Goal: Task Accomplishment & Management: Use online tool/utility

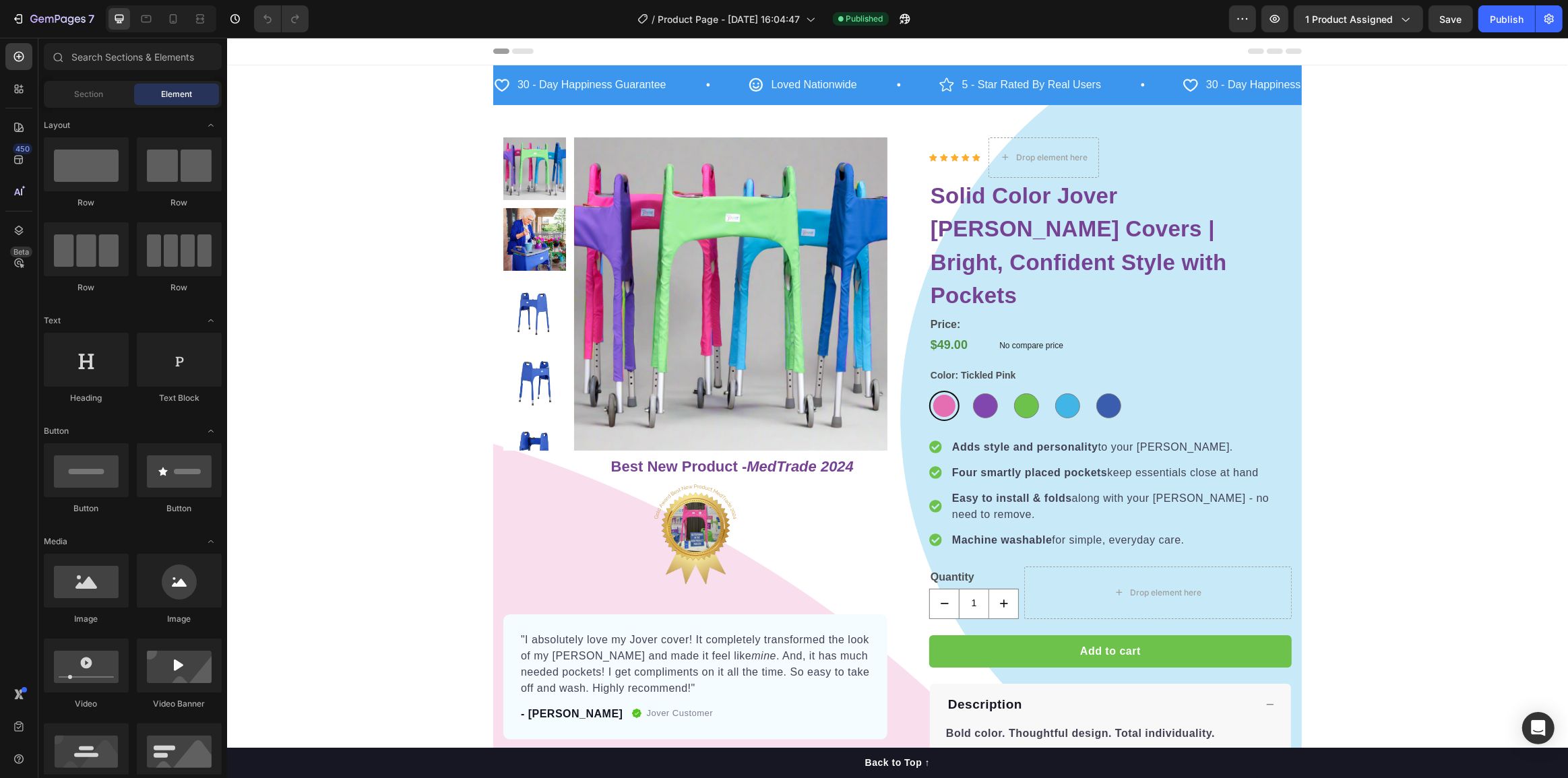
click at [1254, 118] on div "Product Images Row Best New Product - MedTrade 2024 Heading Image "I absolutely…" at bounding box center [897, 635] width 809 height 1061
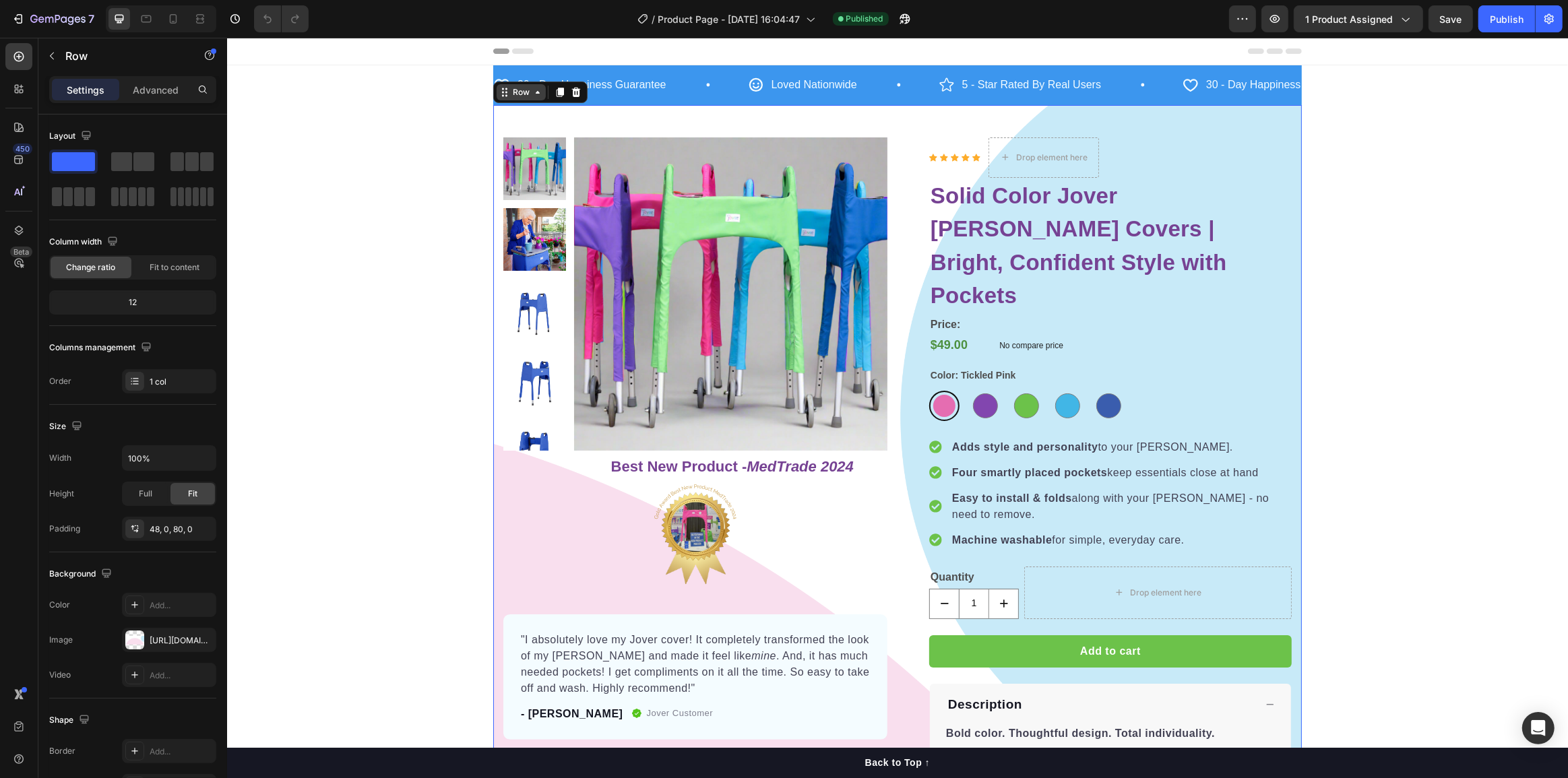
click at [496, 97] on div "Row" at bounding box center [521, 92] width 49 height 16
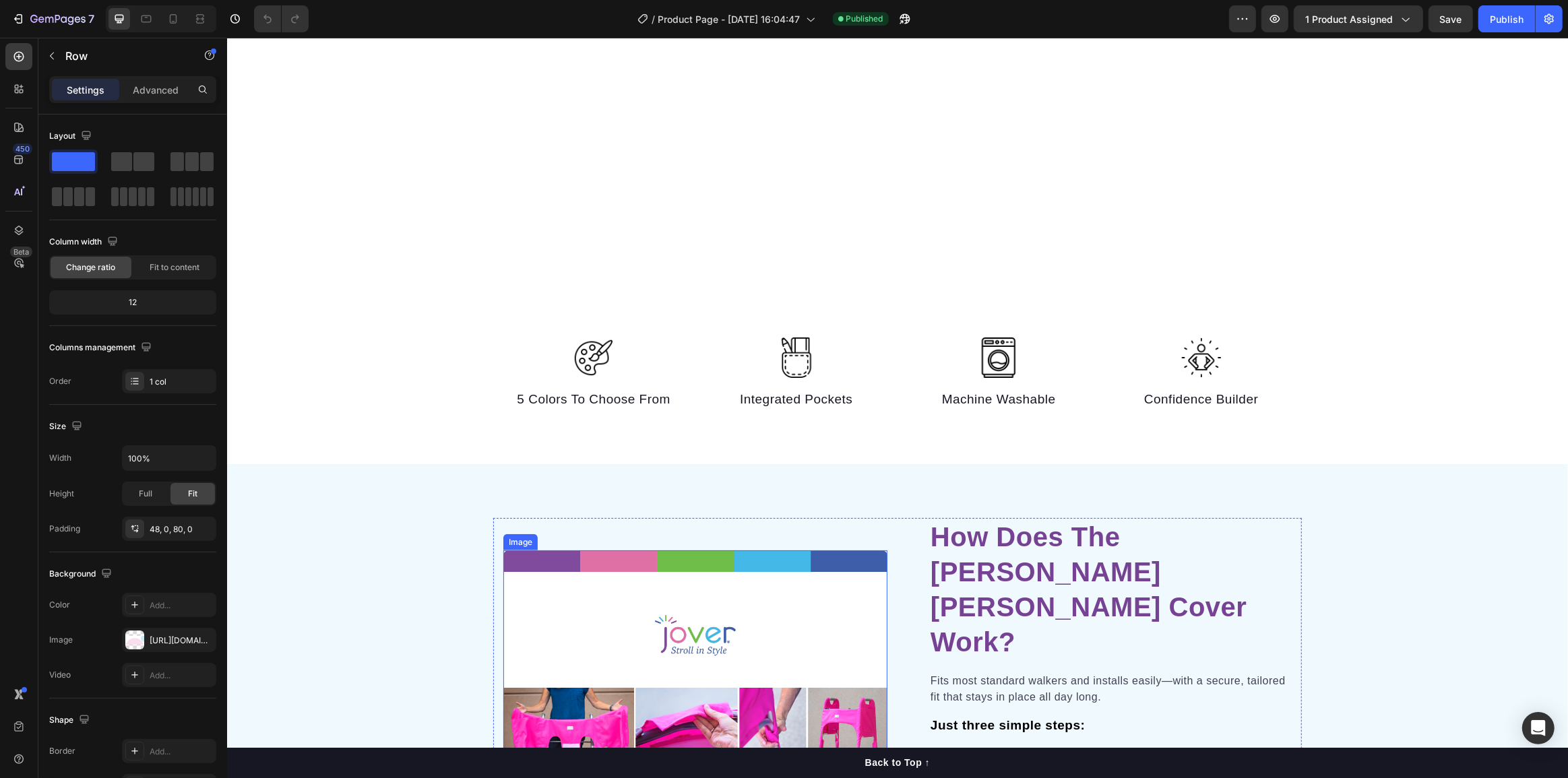
scroll to position [1102, 0]
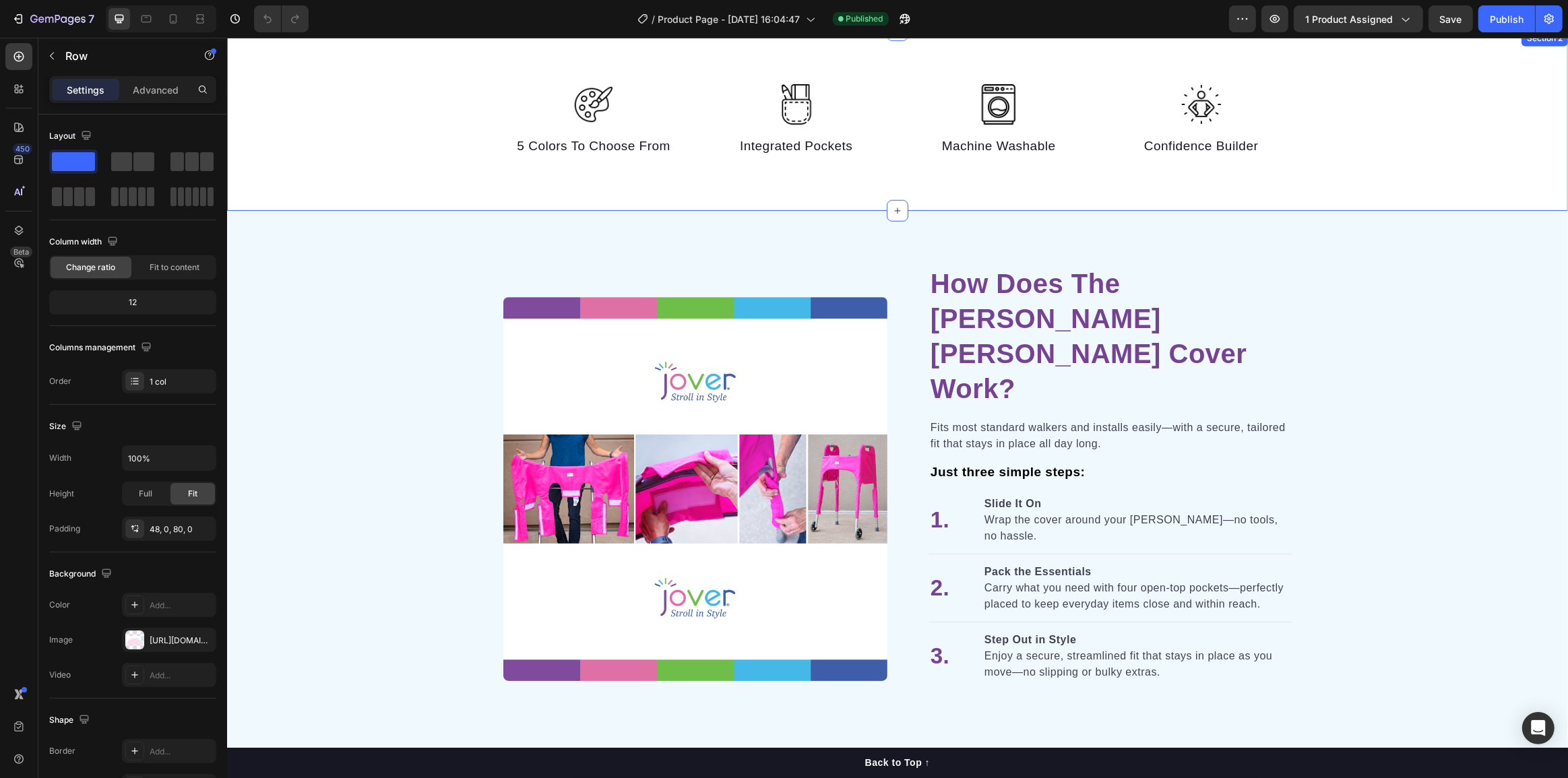
click at [423, 167] on div "Image 5 Colors To Choose From Text block Image Integrated Pockets Text block Im…" at bounding box center [897, 121] width 1341 height 181
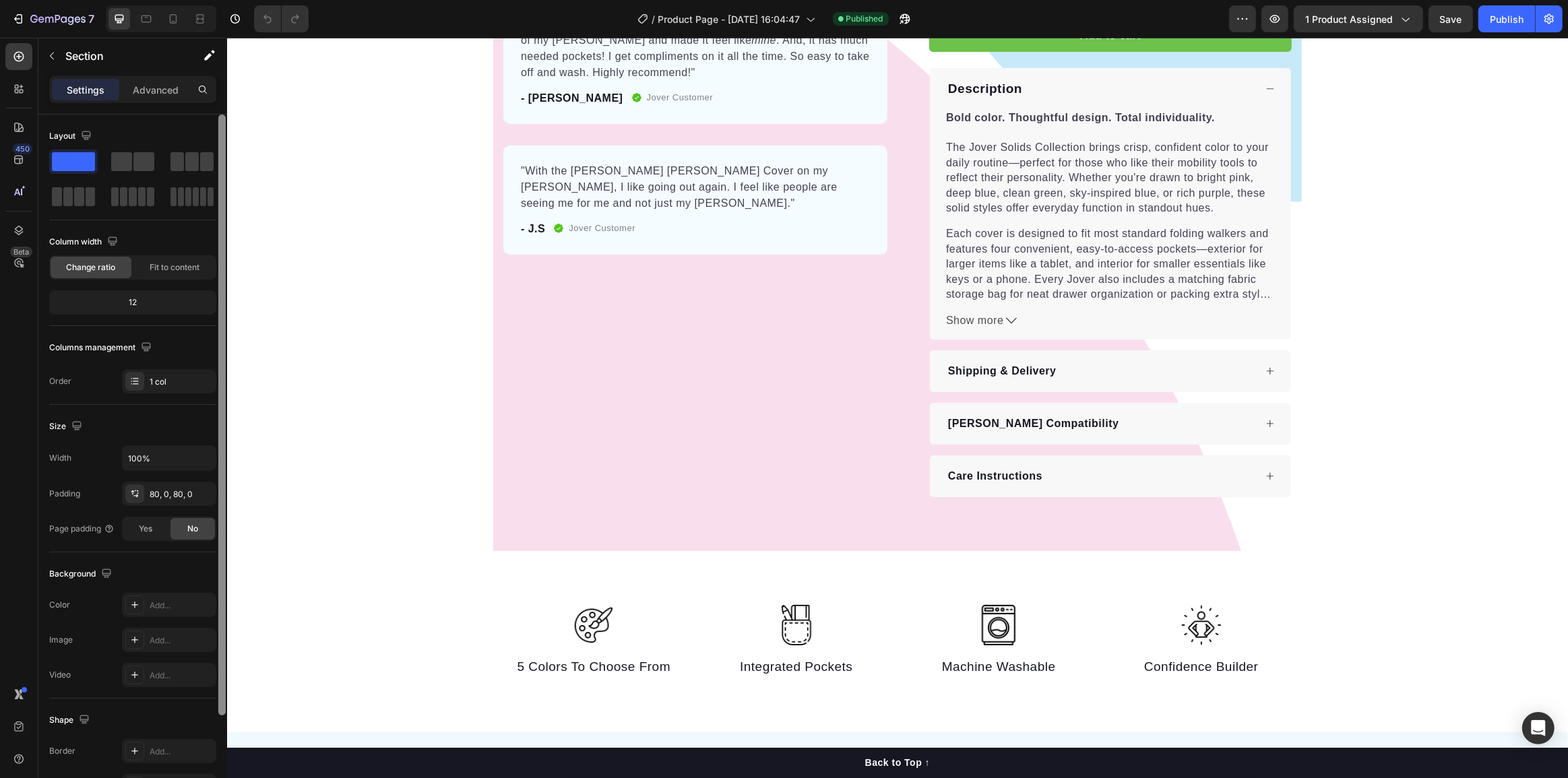
scroll to position [612, 0]
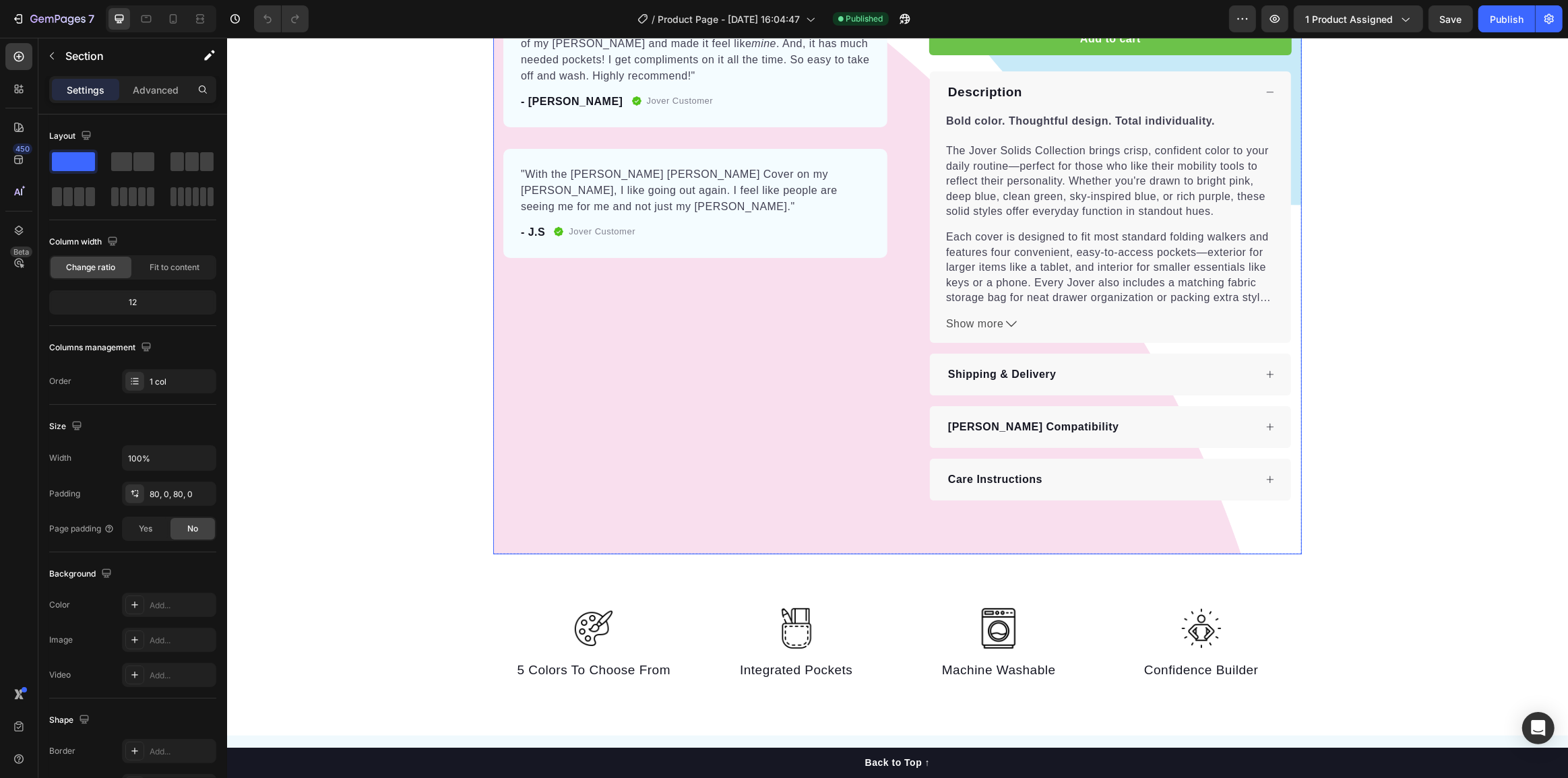
click at [527, 492] on div "Product Images Row Best New Product - MedTrade 2024 Heading Image "I absolutely…" at bounding box center [897, 23] width 809 height 1061
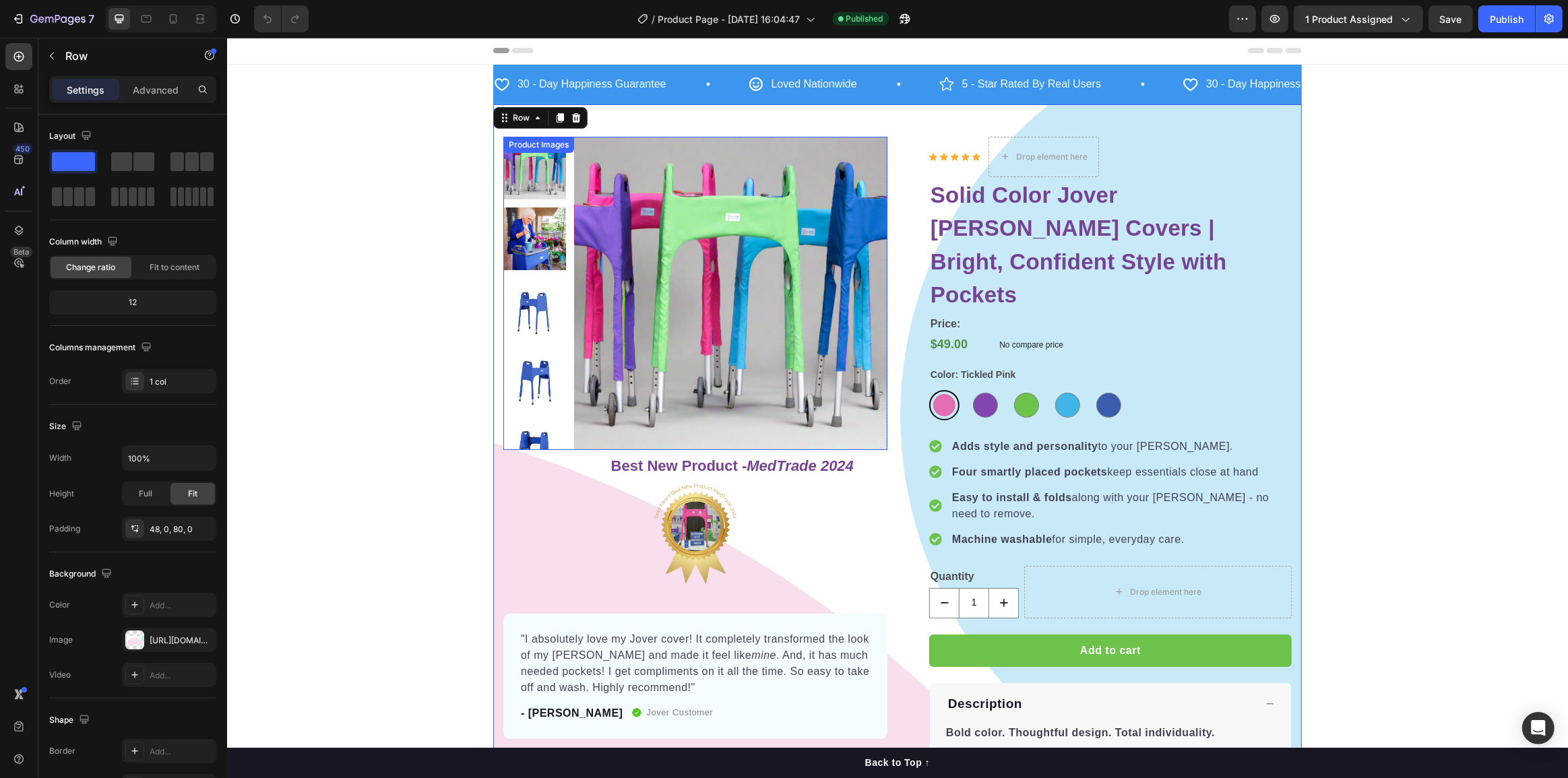
scroll to position [0, 0]
click at [53, 51] on icon "button" at bounding box center [51, 56] width 10 height 10
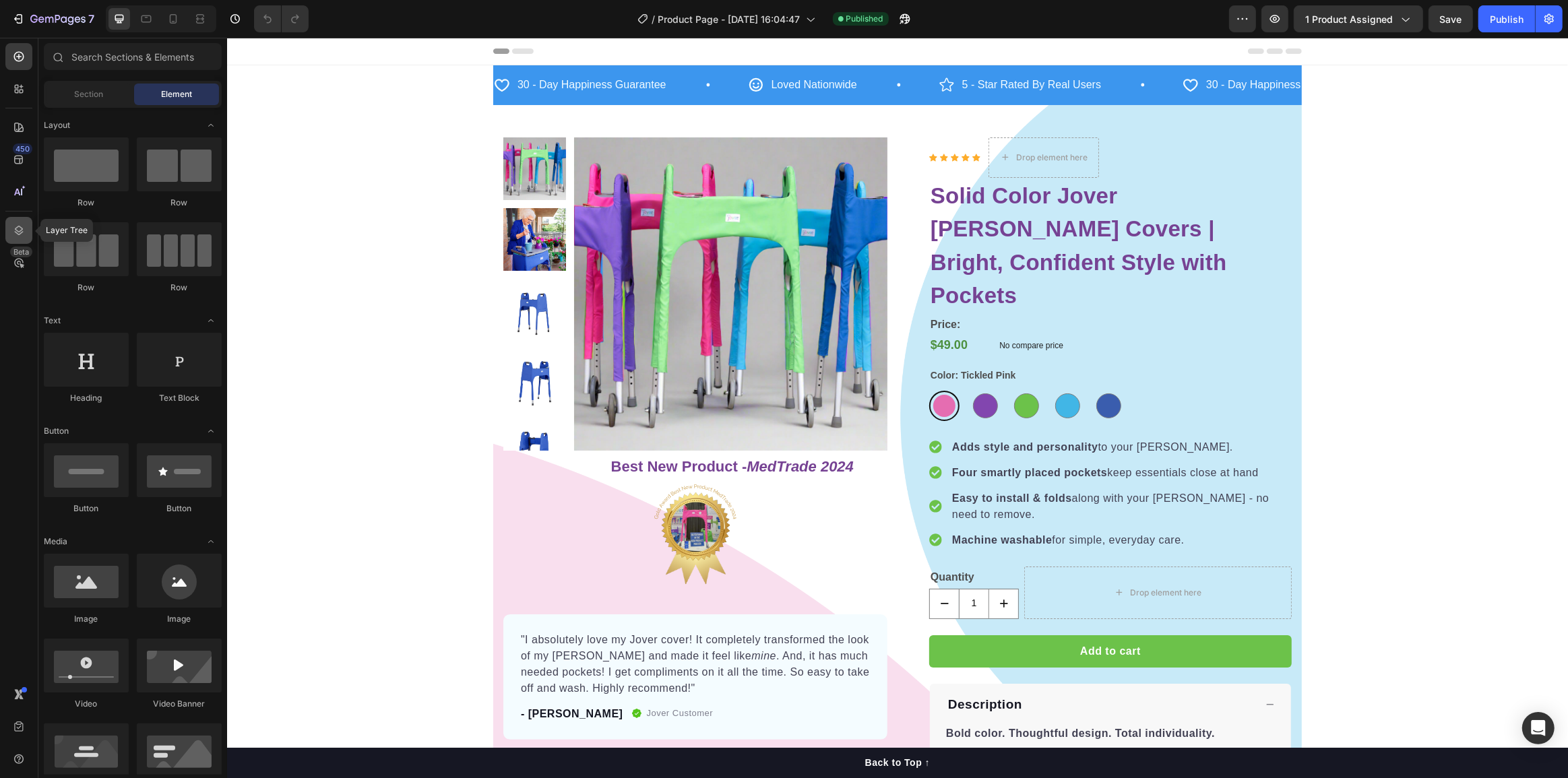
click at [16, 225] on icon at bounding box center [19, 231] width 13 height 13
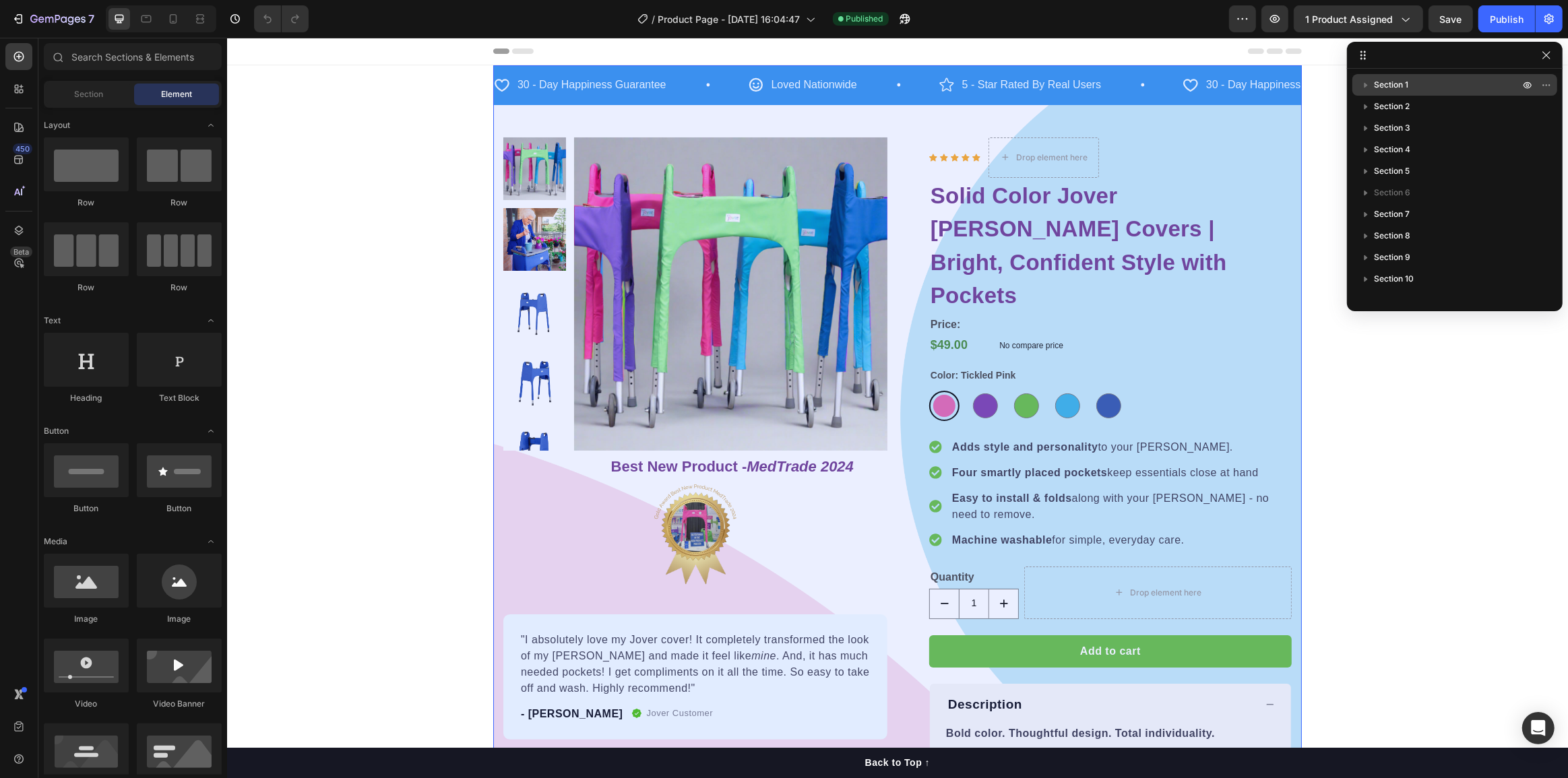
click at [1362, 89] on icon "button" at bounding box center [1366, 85] width 13 height 13
click at [1363, 86] on icon "button" at bounding box center [1366, 85] width 13 height 13
click at [1408, 89] on span "Section 1" at bounding box center [1392, 85] width 34 height 13
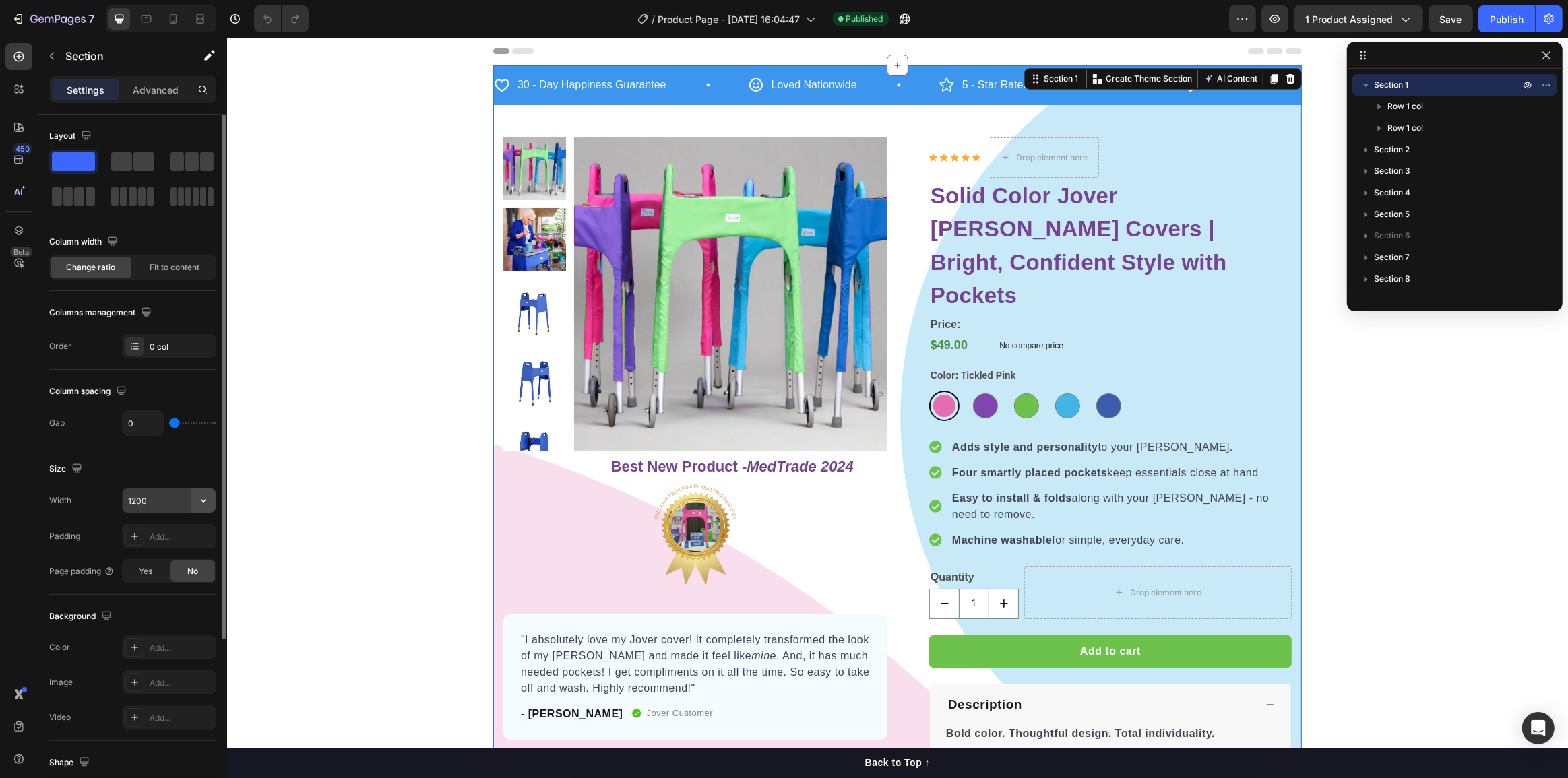
click at [204, 501] on icon "button" at bounding box center [203, 501] width 13 height 13
click at [149, 540] on div "Full 100%" at bounding box center [155, 534] width 111 height 25
type input "100%"
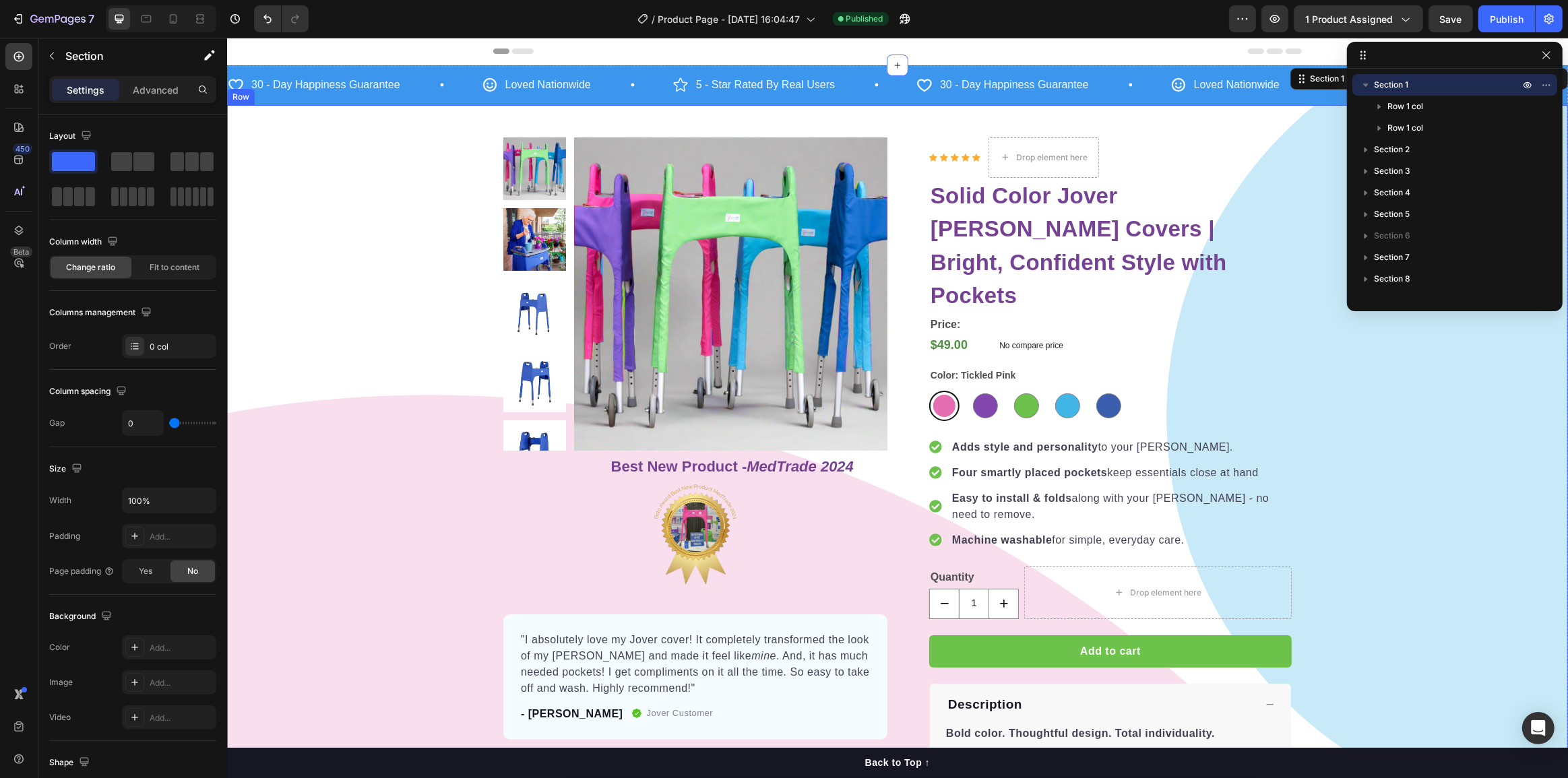
click at [346, 276] on div "Product Images Row Best New Product - MedTrade 2024 Heading Image "I absolutely…" at bounding box center [897, 625] width 1341 height 975
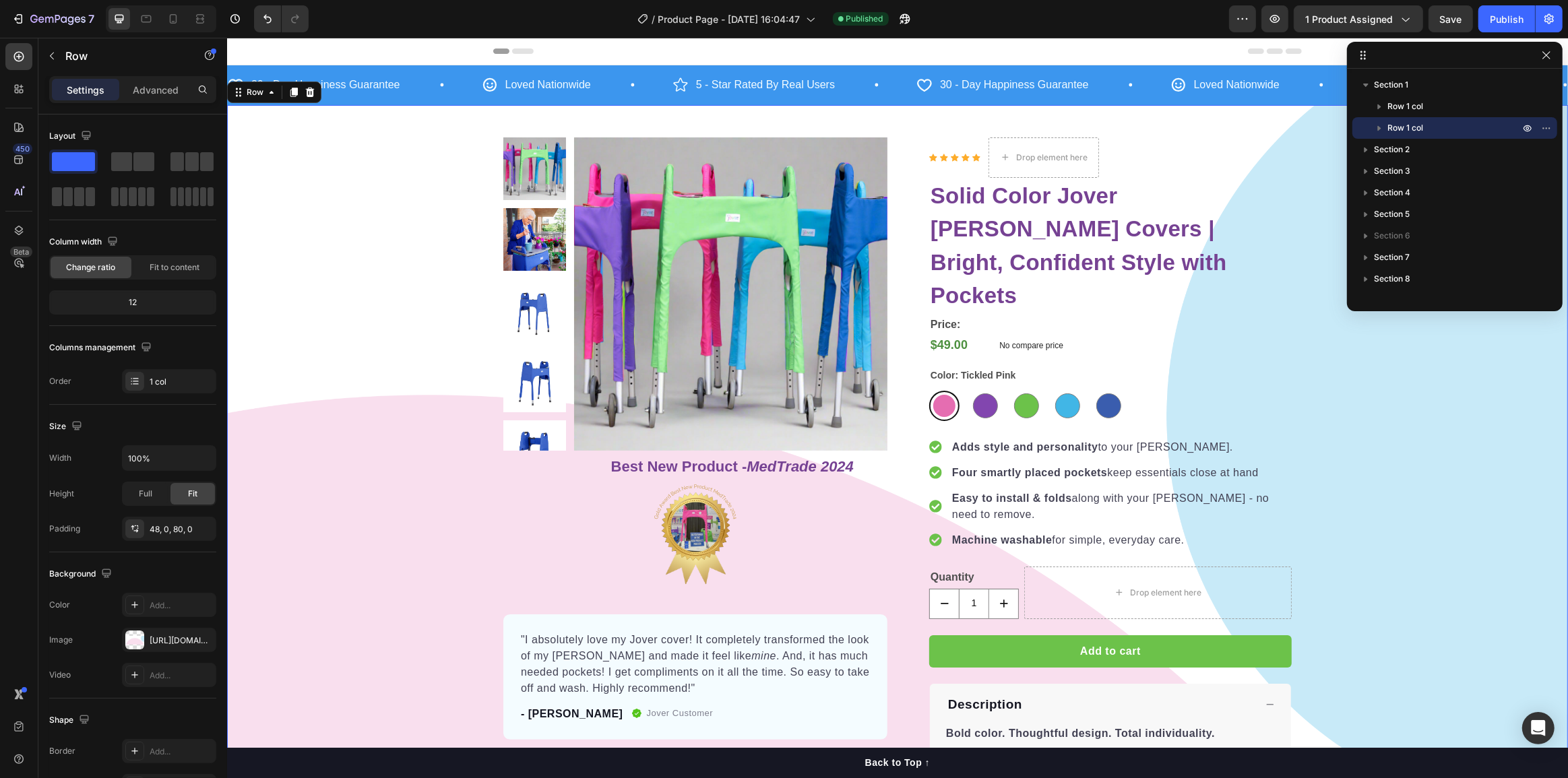
click at [1415, 417] on div "Product Images Row Best New Product - MedTrade 2024 Heading Image "I absolutely…" at bounding box center [897, 625] width 1341 height 975
click at [1545, 59] on icon "button" at bounding box center [1546, 55] width 10 height 10
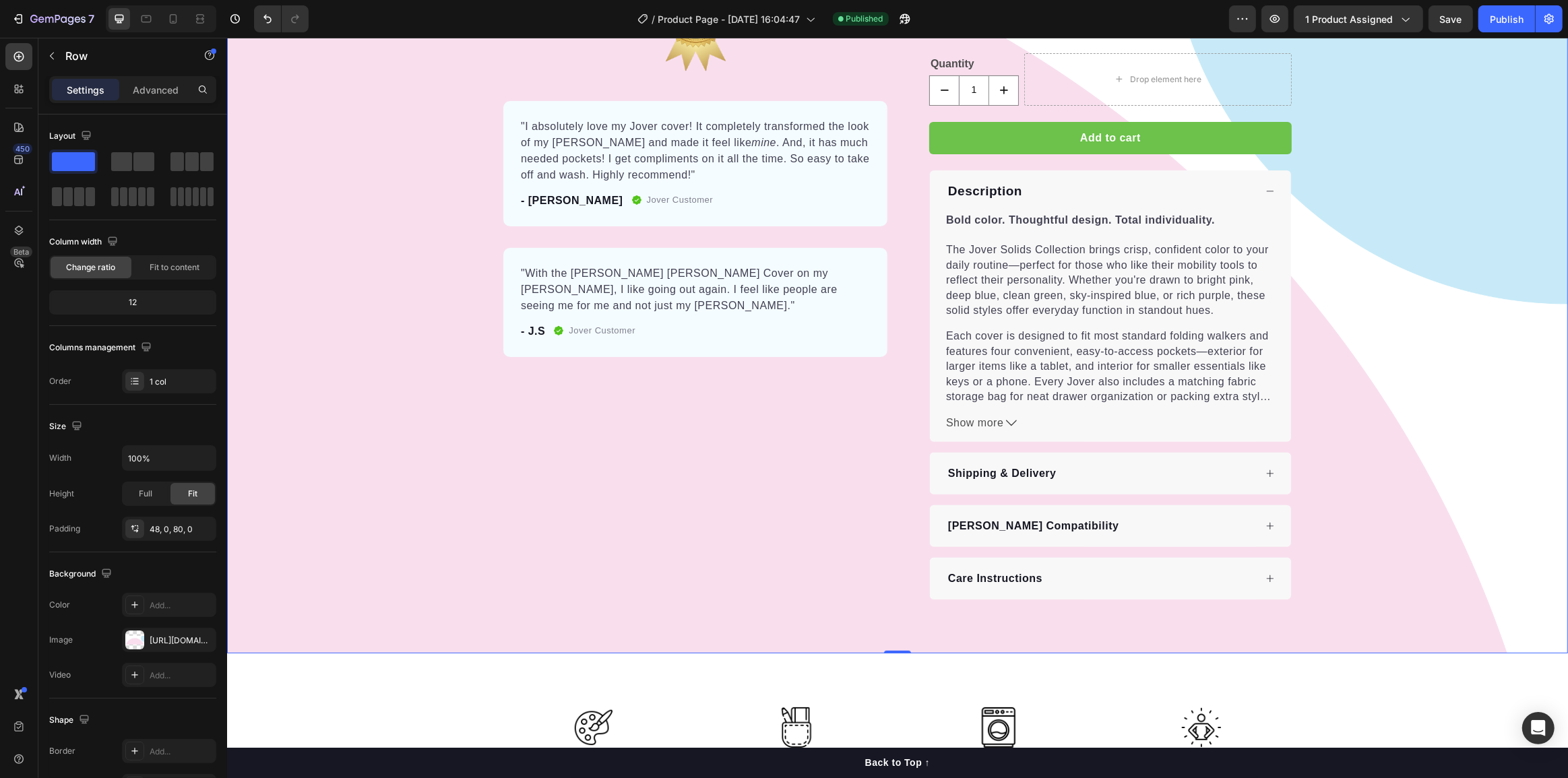
scroll to position [551, 0]
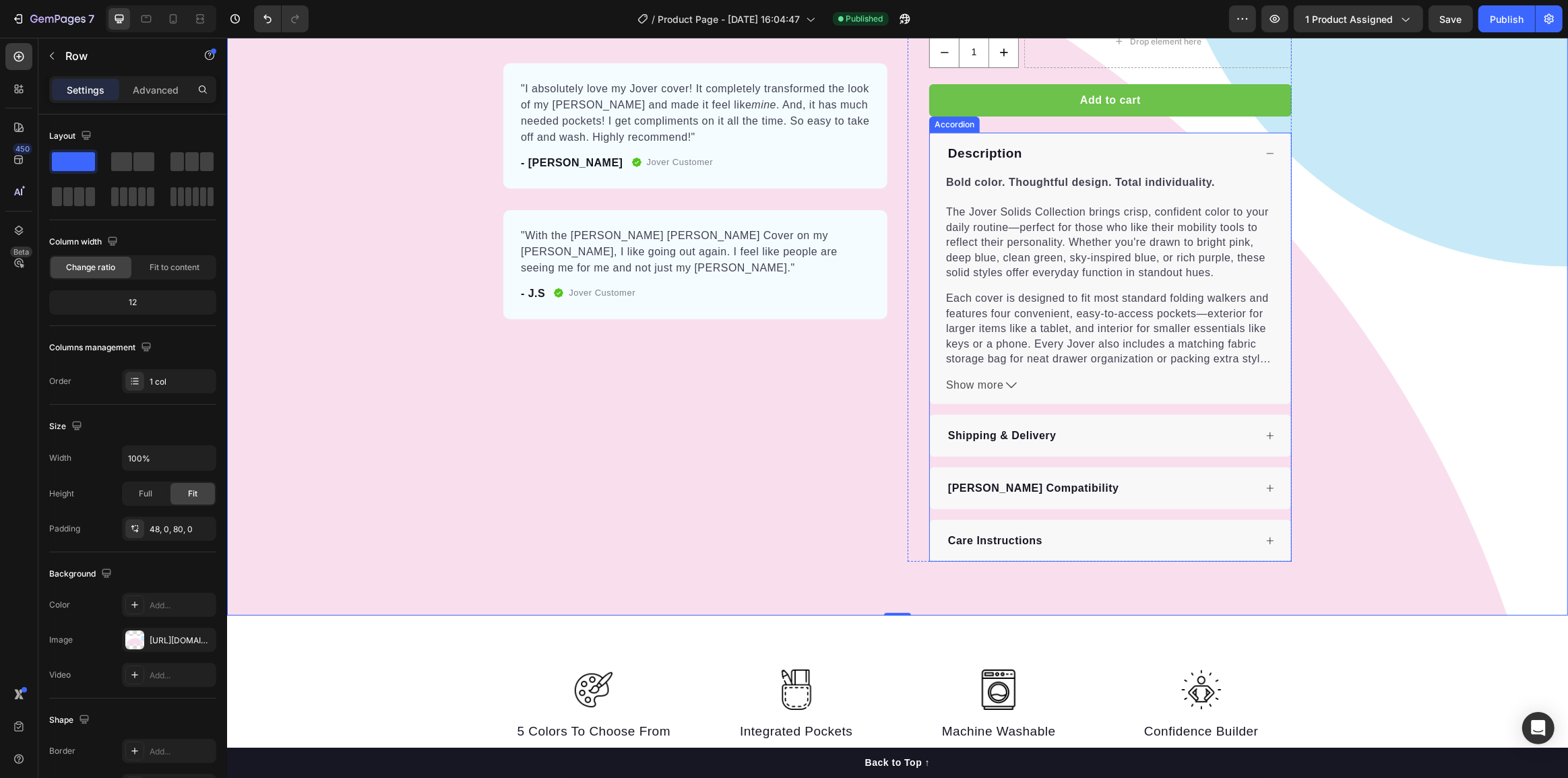
click at [1106, 468] on div "[PERSON_NAME] Compatibility" at bounding box center [1110, 489] width 361 height 42
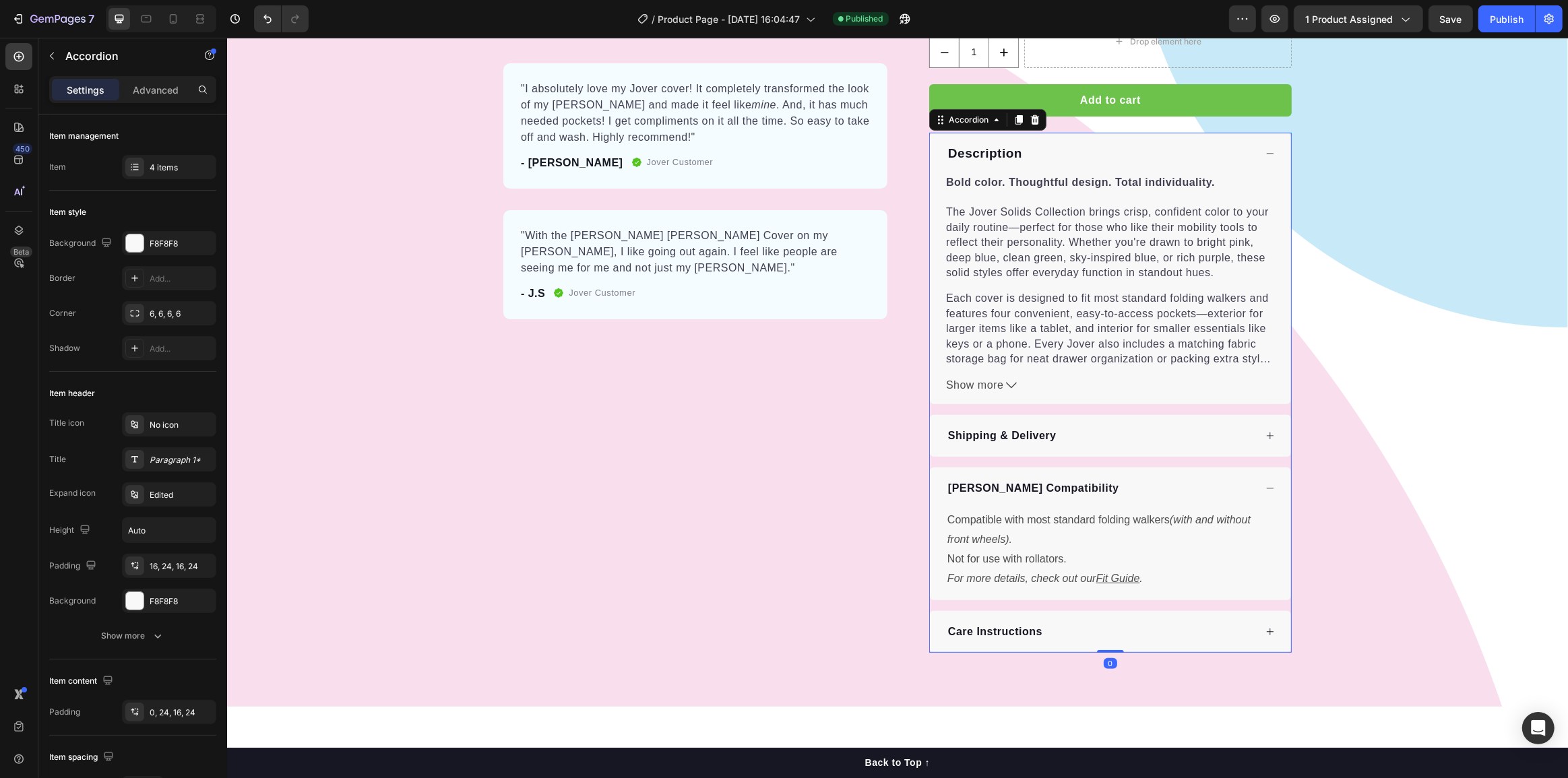
click at [1095, 478] on div "[PERSON_NAME] Compatibility" at bounding box center [1100, 488] width 309 height 20
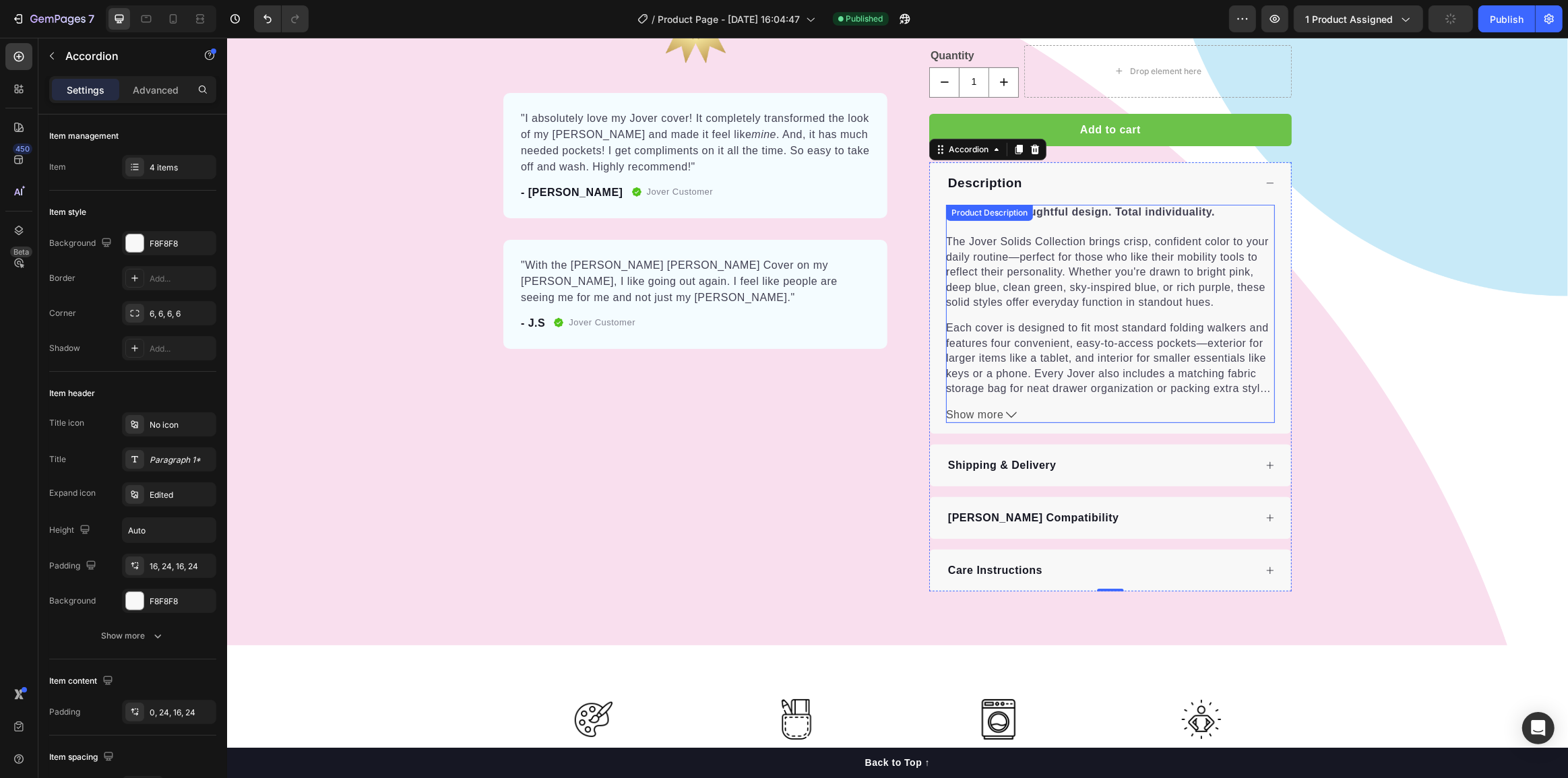
scroll to position [489, 0]
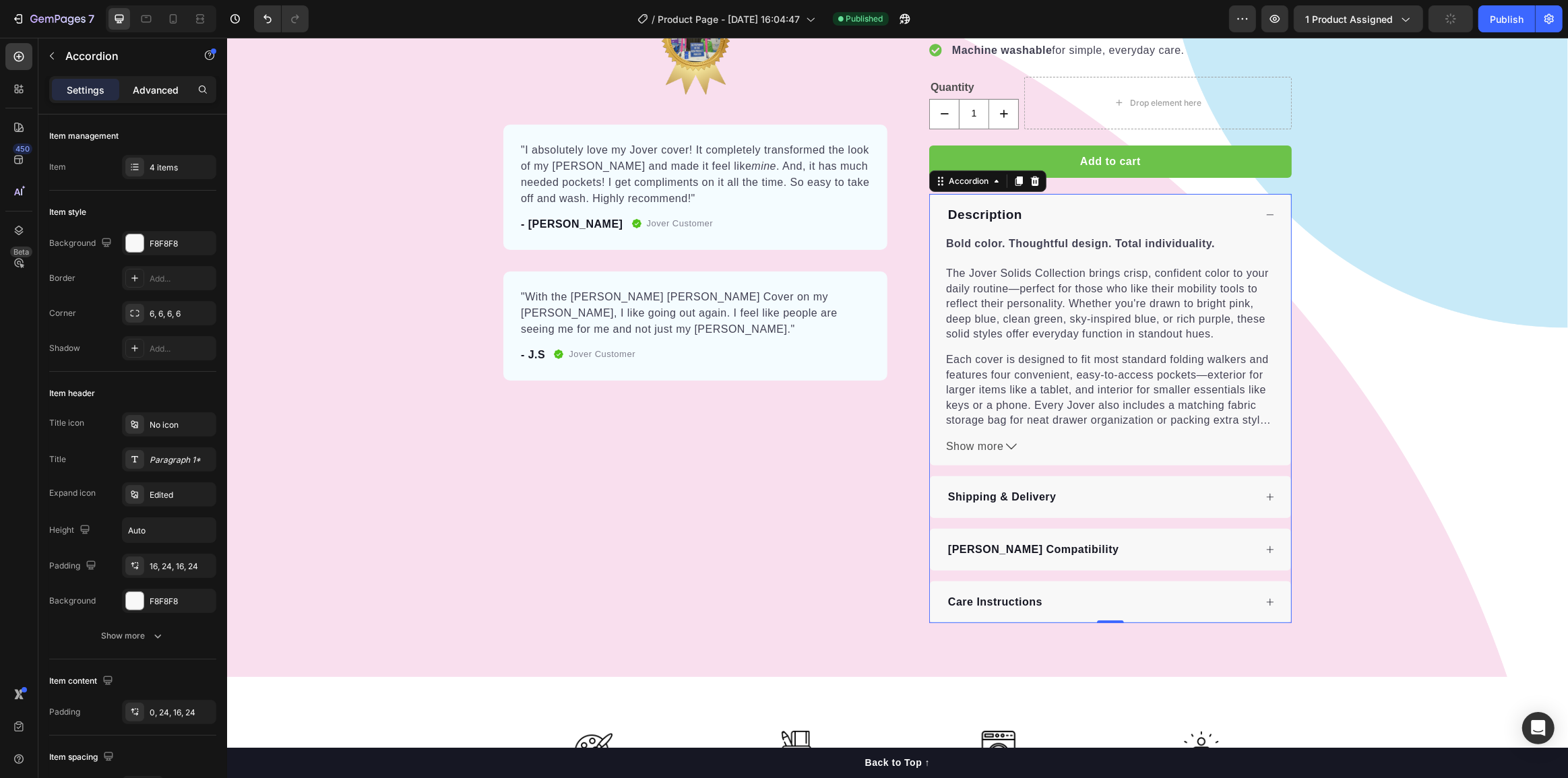
click at [150, 100] on div "Advanced" at bounding box center [156, 89] width 68 height 22
type input "100%"
type input "100"
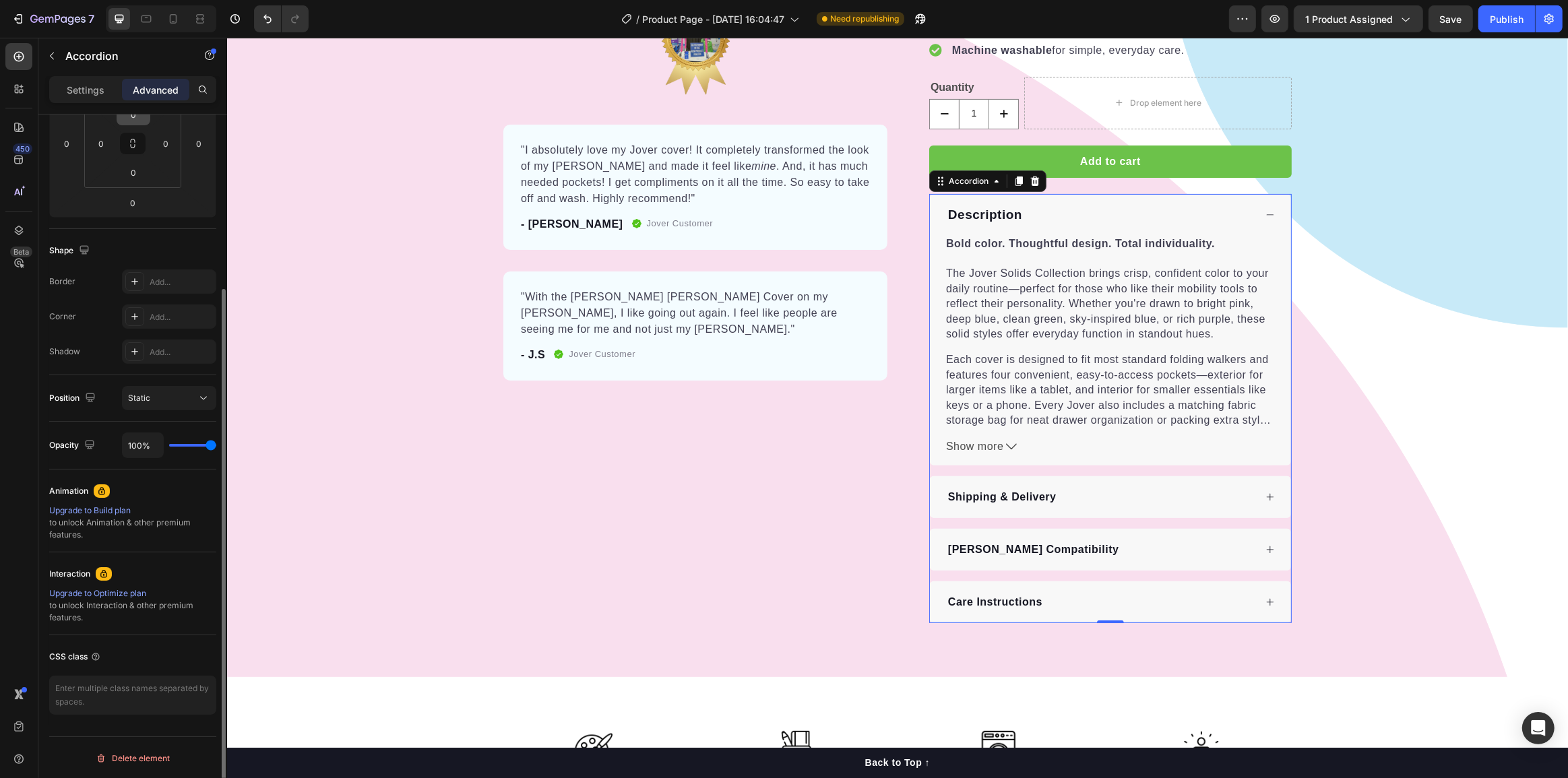
scroll to position [0, 0]
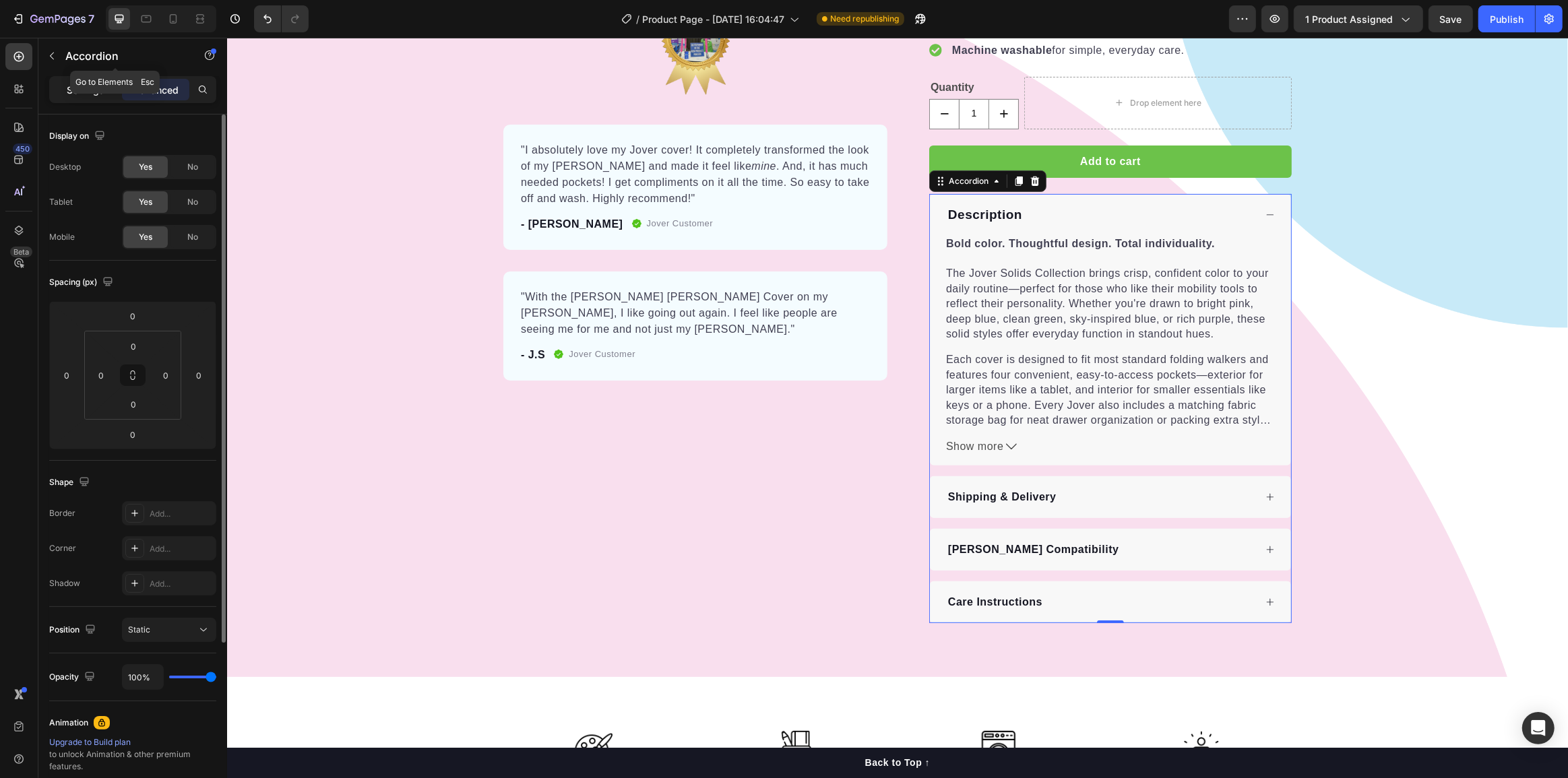
click at [77, 88] on p "Settings" at bounding box center [86, 89] width 38 height 14
type input "16"
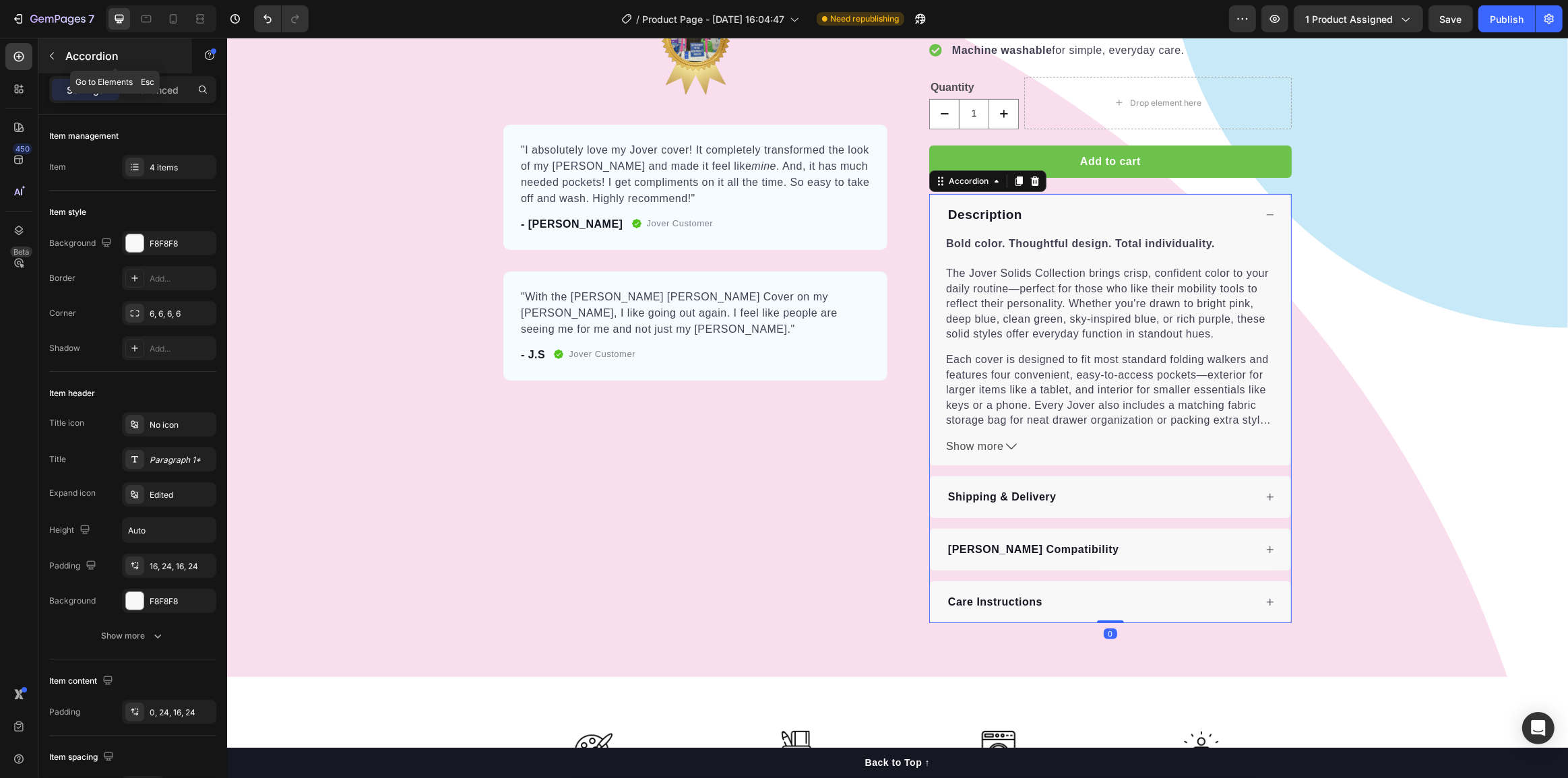
click at [50, 57] on icon "button" at bounding box center [51, 56] width 10 height 10
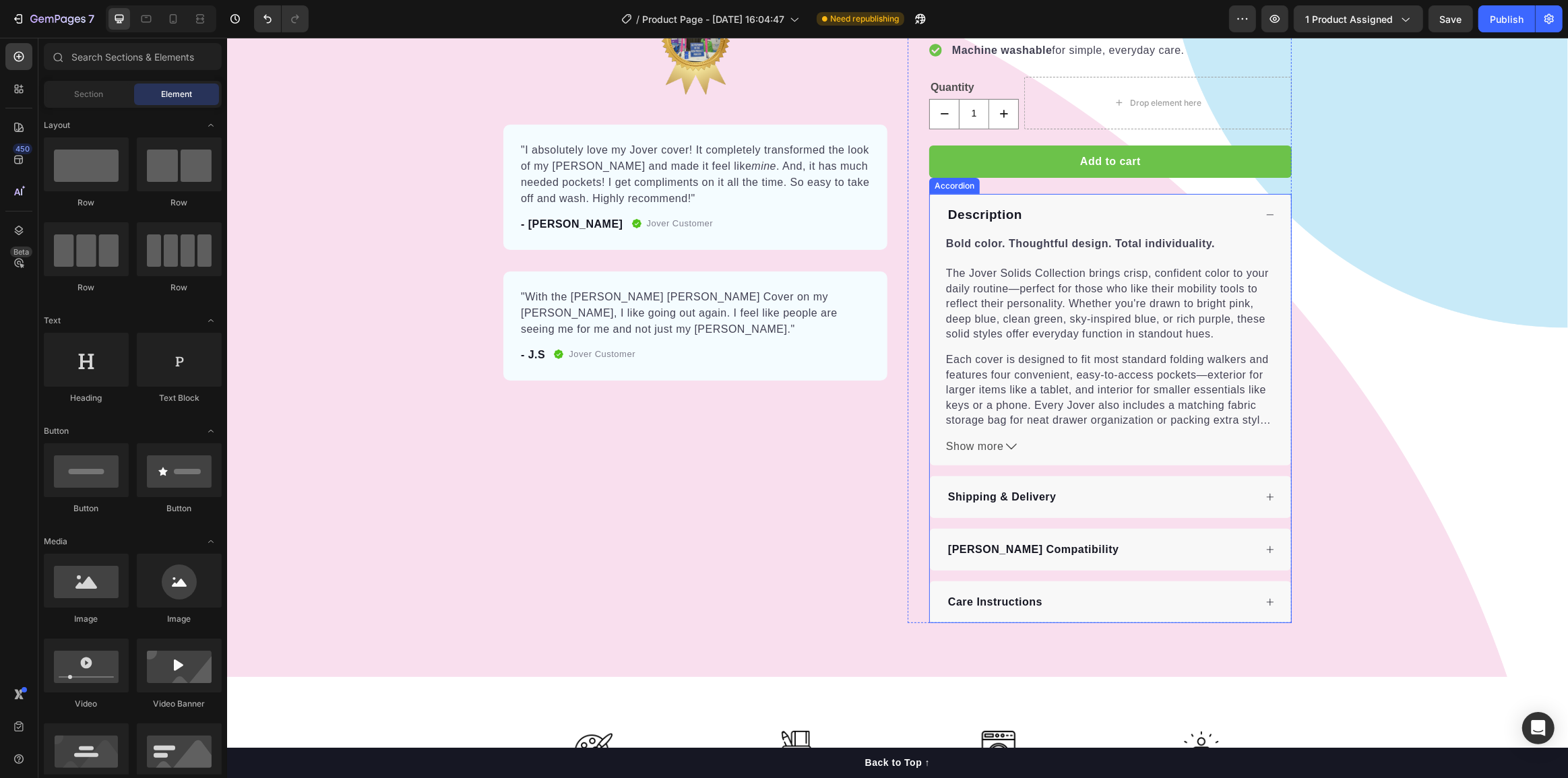
click at [935, 251] on div "Bold color. Thoughtful design. Total individuality. The Jover Solids Collection…" at bounding box center [1110, 351] width 361 height 230
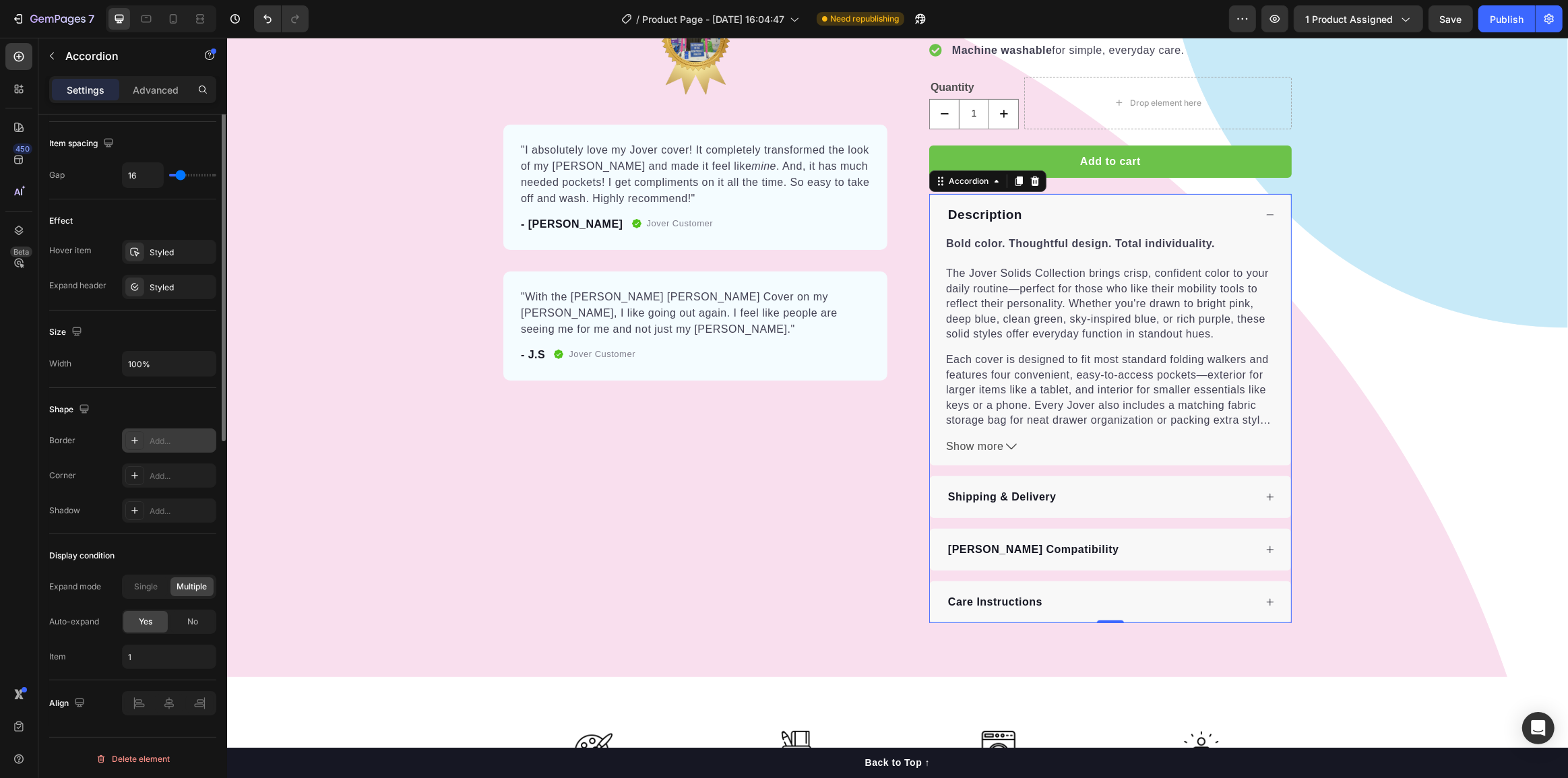
scroll to position [308, 0]
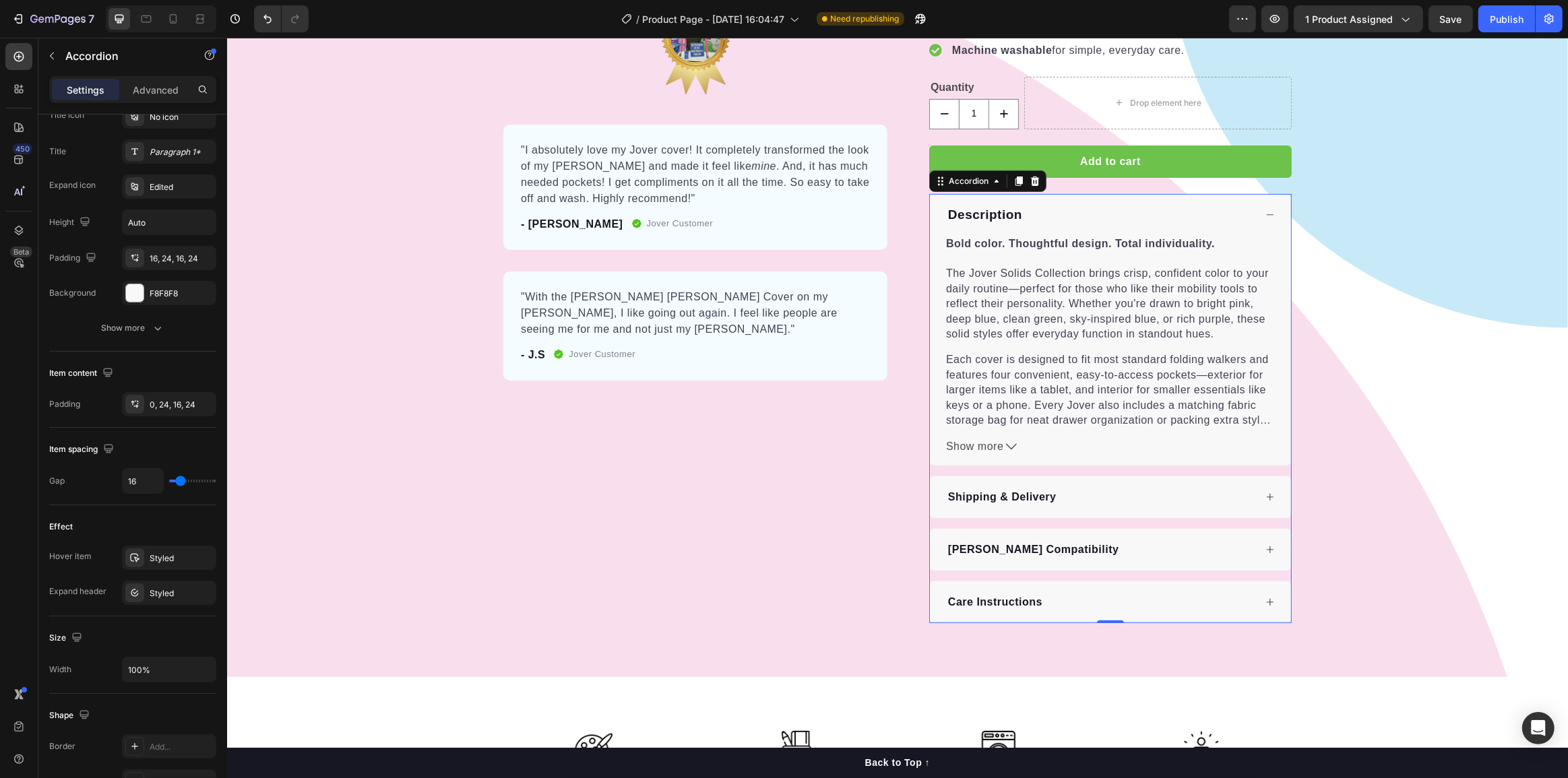
click at [1121, 539] on div "[PERSON_NAME] Compatibility" at bounding box center [1100, 549] width 309 height 20
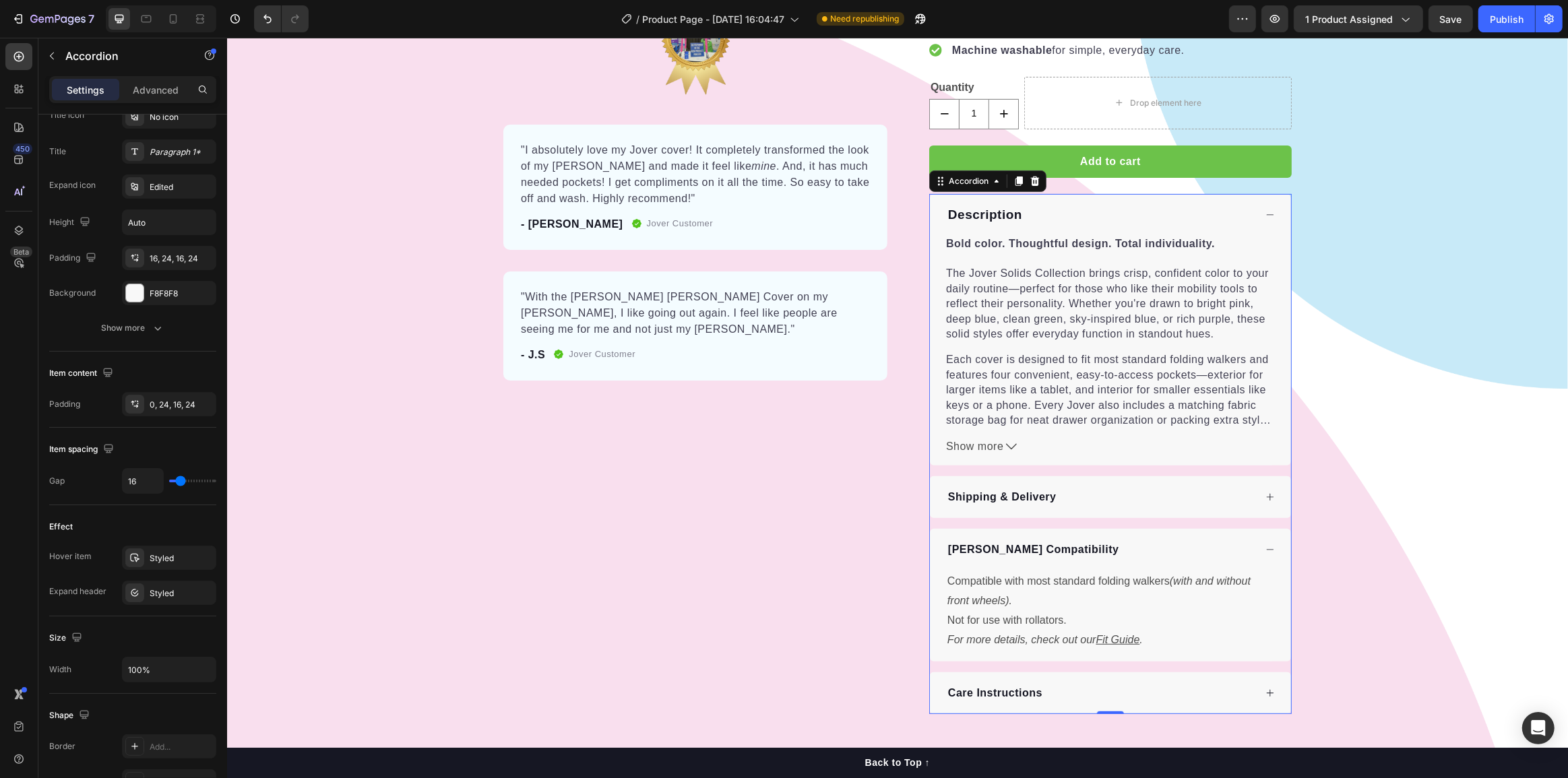
click at [1121, 539] on div "[PERSON_NAME] Compatibility" at bounding box center [1100, 549] width 309 height 20
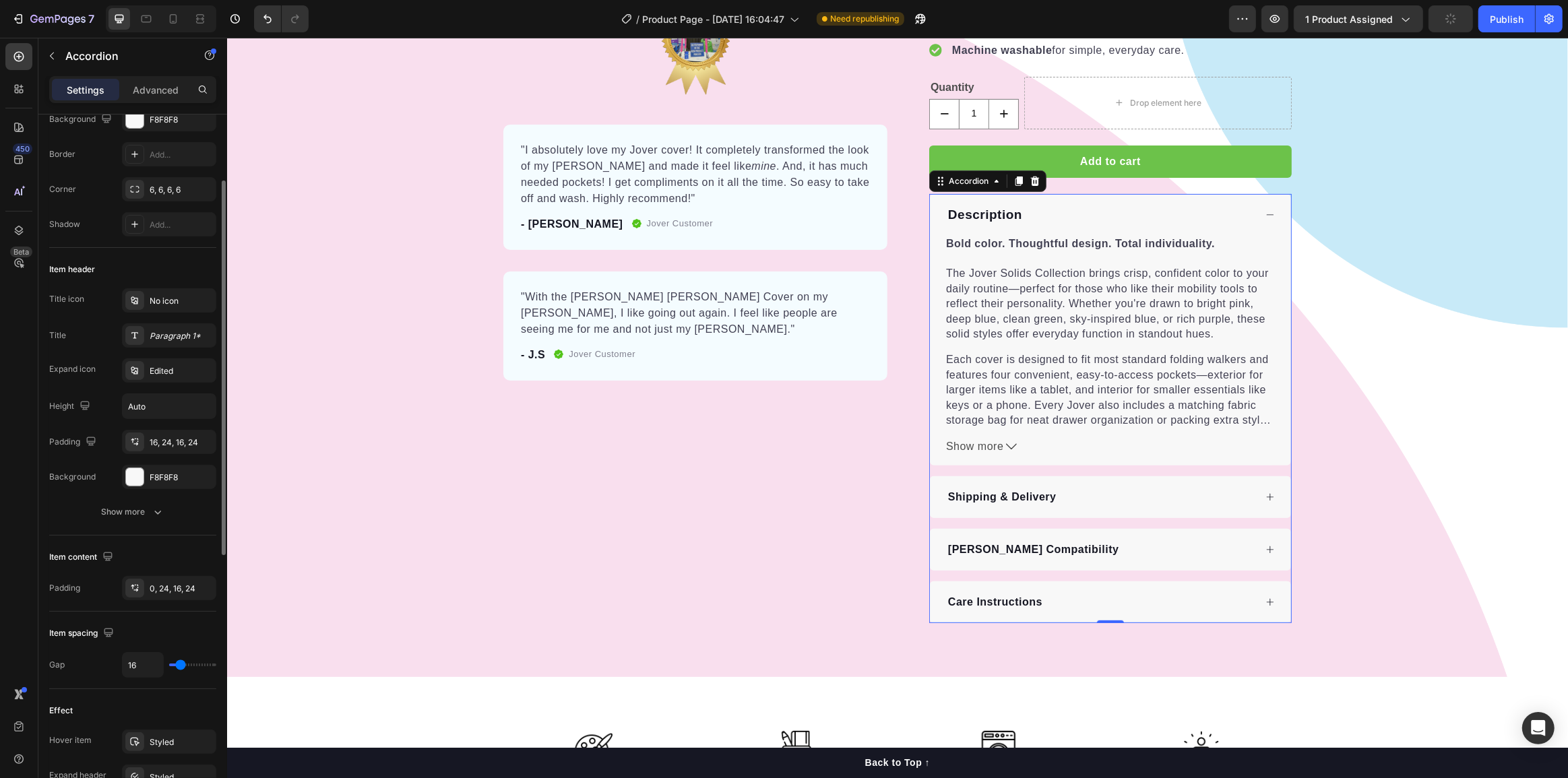
scroll to position [0, 0]
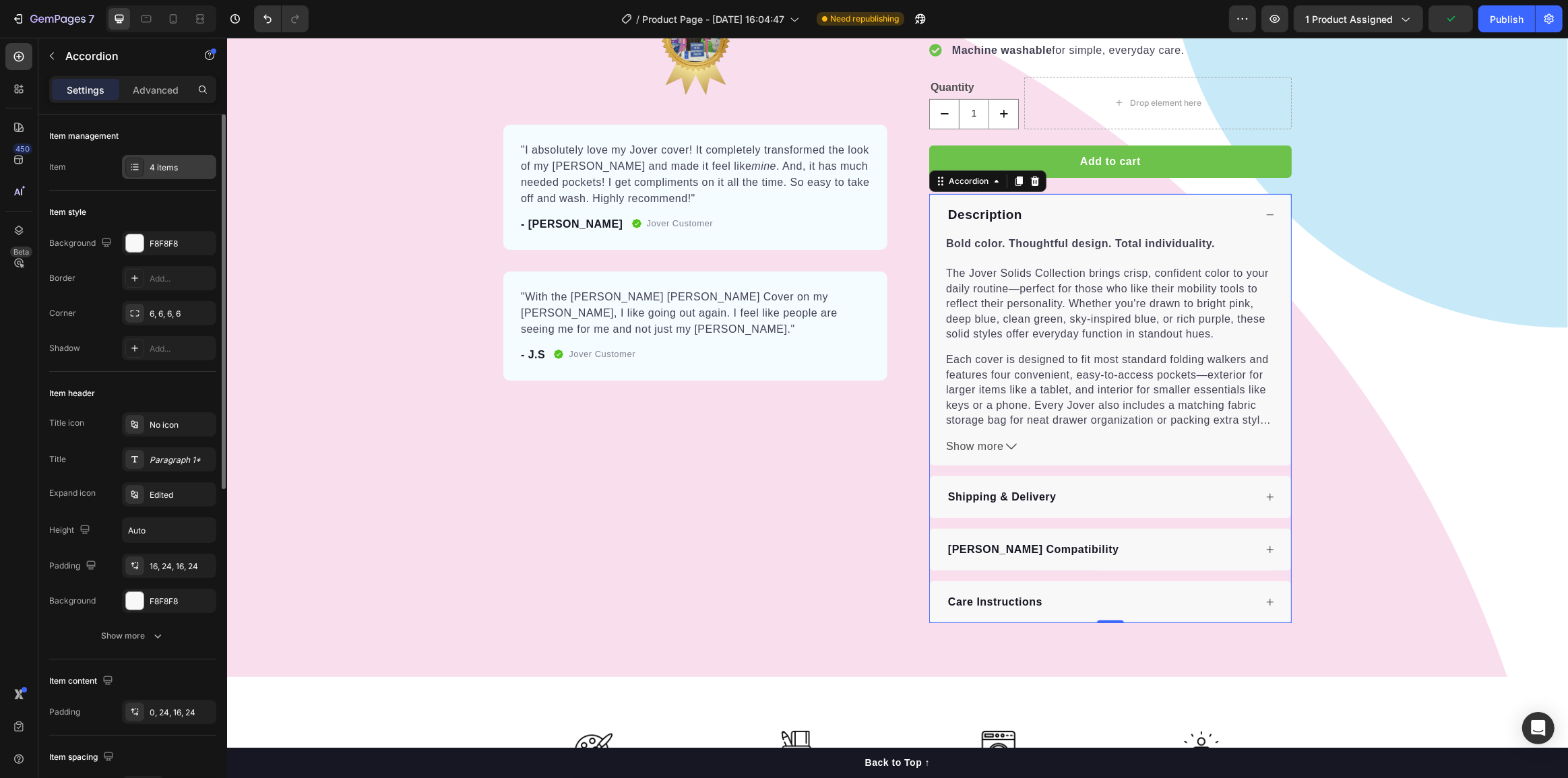
click at [158, 162] on div "4 items" at bounding box center [181, 167] width 63 height 12
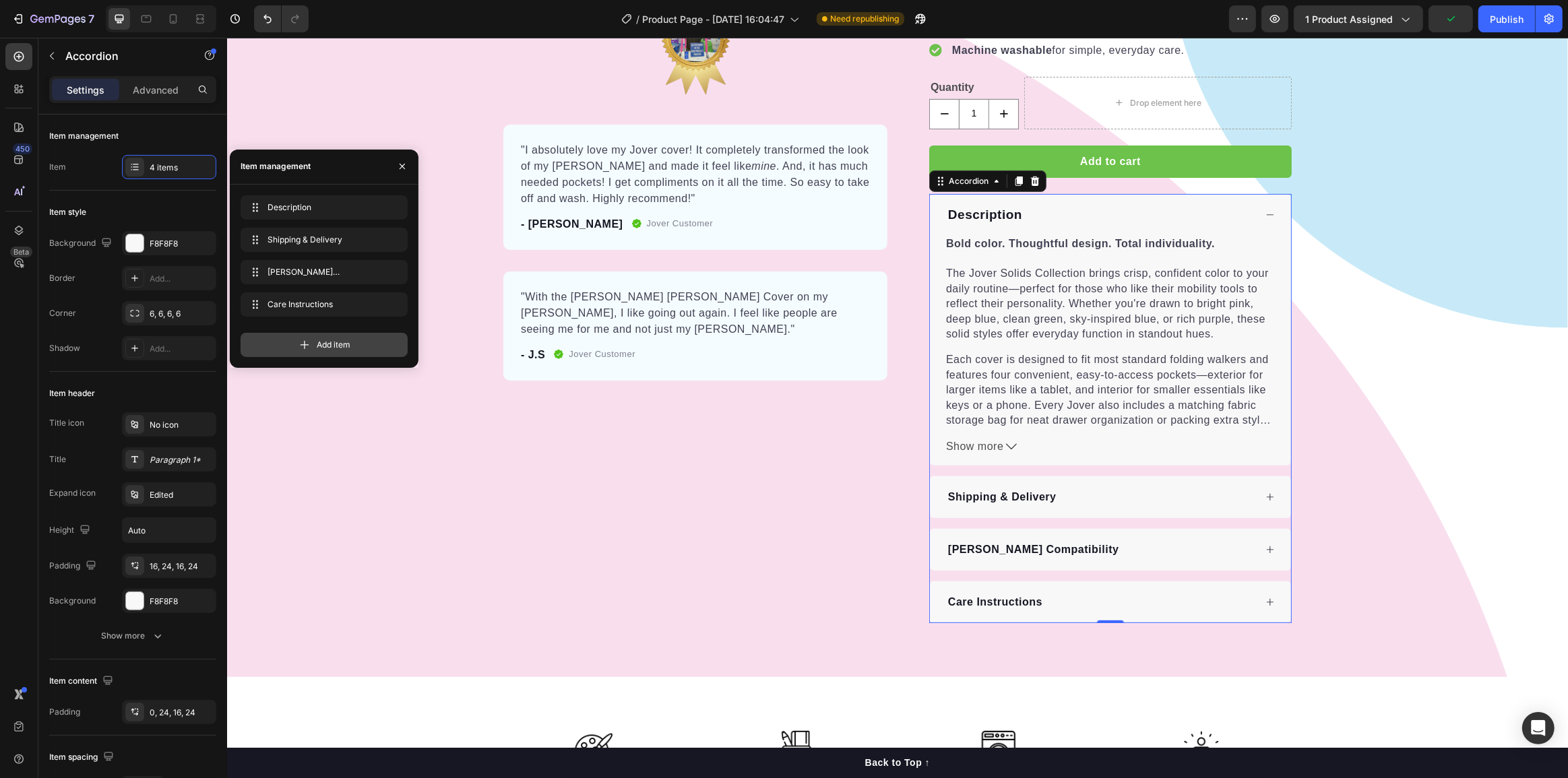
click at [306, 339] on icon at bounding box center [304, 345] width 13 height 13
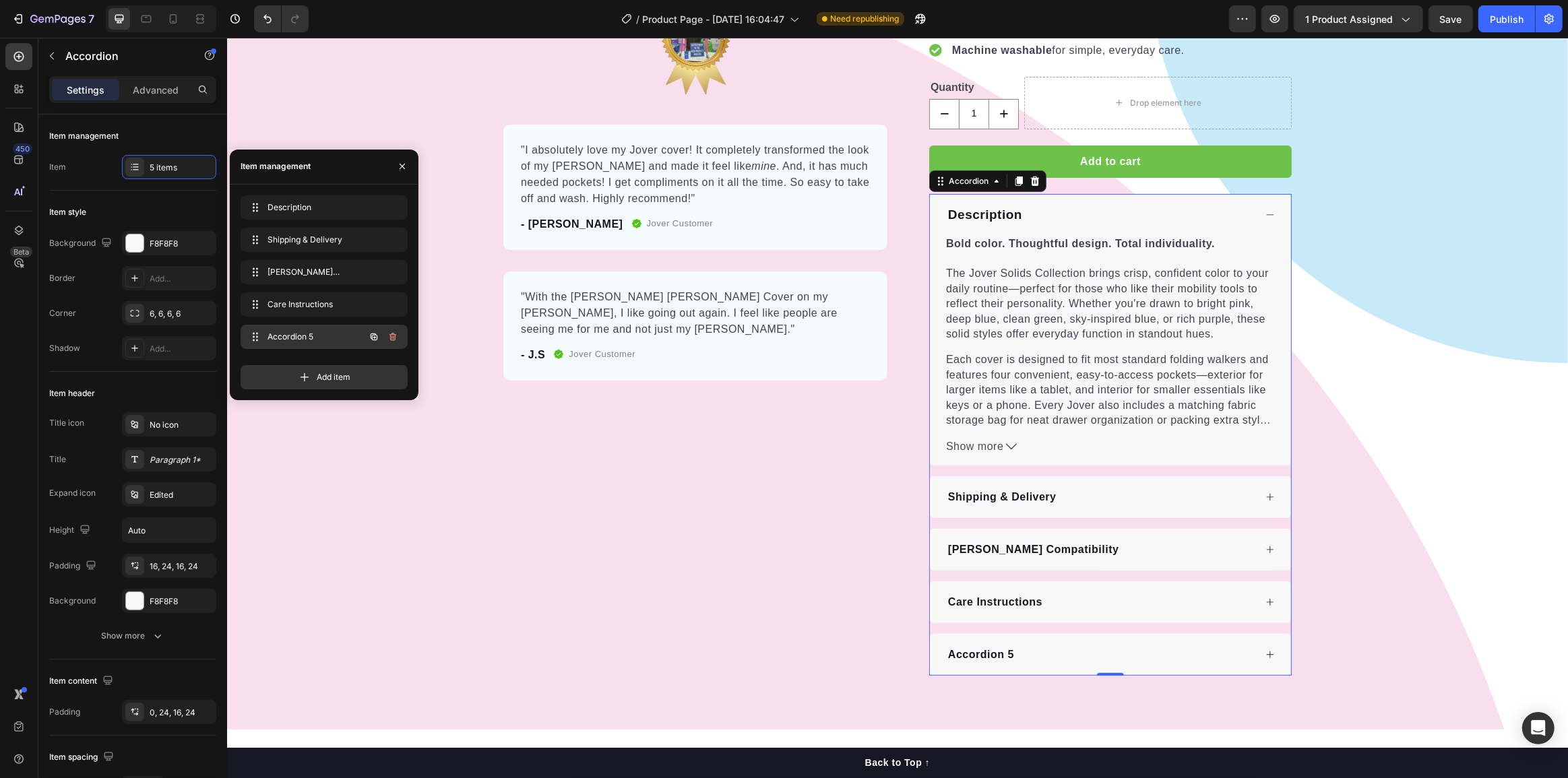
click at [307, 341] on span "Accordion 5" at bounding box center [306, 337] width 76 height 12
click at [314, 334] on span "Accordion 5" at bounding box center [306, 337] width 76 height 12
click at [302, 331] on span "Accordion 5" at bounding box center [306, 337] width 76 height 12
click at [302, 331] on span "Accordion 5" at bounding box center [315, 337] width 100 height 12
click at [991, 645] on div "Accordion 5" at bounding box center [981, 655] width 70 height 20
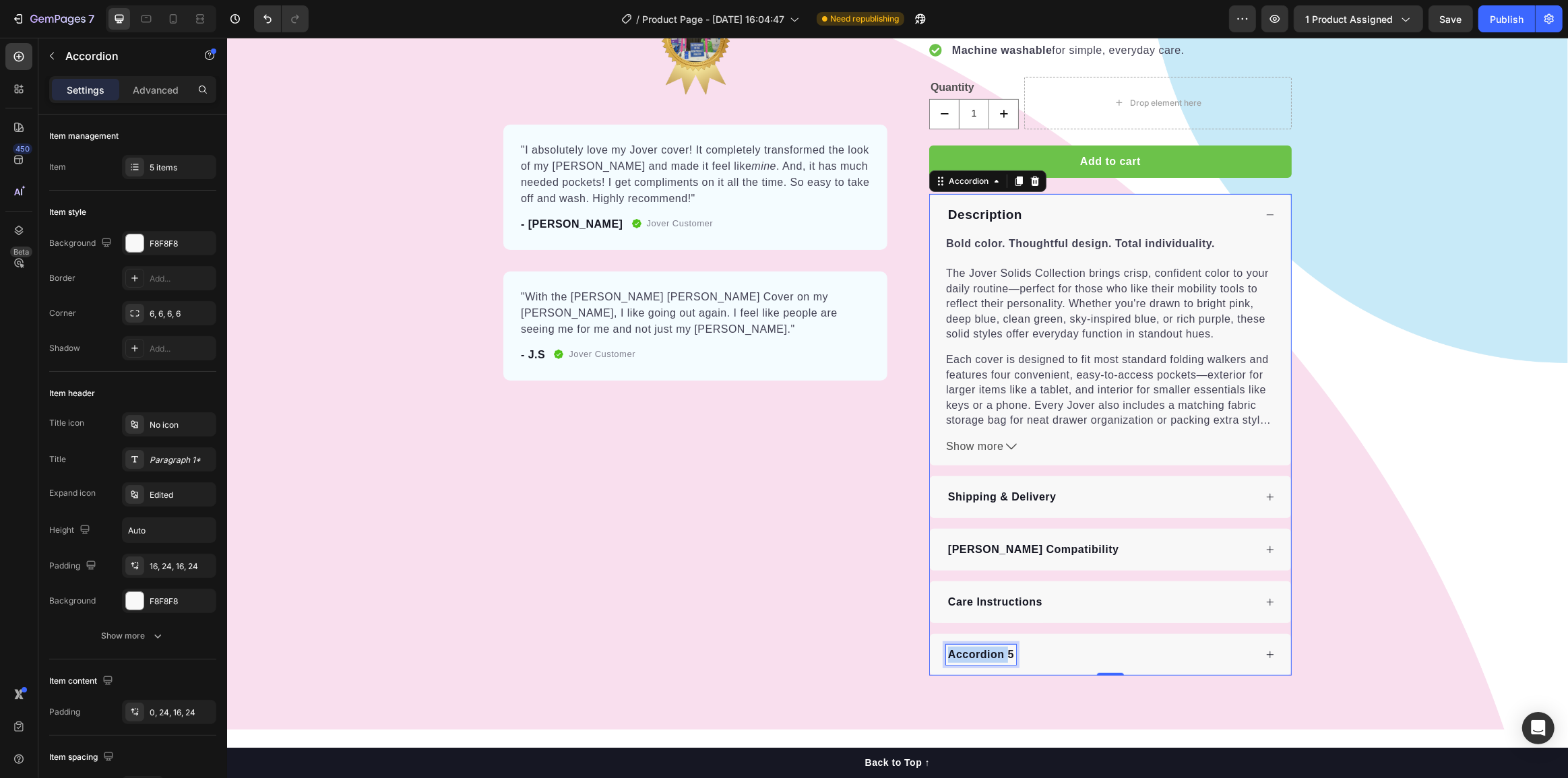
click at [991, 646] on p "Accordion 5" at bounding box center [980, 655] width 66 height 16
click at [1049, 645] on div "Fit Guide" at bounding box center [1100, 655] width 309 height 20
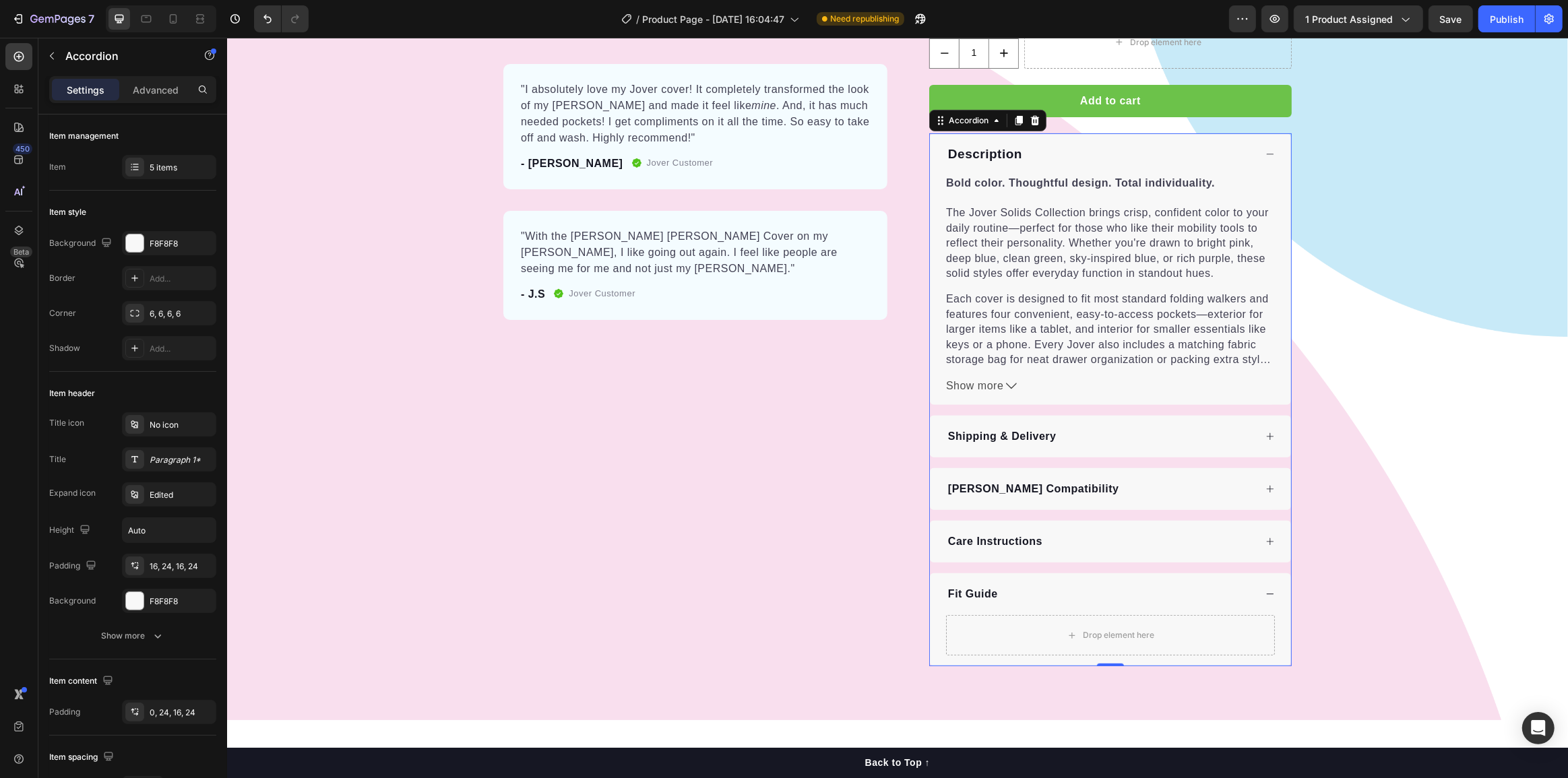
scroll to position [734, 0]
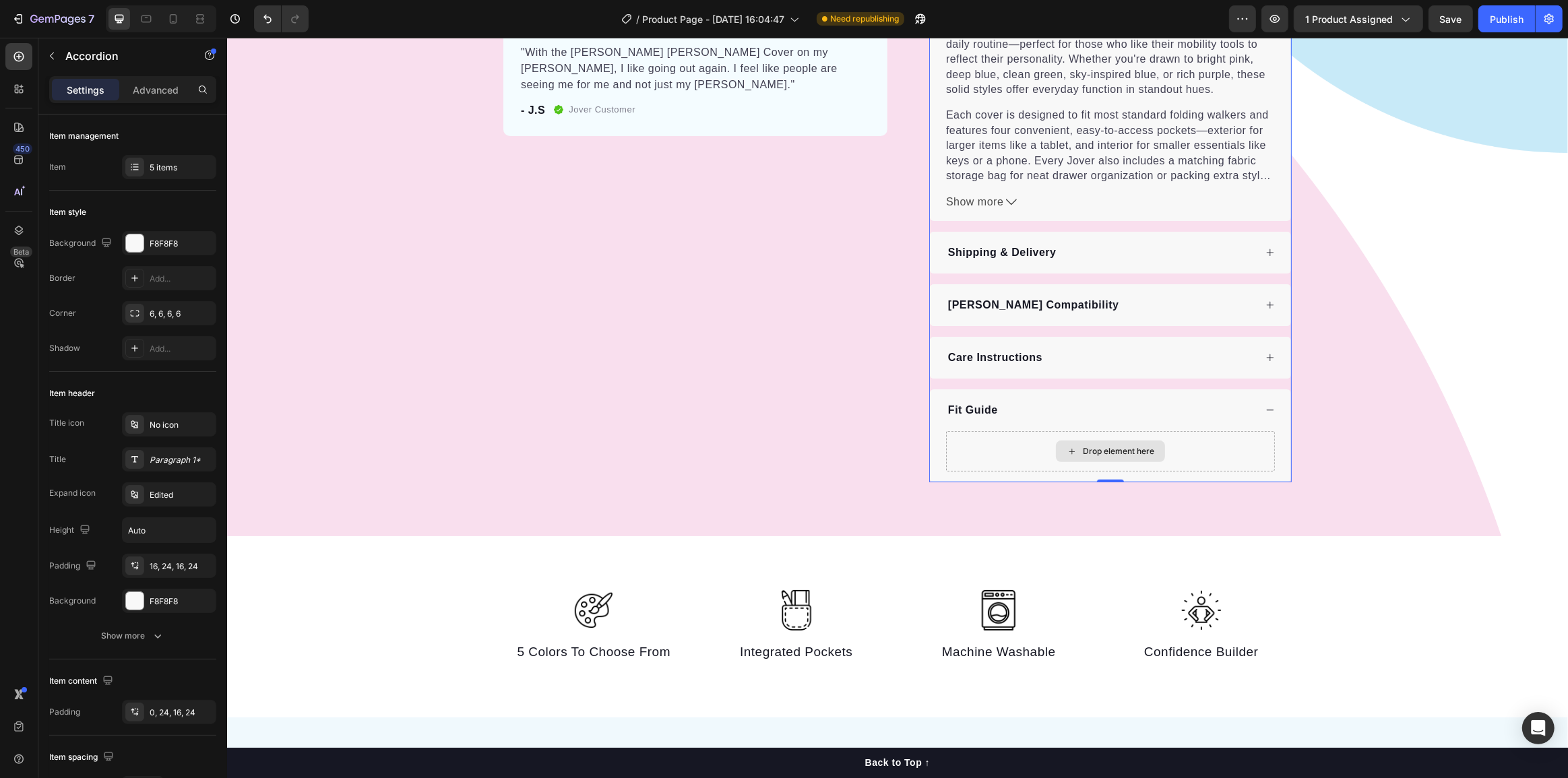
click at [1083, 446] on div "Drop element here" at bounding box center [1119, 451] width 71 height 10
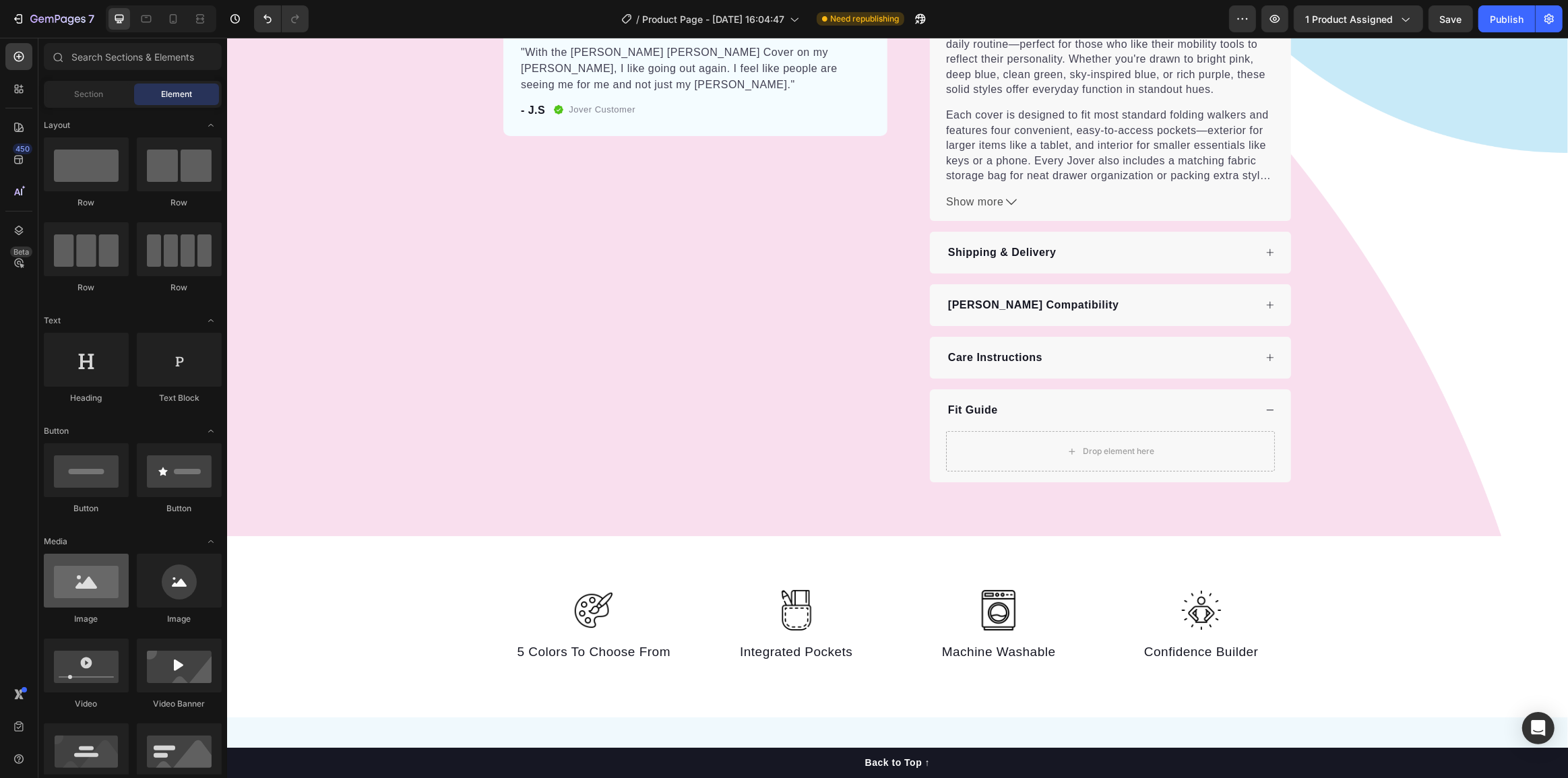
scroll to position [61, 0]
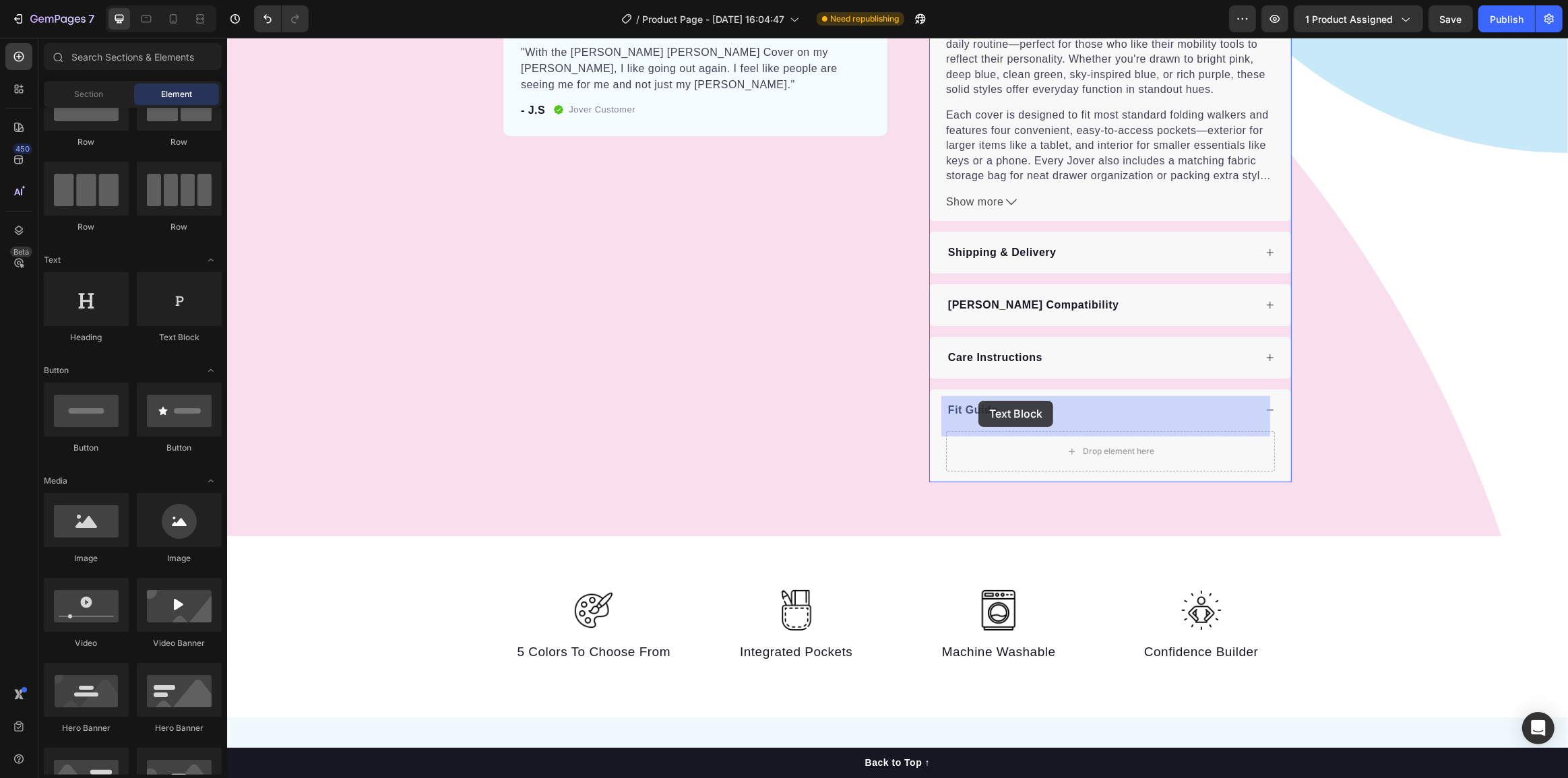
drag, startPoint x: 374, startPoint y: 355, endPoint x: 978, endPoint y: 400, distance: 605.7
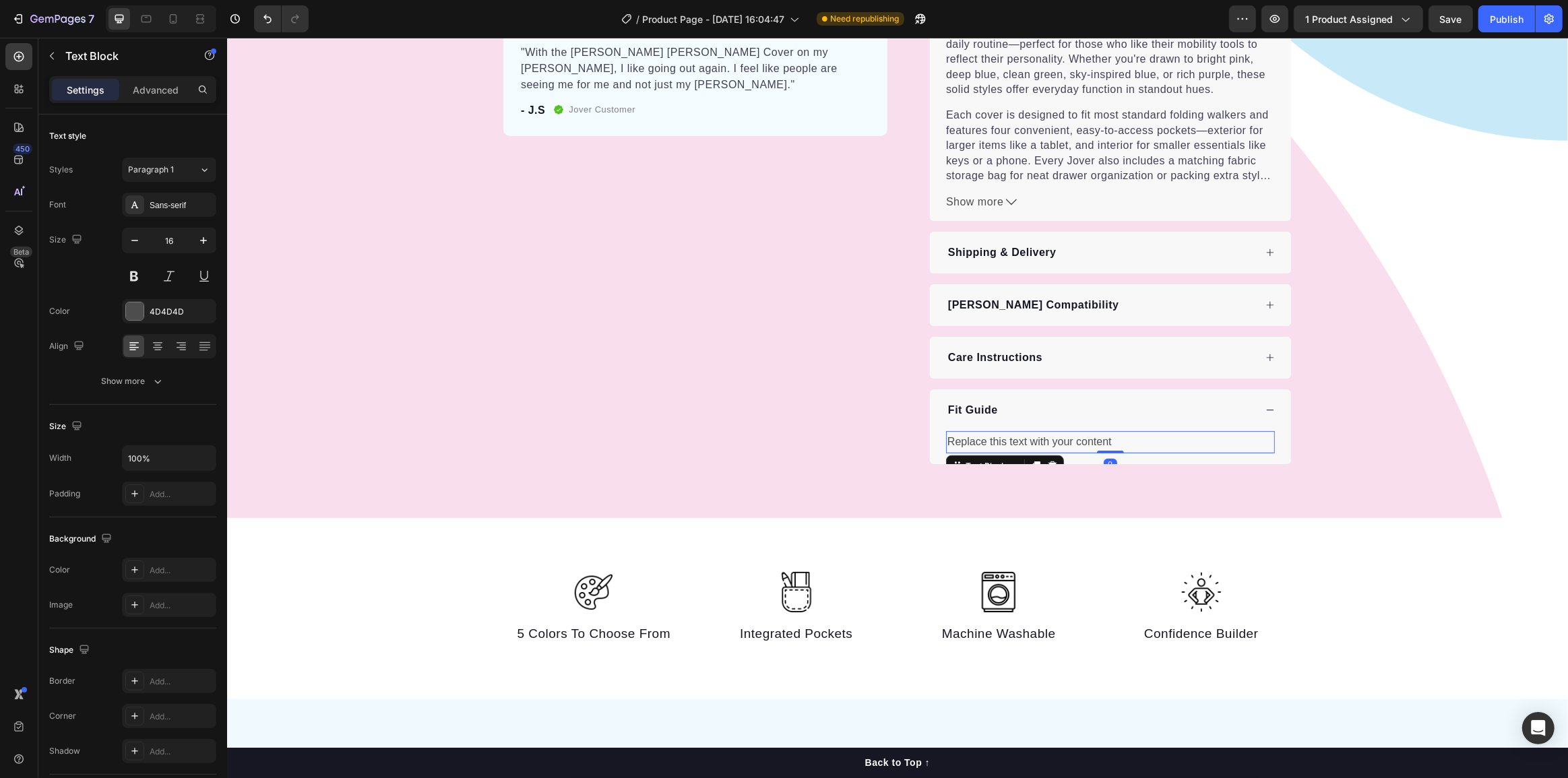
click at [1000, 431] on div "Replace this text with your content" at bounding box center [1110, 443] width 329 height 22
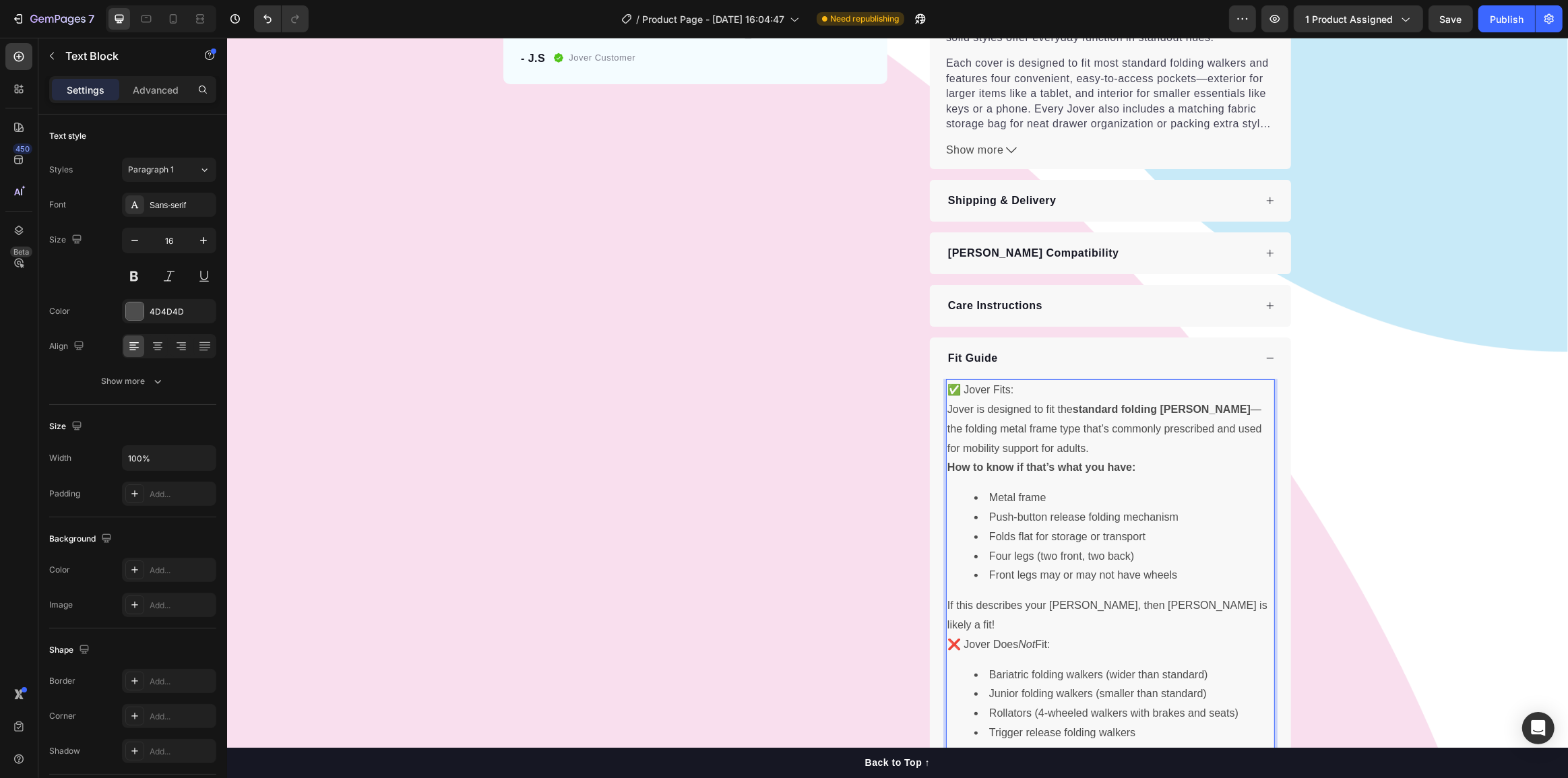
scroll to position [867, 0]
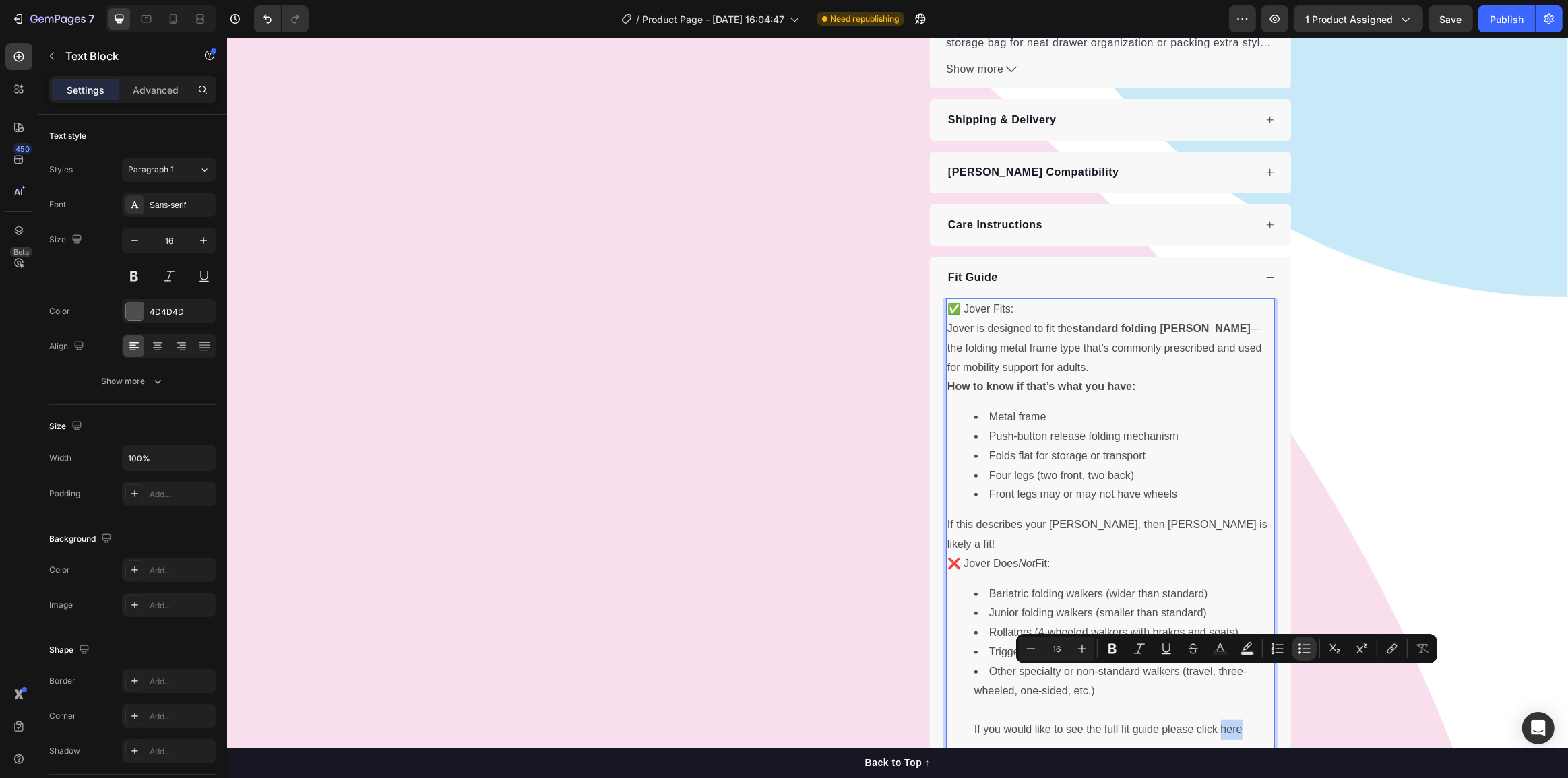
drag, startPoint x: 1238, startPoint y: 676, endPoint x: 1215, endPoint y: 679, distance: 23.2
click at [1215, 679] on li "Other specialty or non-standard walkers (travel, three-wheeled, one-sided, etc.…" at bounding box center [1124, 701] width 299 height 77
click at [1386, 647] on icon "Editor contextual toolbar" at bounding box center [1392, 649] width 13 height 13
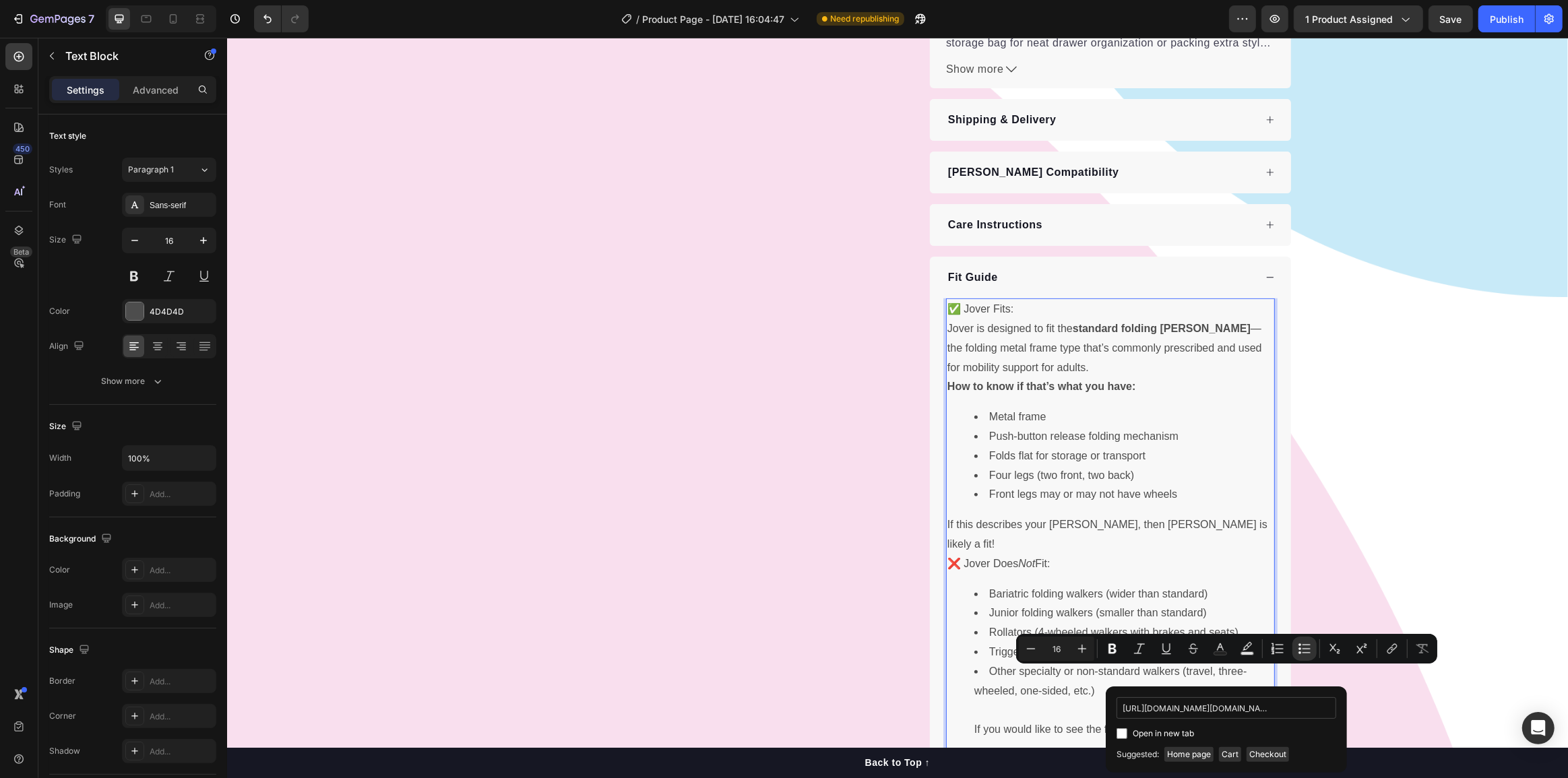
scroll to position [0, 144]
type input "[URL][DOMAIN_NAME][DOMAIN_NAME]"
click at [1131, 730] on label "Open in new tab" at bounding box center [1161, 733] width 67 height 16
checkbox input "true"
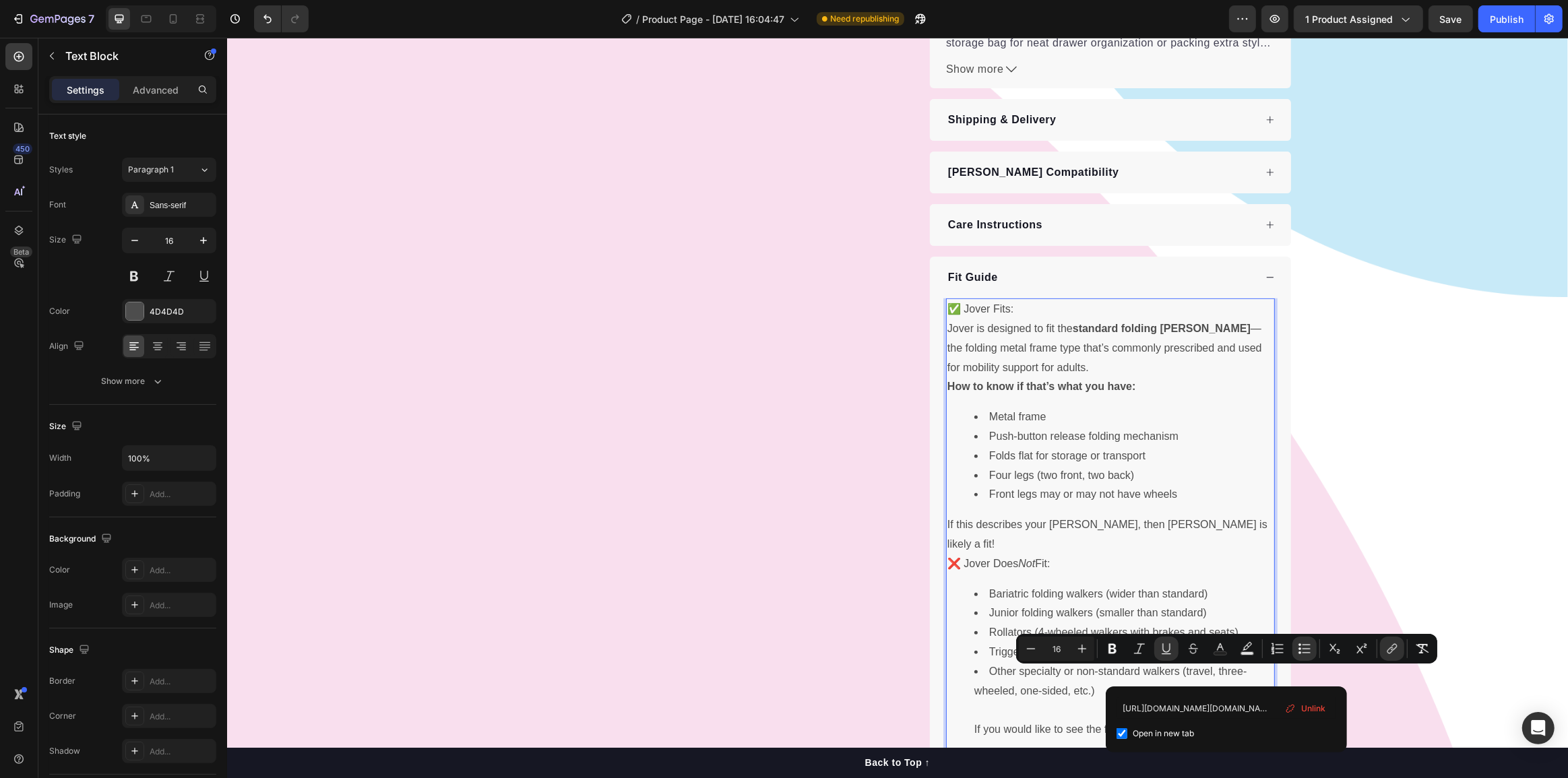
click at [1074, 689] on div "✅ Jover Fits: Jover is designed to fit the standard folding [PERSON_NAME] —the …" at bounding box center [1110, 525] width 329 height 454
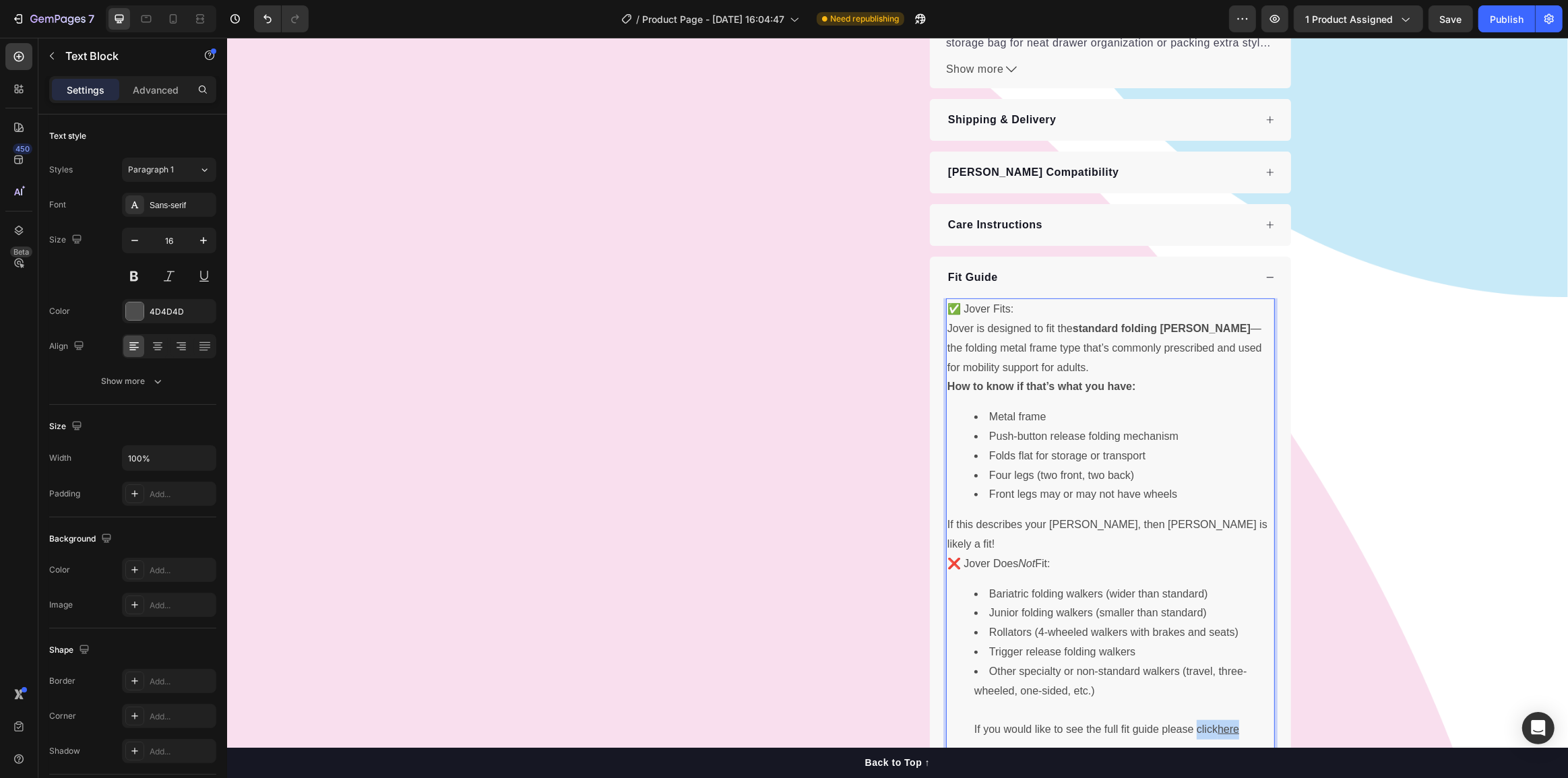
drag, startPoint x: 1191, startPoint y: 675, endPoint x: 1242, endPoint y: 677, distance: 51.0
click at [1242, 677] on li "Other specialty or non-standard walkers (travel, three-wheeled, one-sided, etc.…" at bounding box center [1124, 701] width 299 height 77
drag, startPoint x: 1099, startPoint y: 675, endPoint x: 1240, endPoint y: 680, distance: 141.1
click at [1240, 680] on li "Other specialty or non-standard walkers (travel, three-wheeled, one-sided, etc.…" at bounding box center [1124, 701] width 299 height 77
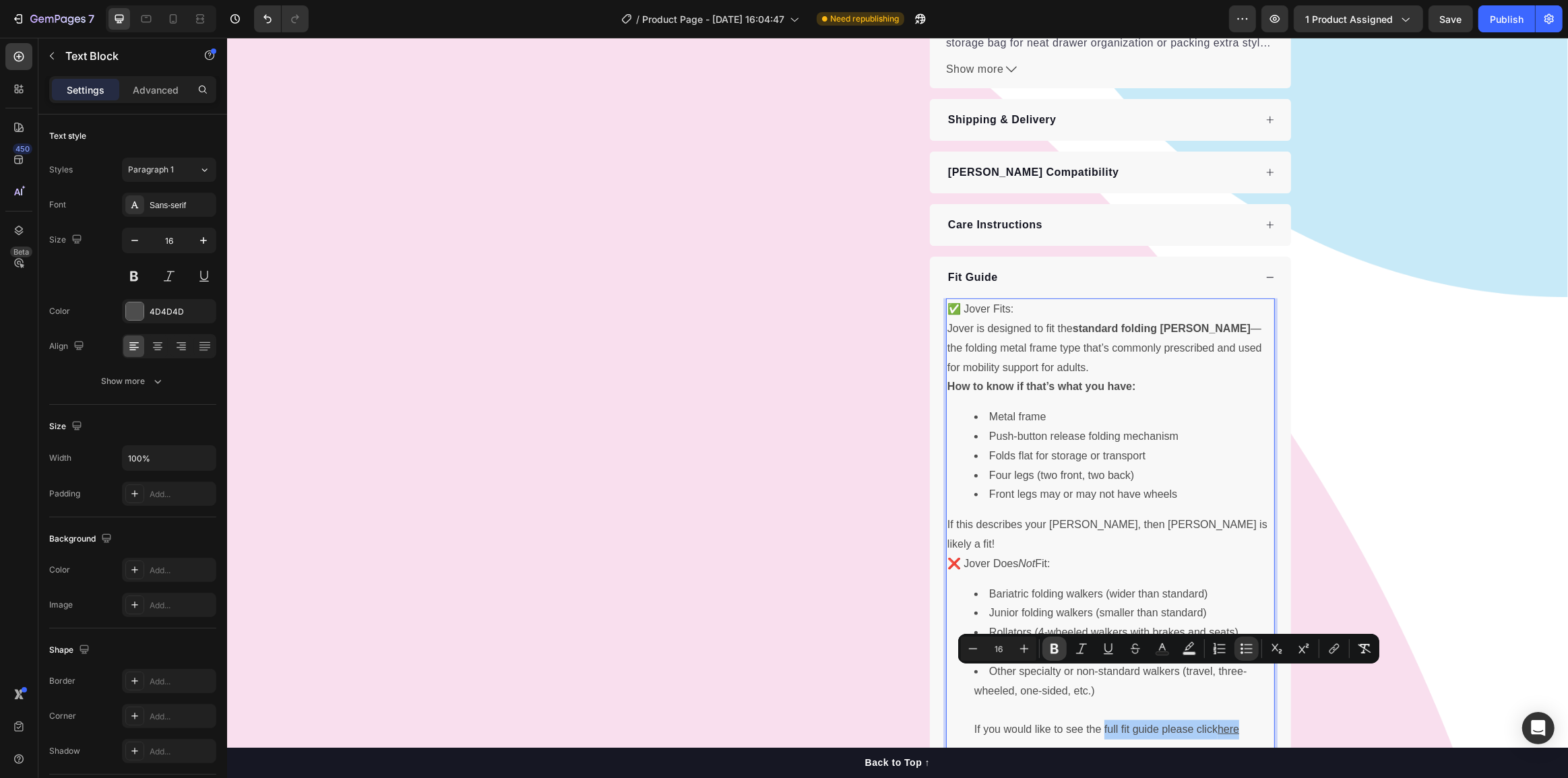
click at [1055, 649] on icon "Editor contextual toolbar" at bounding box center [1055, 649] width 8 height 10
click at [1063, 680] on li "Other specialty or non-standard walkers (travel, three-wheeled, one-sided, etc.…" at bounding box center [1124, 701] width 299 height 77
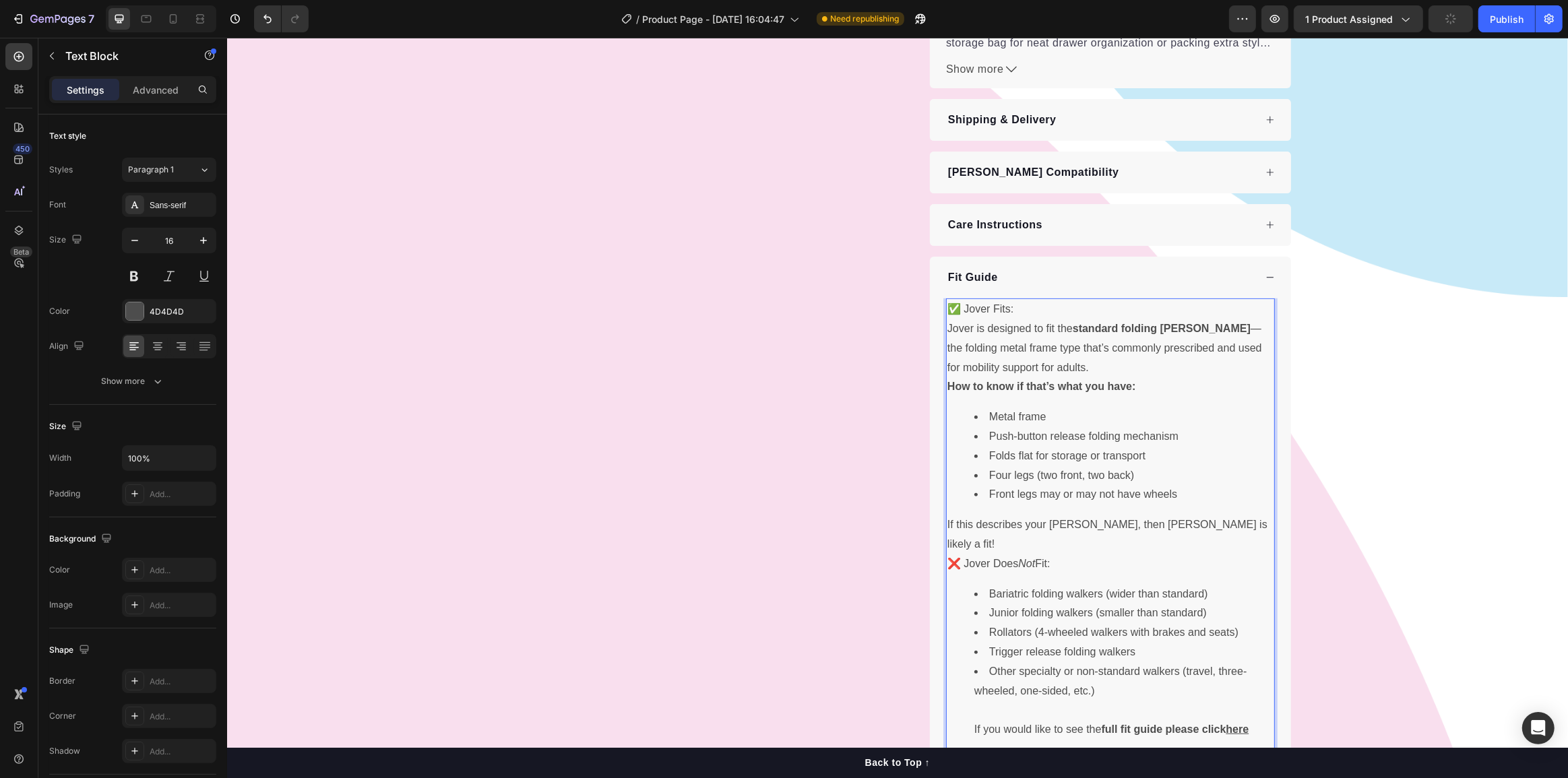
drag, startPoint x: 1054, startPoint y: 507, endPoint x: 961, endPoint y: 509, distance: 93.0
click at [961, 554] on p "❌ Jover Does Not Fit:" at bounding box center [1110, 564] width 326 height 19
drag, startPoint x: 1018, startPoint y: 275, endPoint x: 959, endPoint y: 275, distance: 59.0
click at [959, 300] on p "✅ Jover Fits:" at bounding box center [1110, 309] width 326 height 19
click at [1098, 446] on li "Folds flat for storage or transport" at bounding box center [1124, 456] width 299 height 19
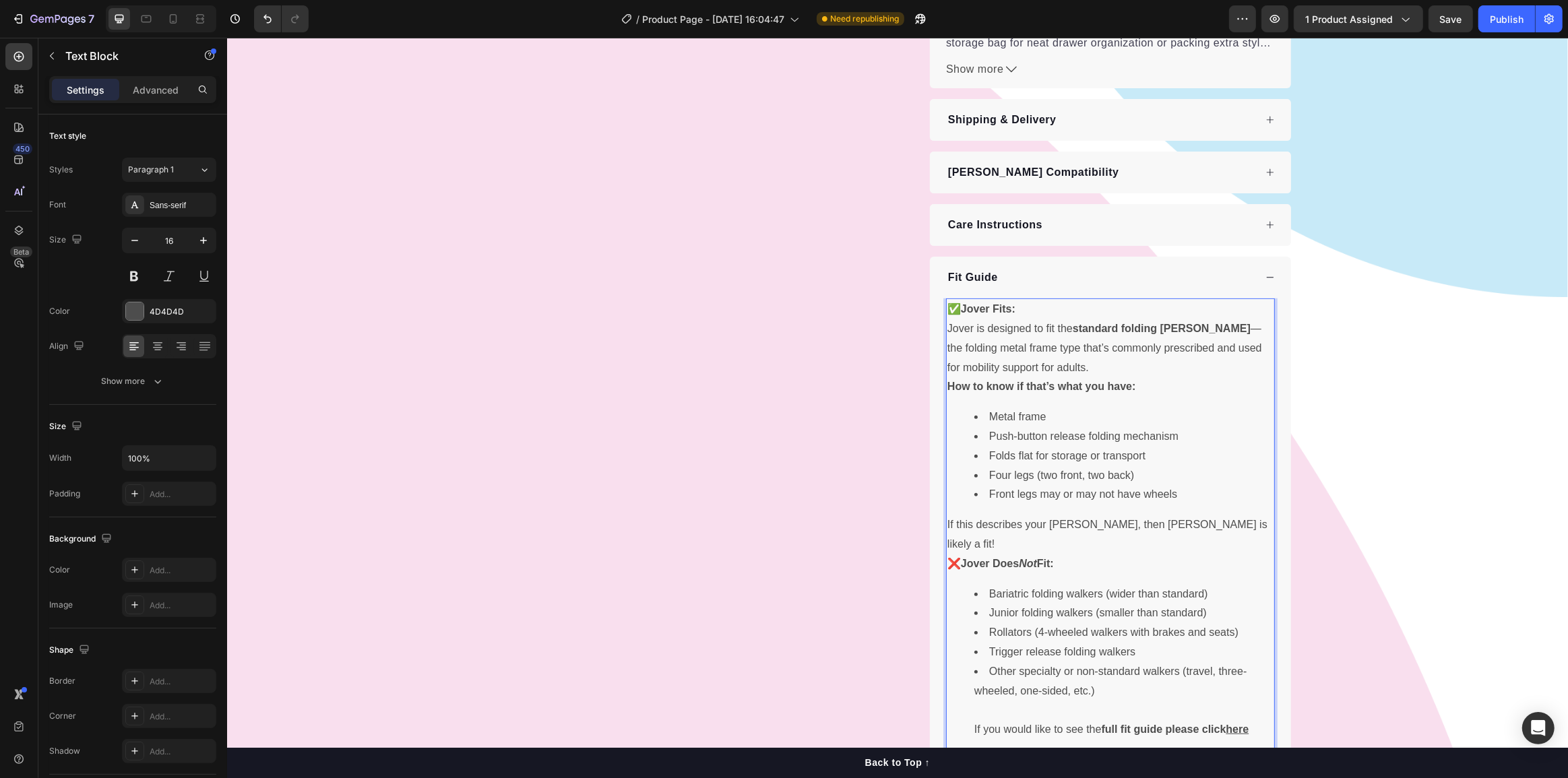
click at [1199, 515] on p "If this describes your [PERSON_NAME], then [PERSON_NAME] is likely a fit!" at bounding box center [1110, 535] width 326 height 39
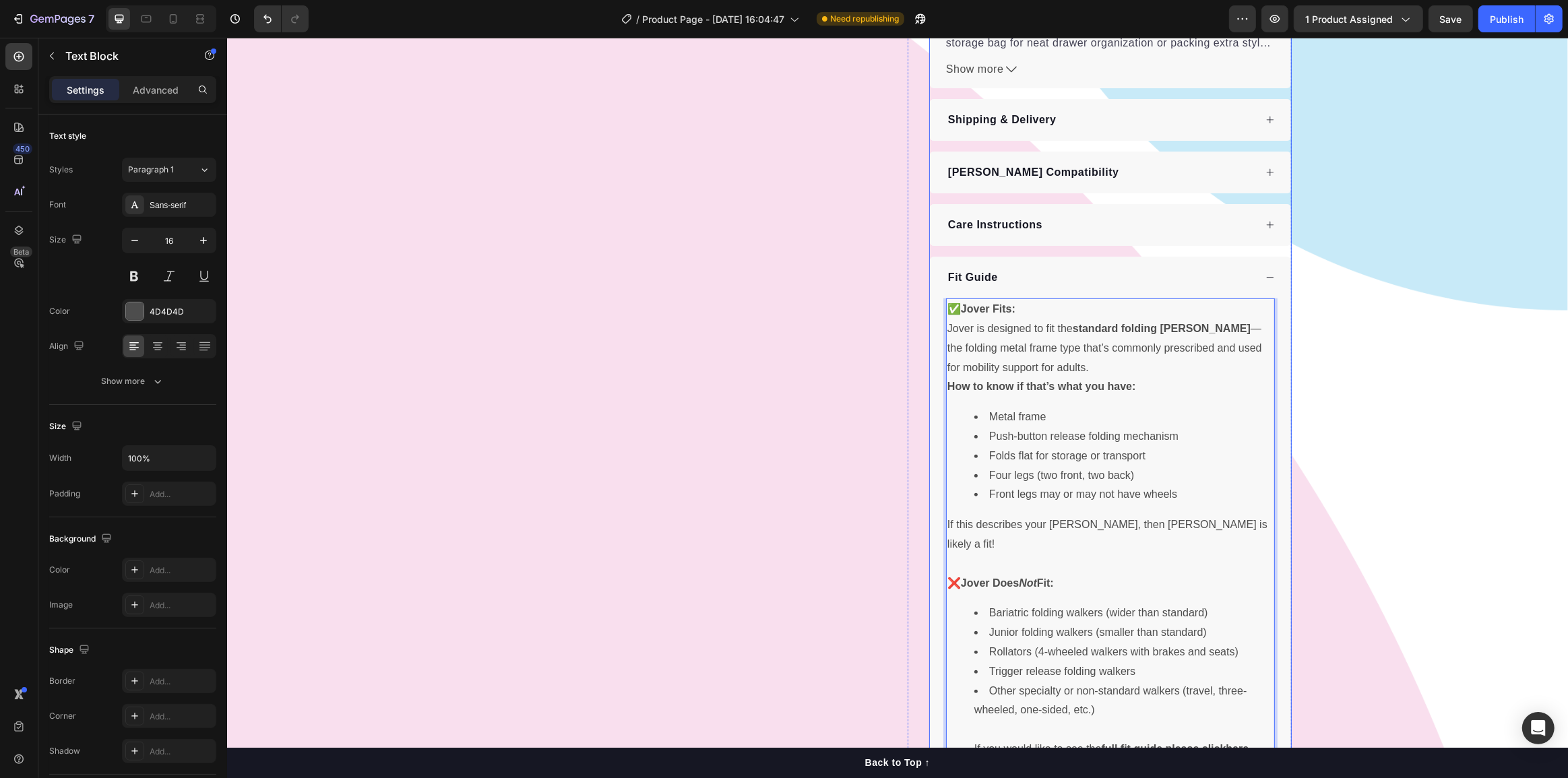
click at [1219, 268] on div "Fit Guide" at bounding box center [1100, 277] width 309 height 20
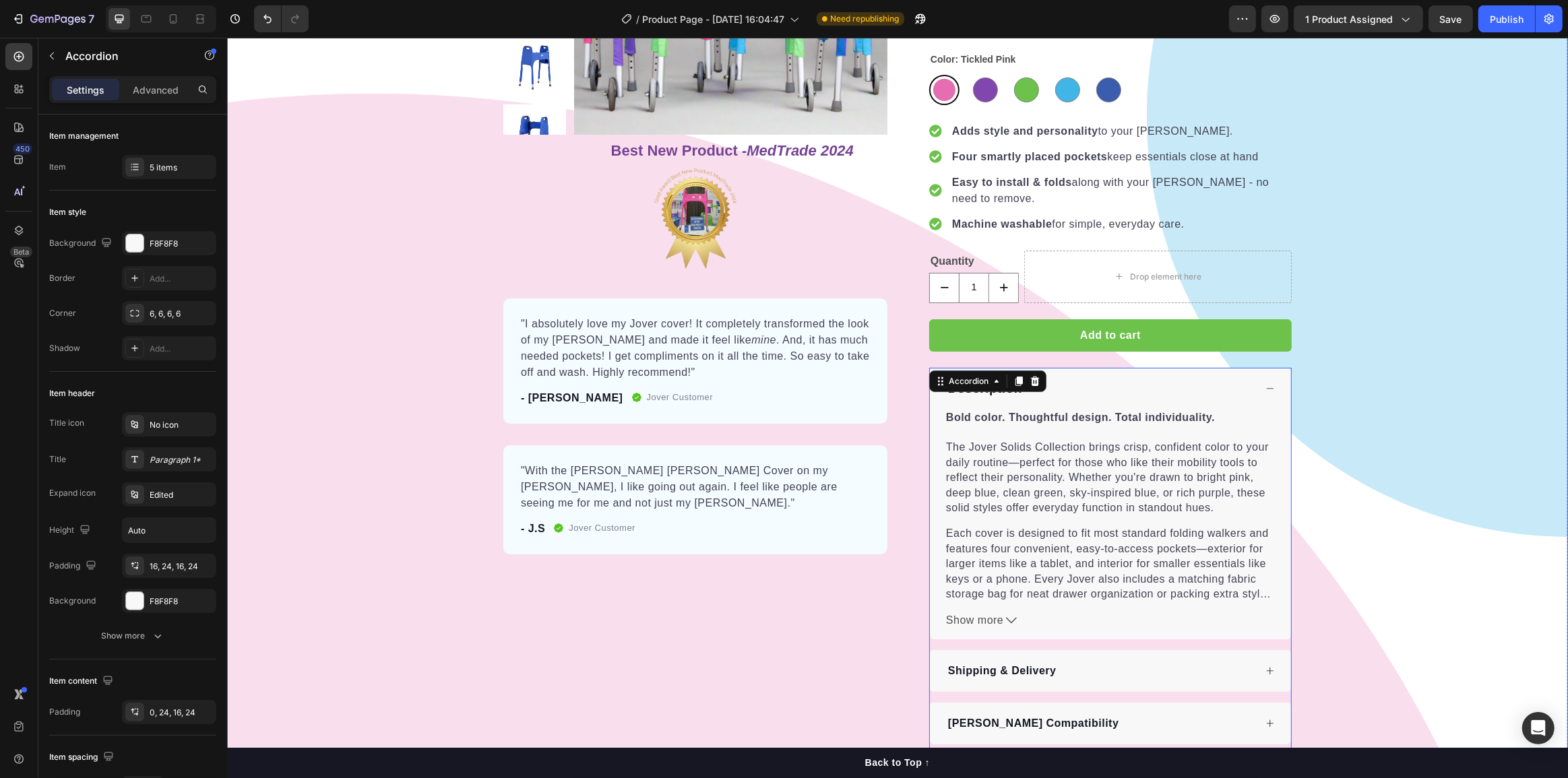
click at [1420, 378] on div "Product Images Row Best New Product - MedTrade 2024 Heading Image "I absolutely…" at bounding box center [897, 335] width 1341 height 1028
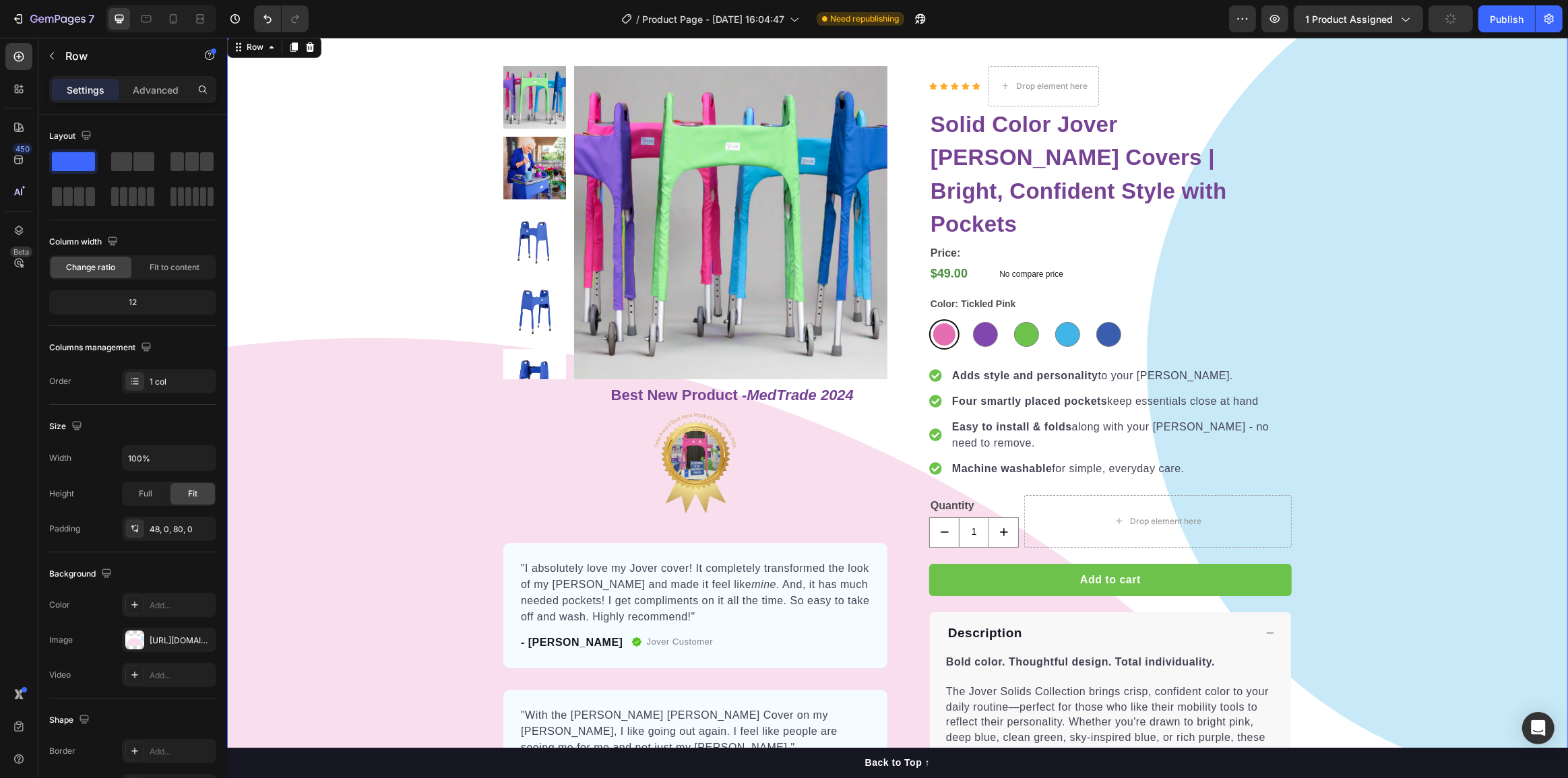
scroll to position [71, 0]
click at [1181, 320] on div "Tickled Pink Tickled Pink Royally Purple Royally Purple Spring Meadow Spring Me…" at bounding box center [1110, 335] width 362 height 30
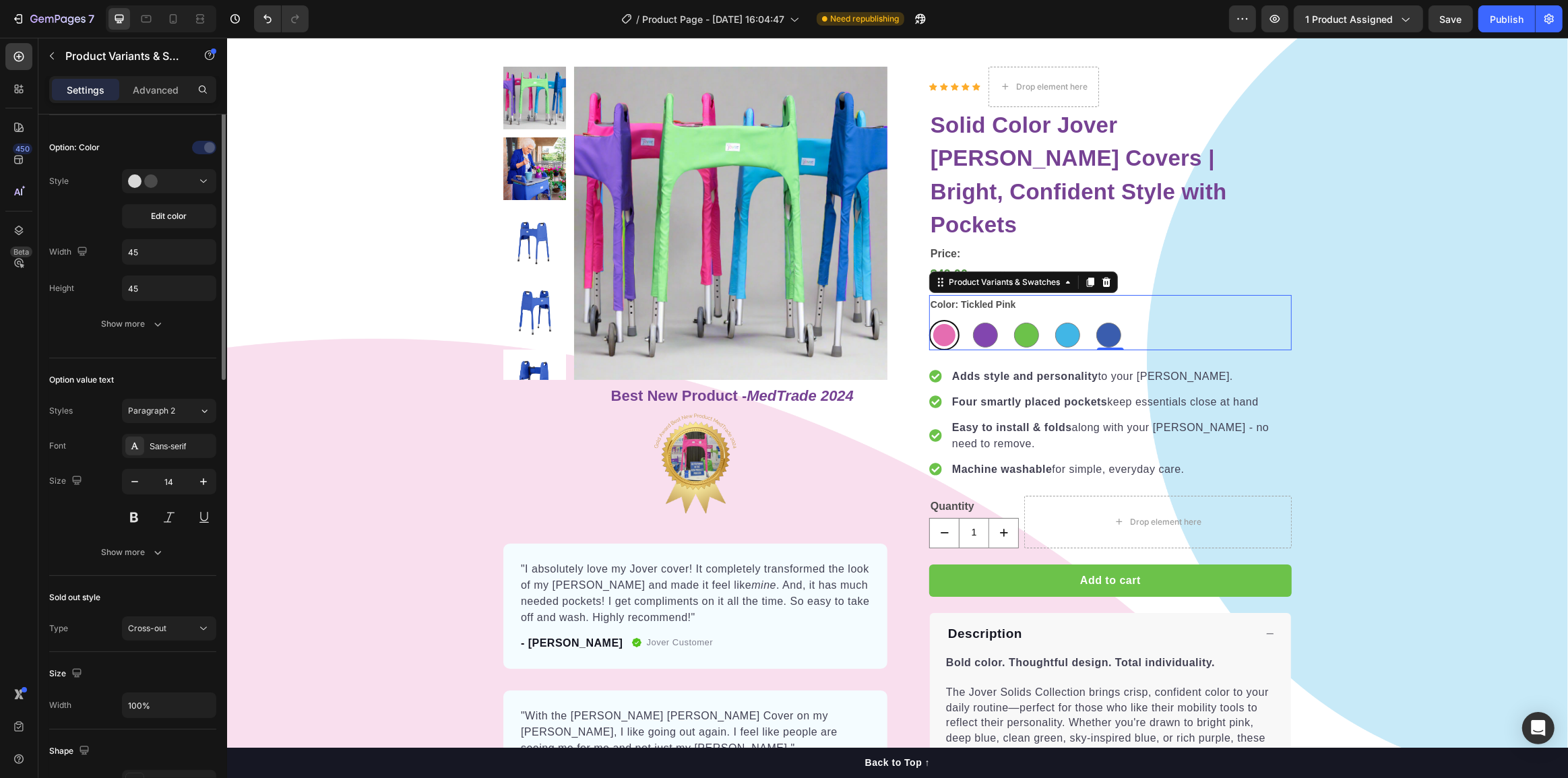
scroll to position [111, 0]
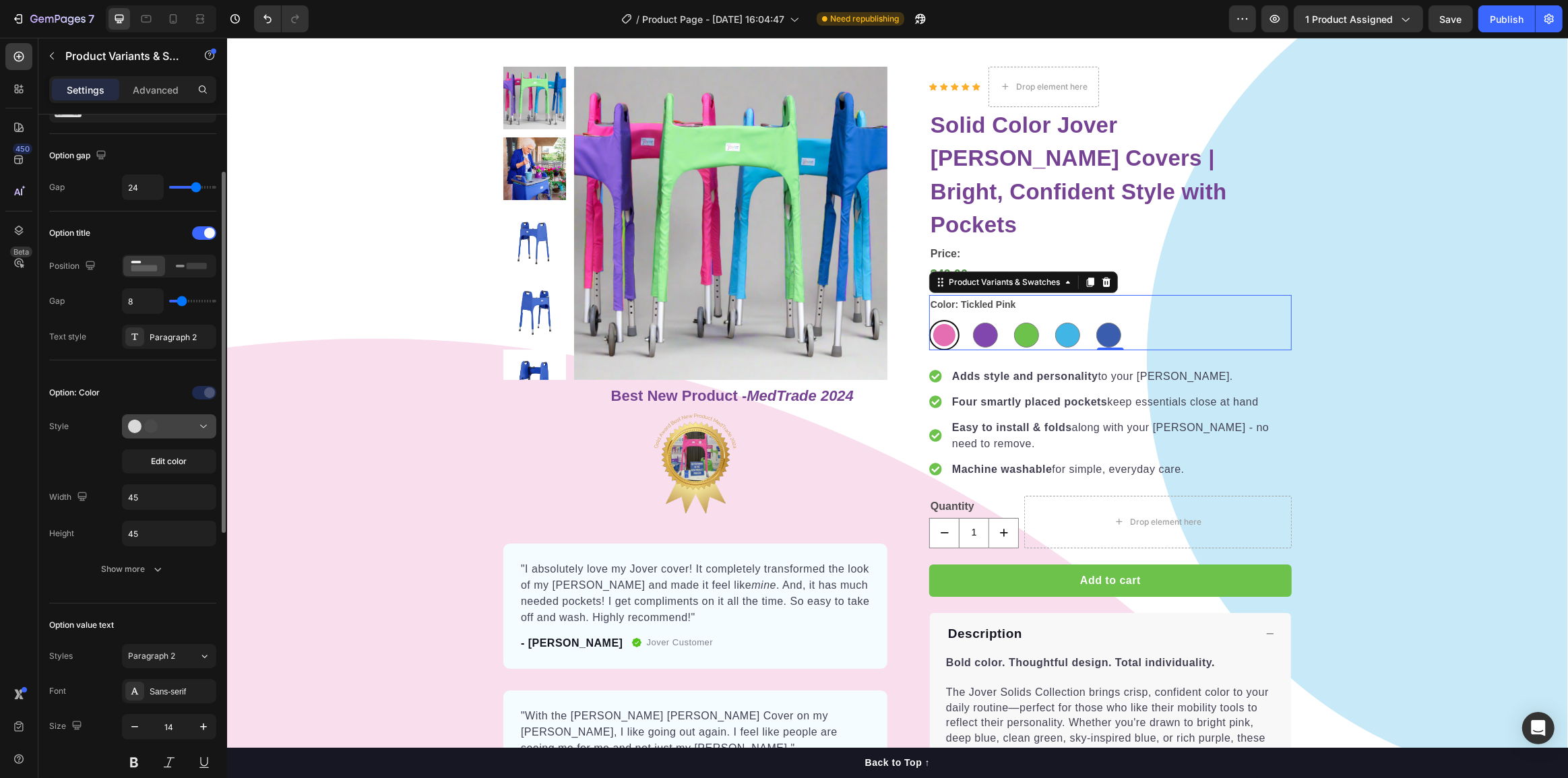
click at [168, 425] on icon at bounding box center [148, 426] width 40 height 13
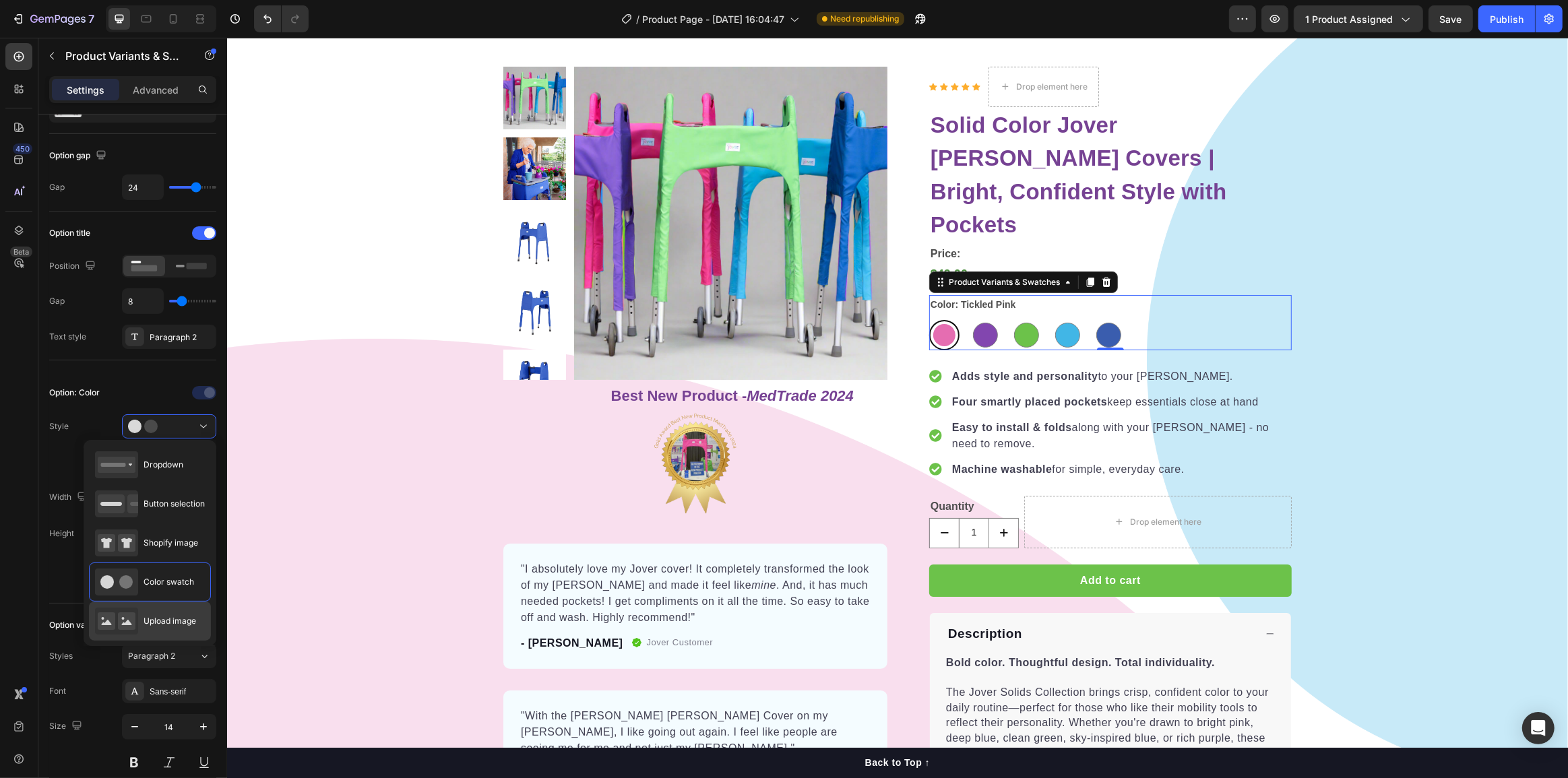
click at [161, 612] on div "Upload image" at bounding box center [146, 621] width 101 height 27
type input "64"
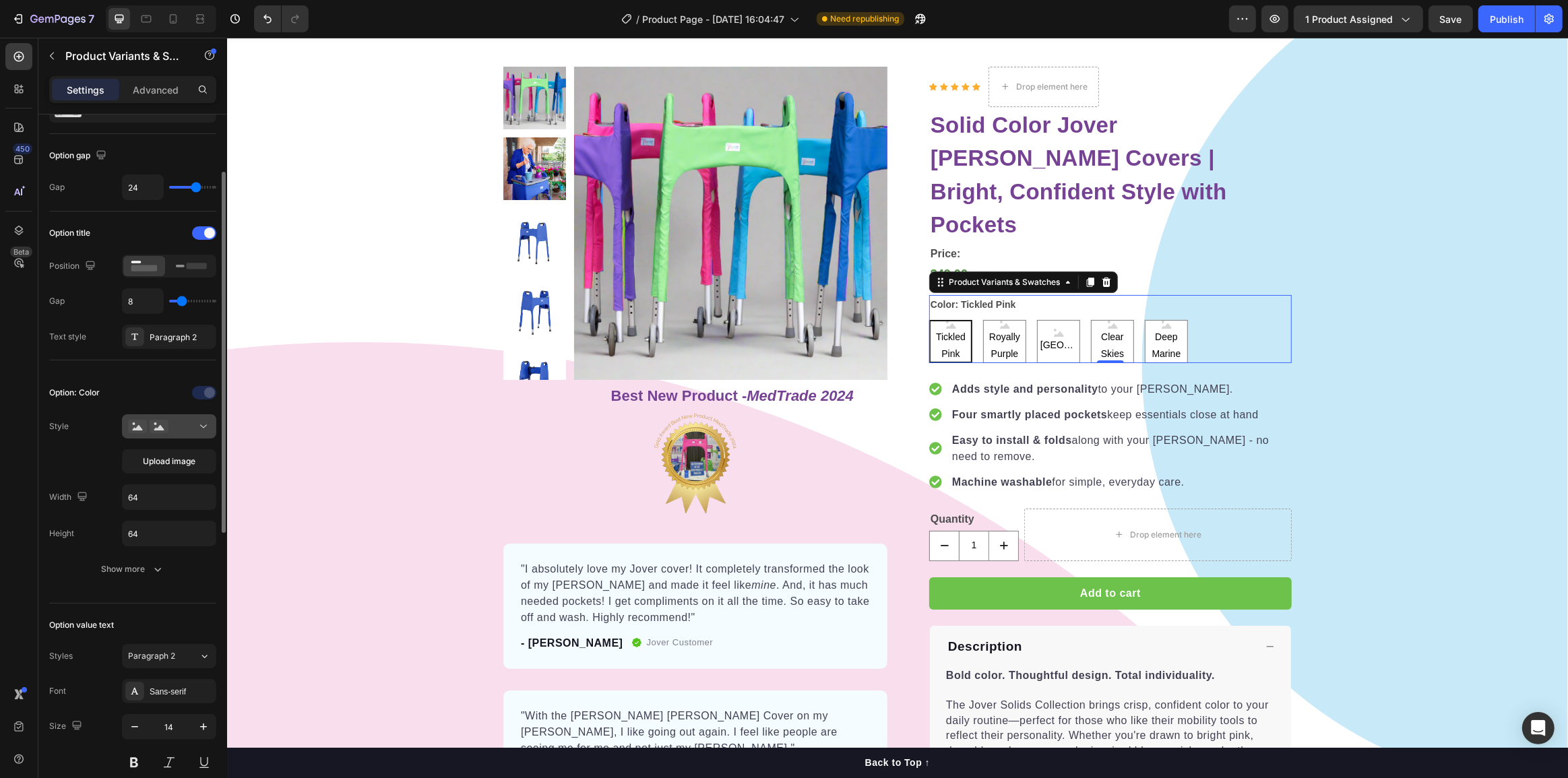
click at [159, 419] on icon at bounding box center [148, 426] width 40 height 13
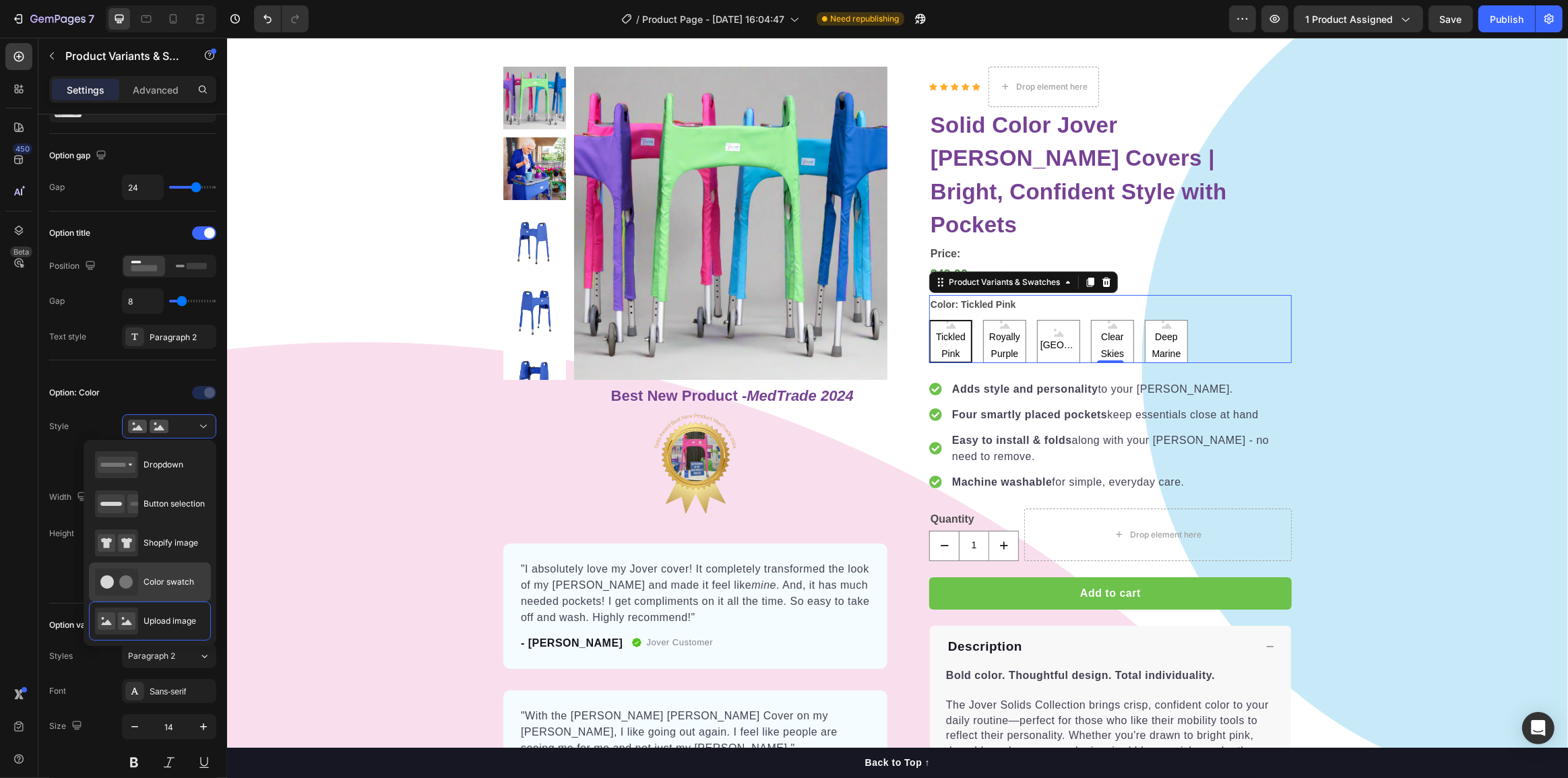
click at [165, 580] on span "Color swatch" at bounding box center [169, 582] width 51 height 12
type input "45"
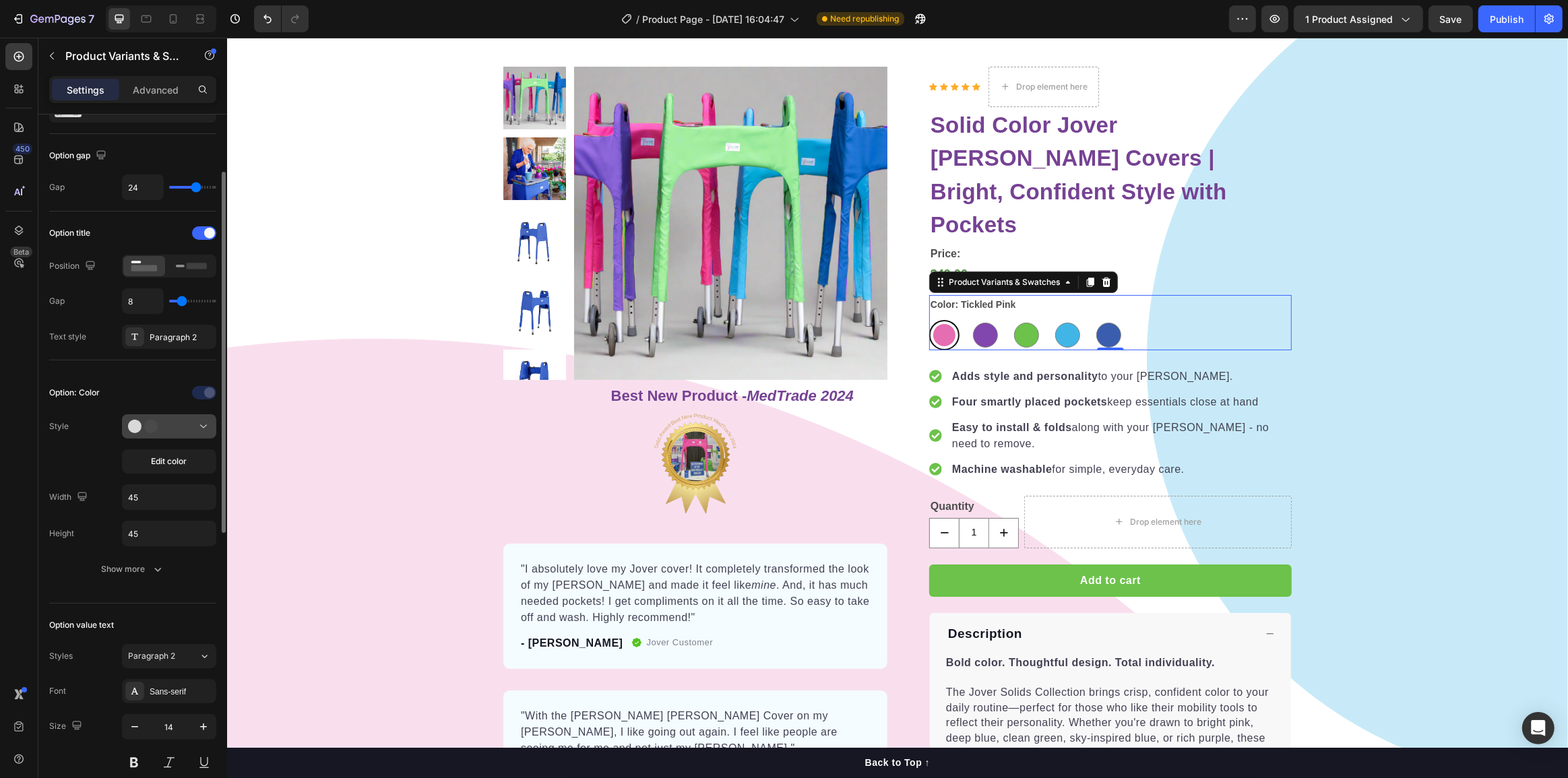
click at [173, 428] on div at bounding box center [169, 426] width 82 height 13
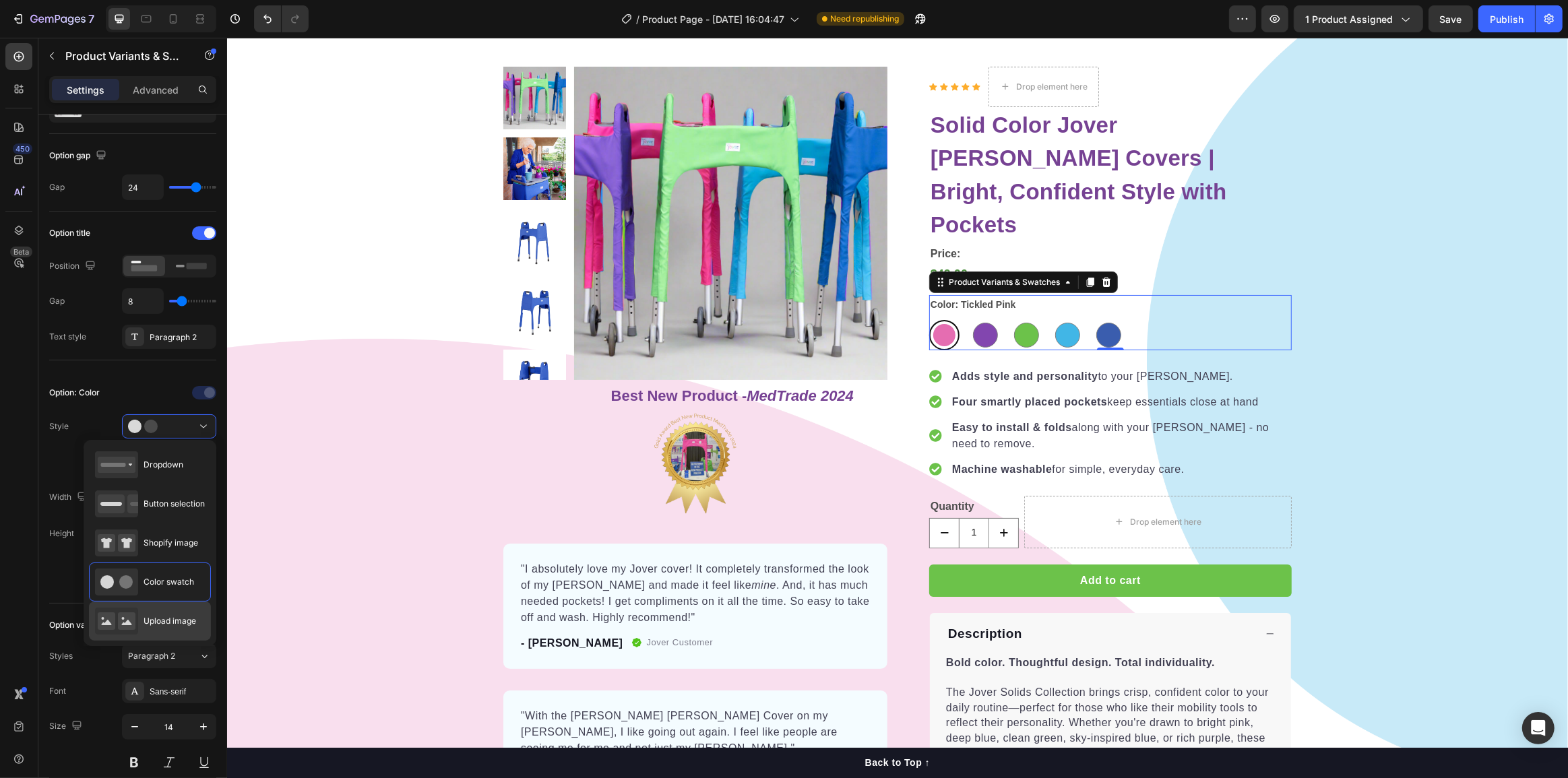
click at [173, 602] on div "Upload image" at bounding box center [150, 621] width 122 height 39
type input "64"
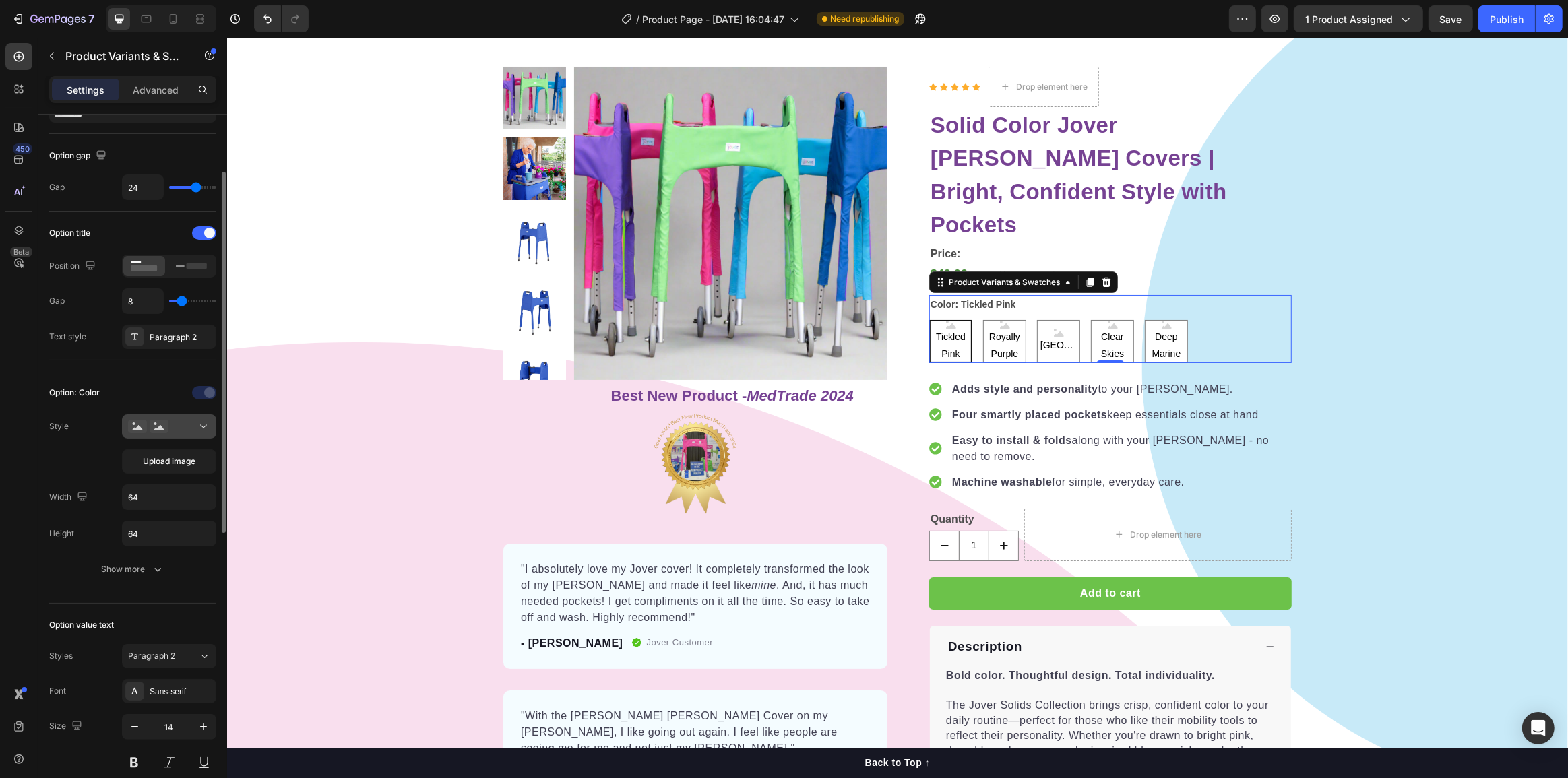
click at [201, 425] on icon at bounding box center [203, 426] width 13 height 13
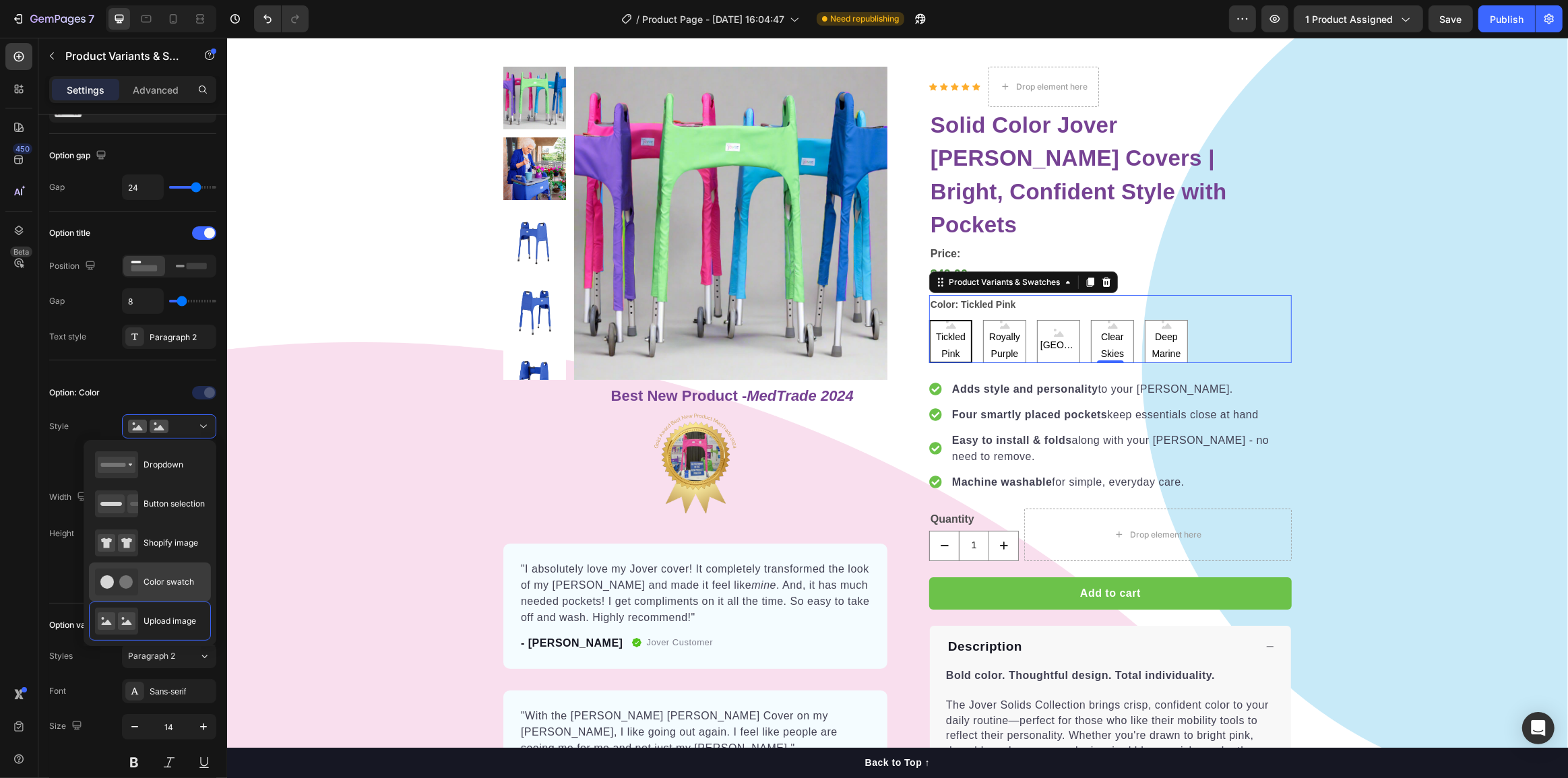
click at [179, 576] on span "Color swatch" at bounding box center [169, 582] width 51 height 12
type input "45"
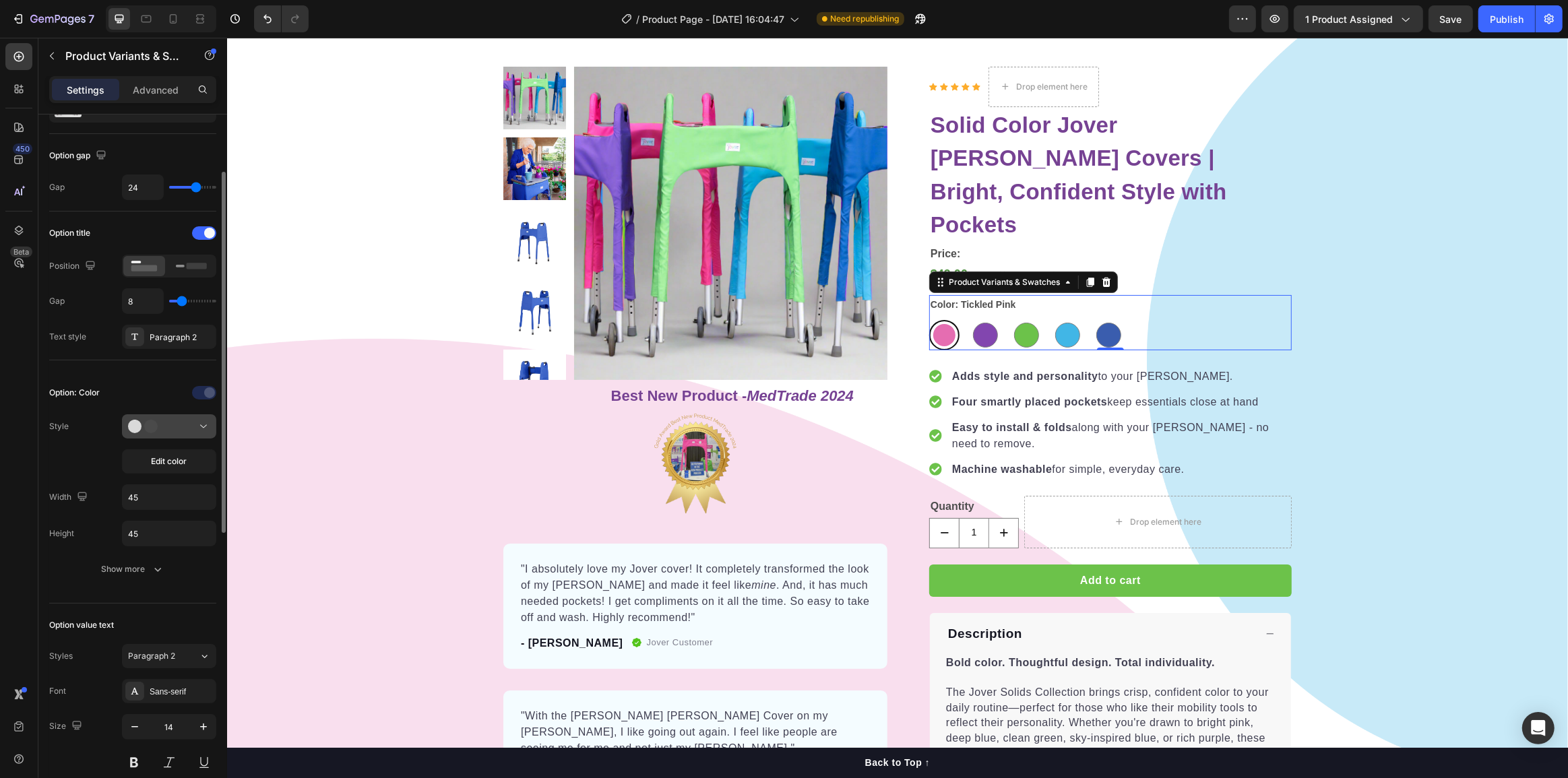
click at [184, 425] on div at bounding box center [169, 426] width 82 height 13
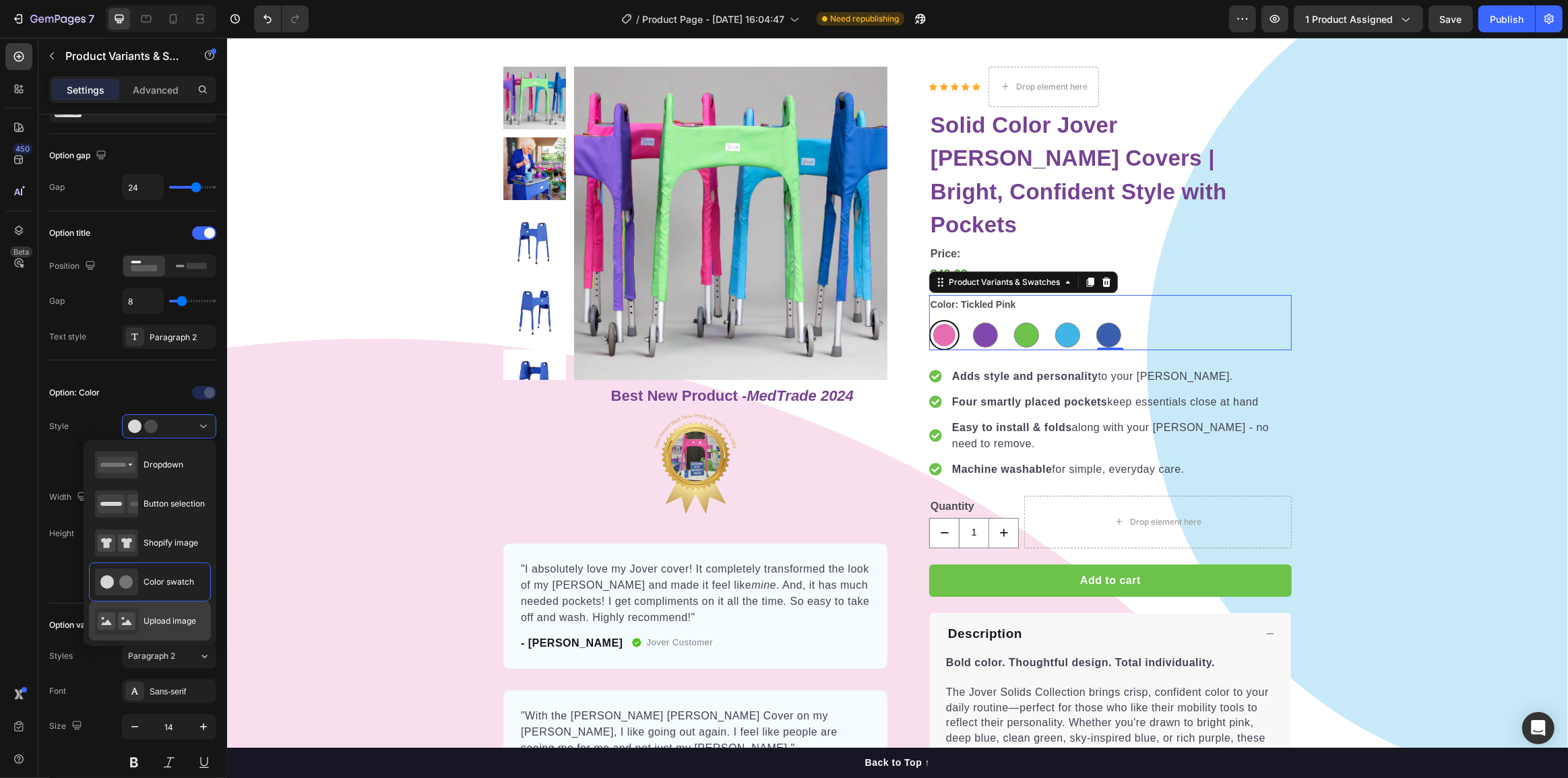
click at [156, 617] on span "Upload image" at bounding box center [170, 621] width 53 height 12
type input "64"
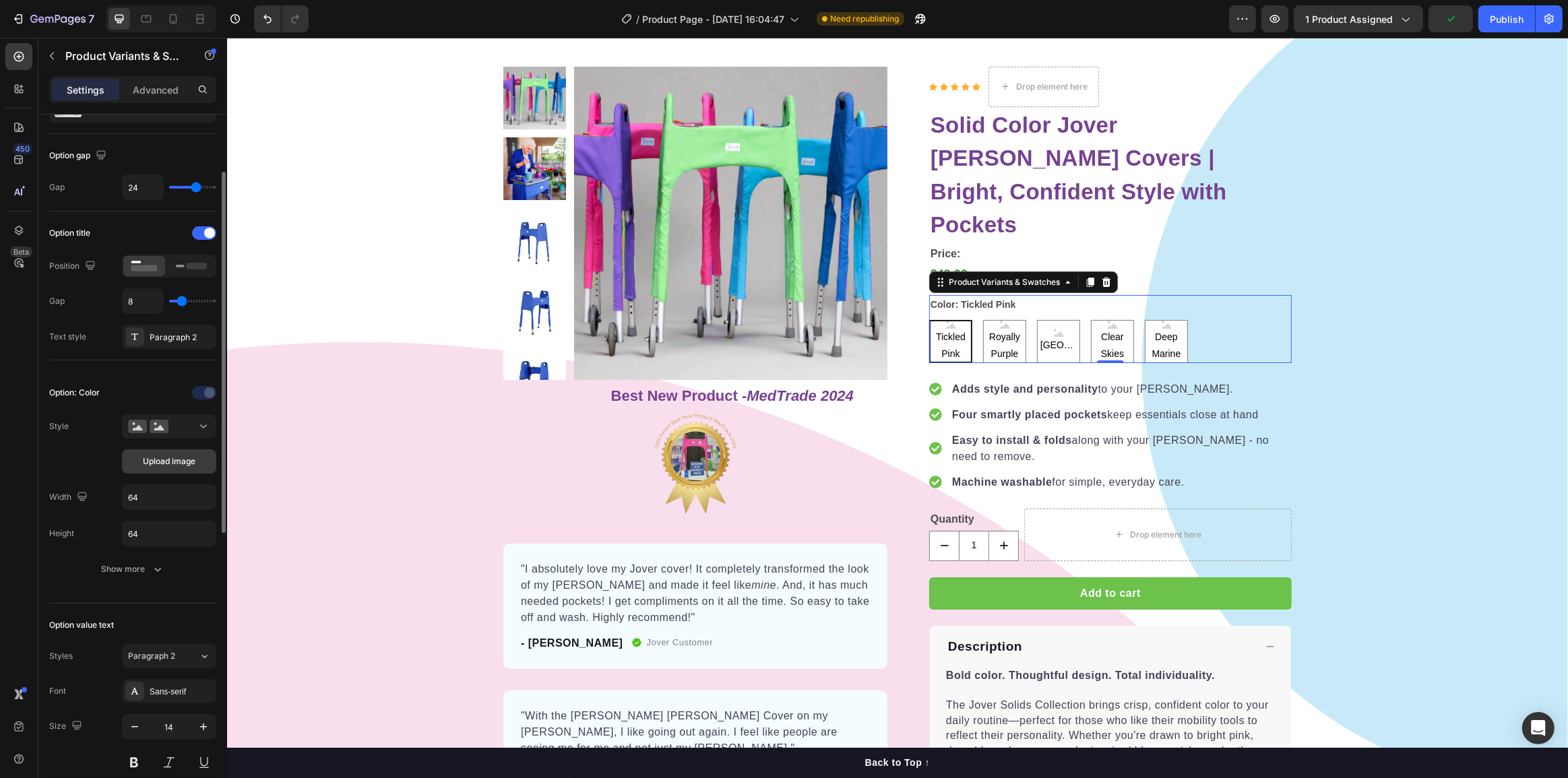
click at [170, 458] on span "Upload image" at bounding box center [169, 461] width 53 height 12
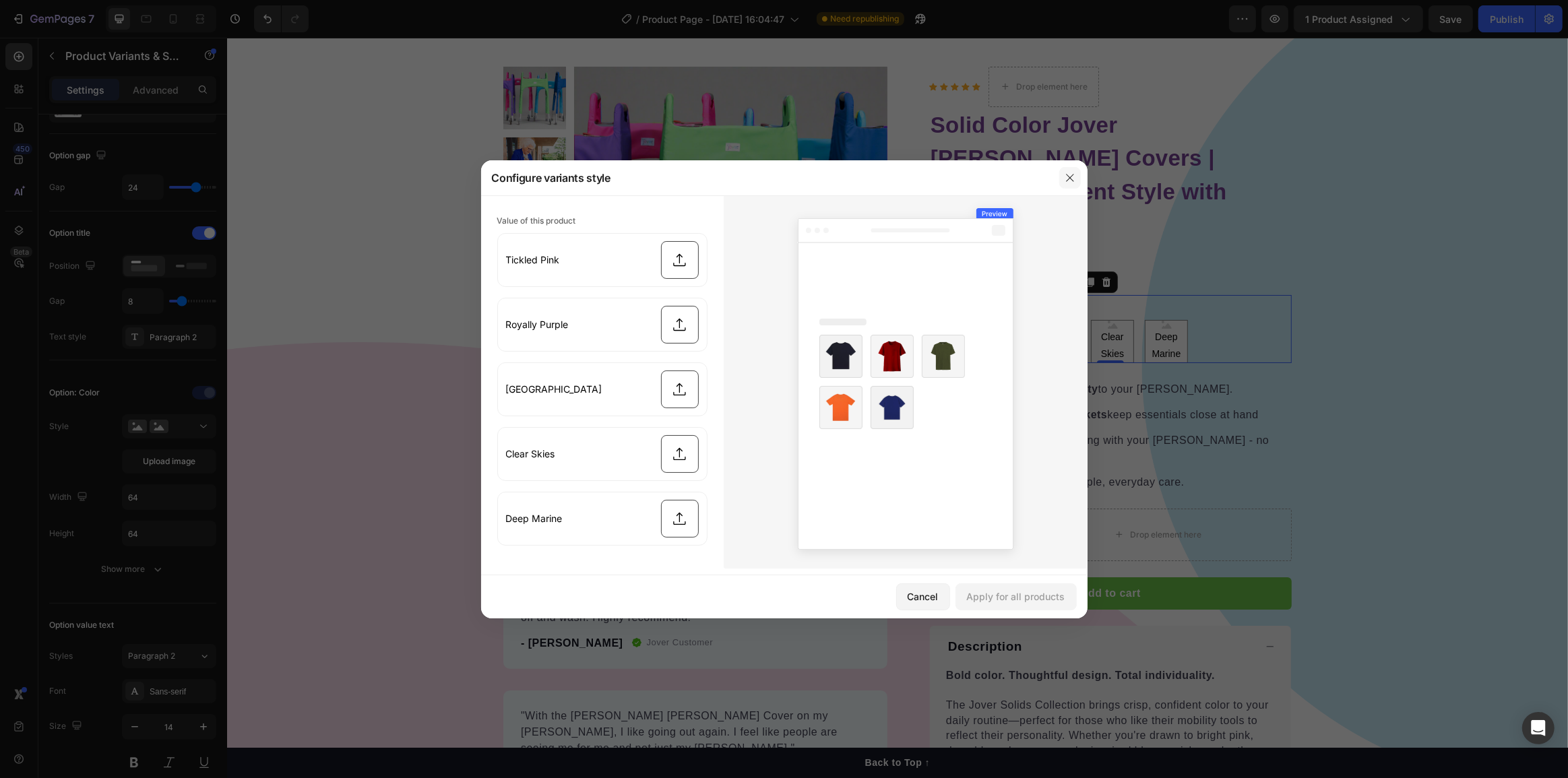
click at [1069, 178] on icon "button" at bounding box center [1070, 178] width 7 height 7
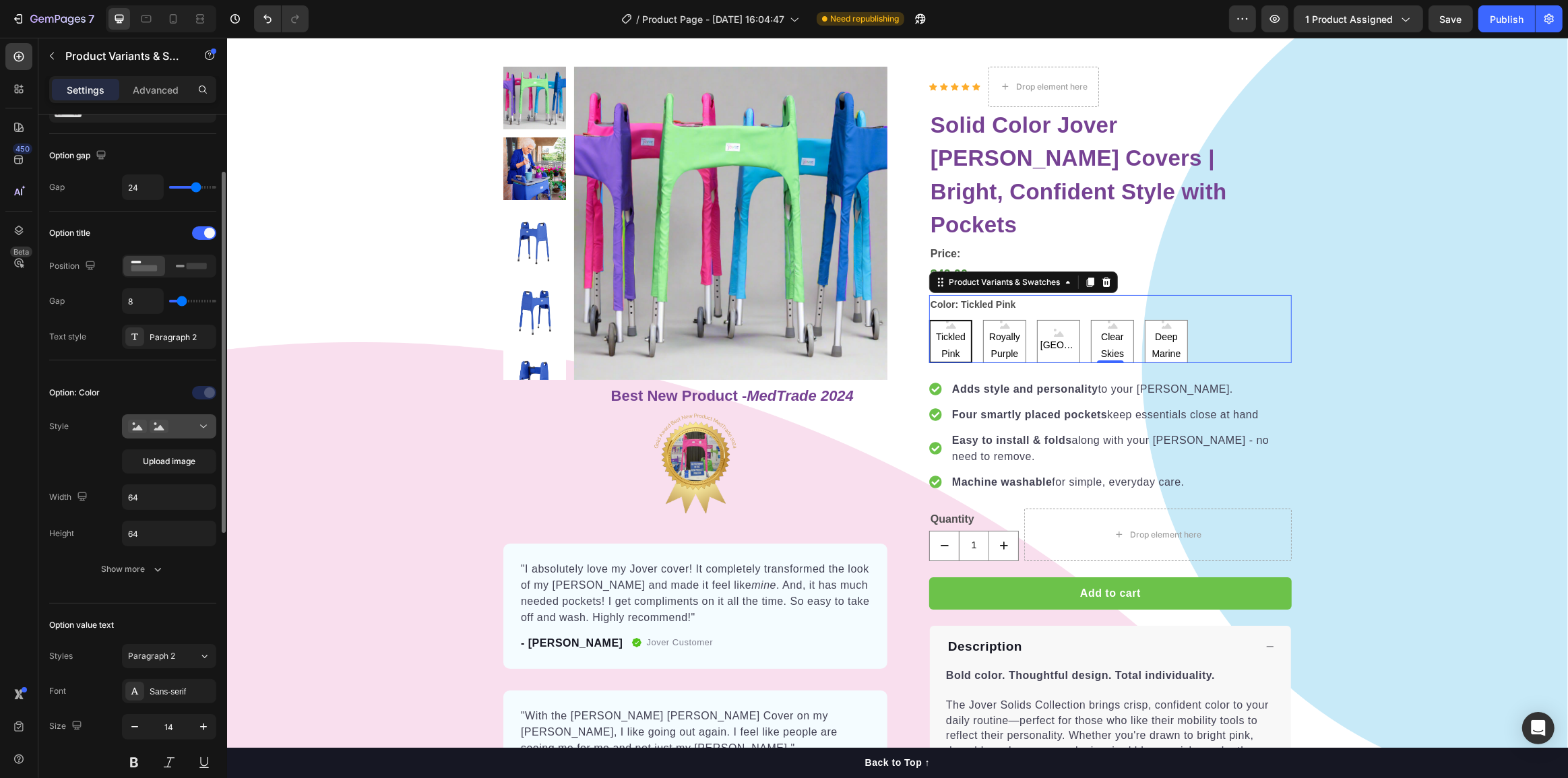
click at [159, 428] on icon at bounding box center [159, 427] width 10 height 5
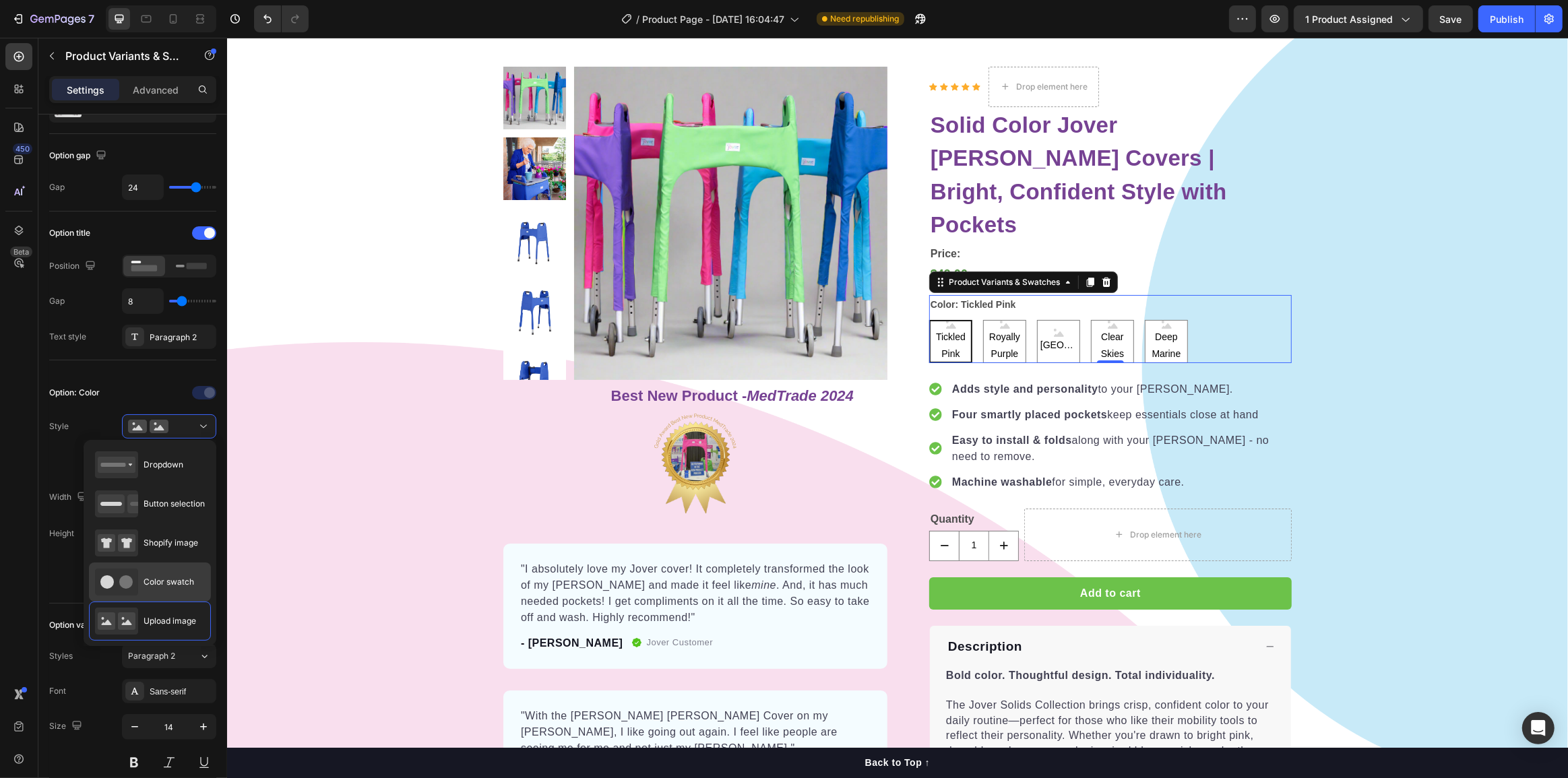
drag, startPoint x: 147, startPoint y: 585, endPoint x: 1, endPoint y: 541, distance: 152.5
click at [147, 585] on span "Color swatch" at bounding box center [169, 582] width 51 height 12
type input "45"
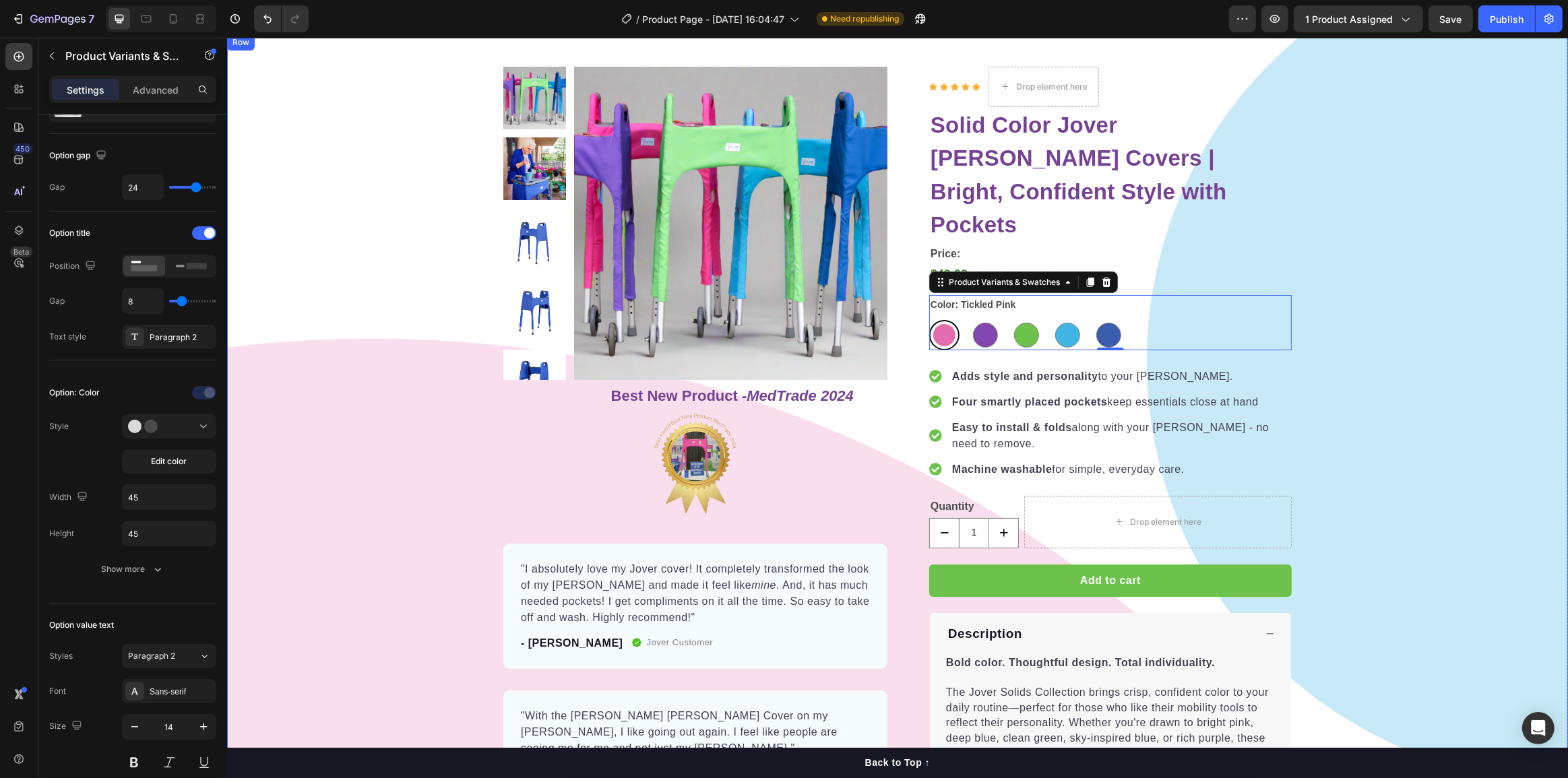
click at [1380, 353] on div "Product Images Row Best New Product - MedTrade 2024 Heading Image "I absolutely…" at bounding box center [897, 581] width 1341 height 1028
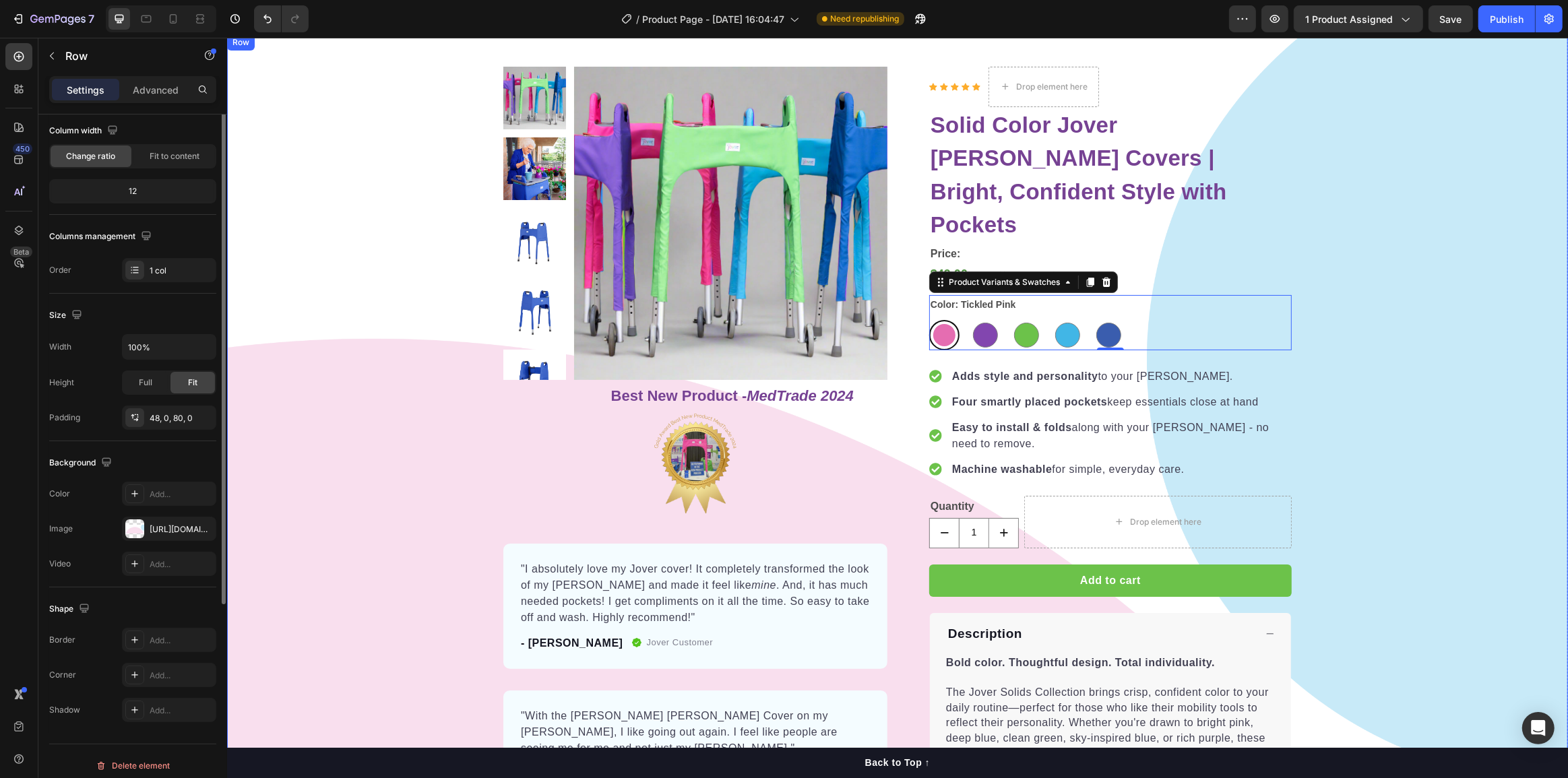
scroll to position [0, 0]
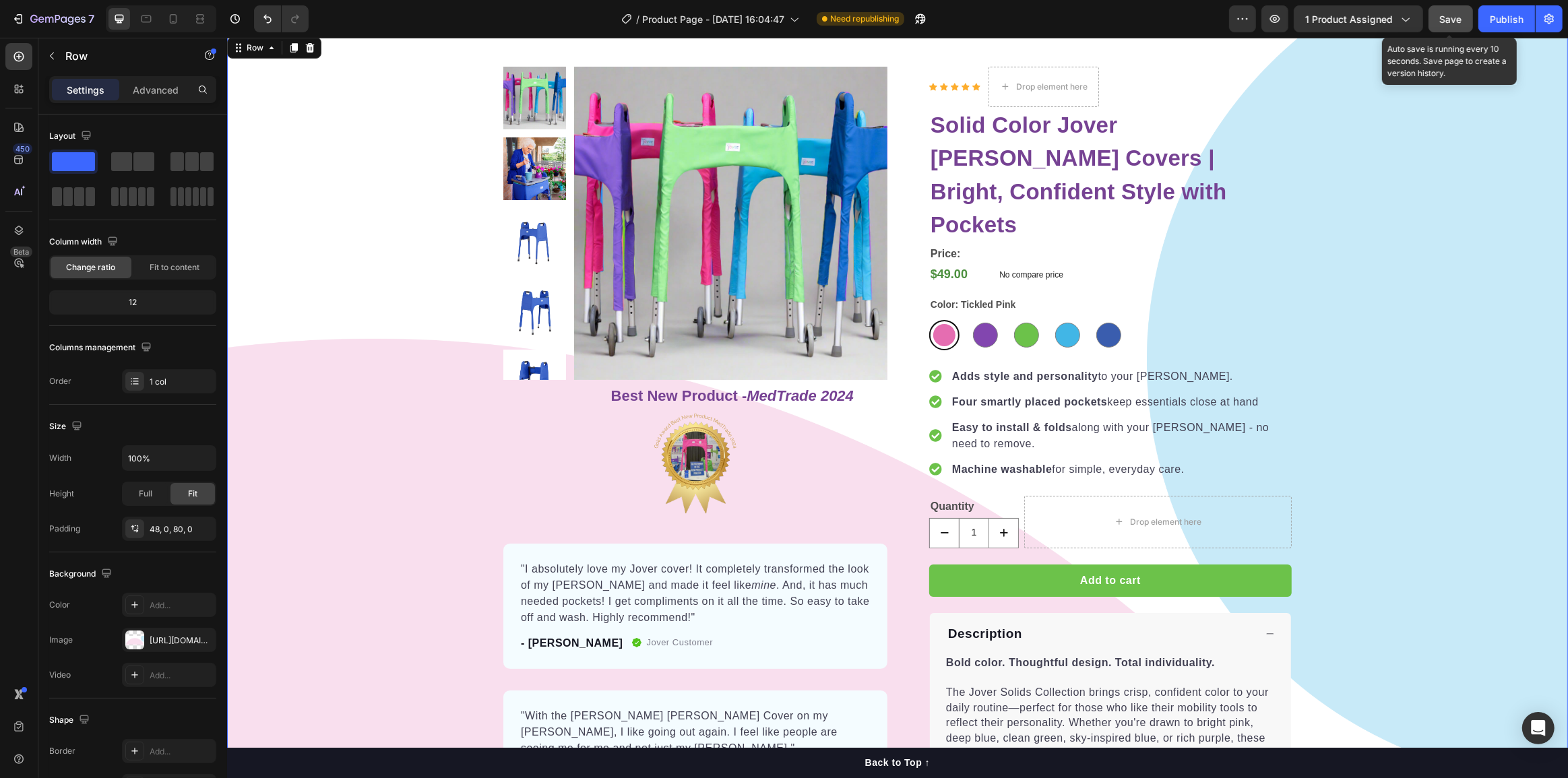
click at [1446, 24] on span "Save" at bounding box center [1451, 19] width 22 height 11
